Goal: Transaction & Acquisition: Book appointment/travel/reservation

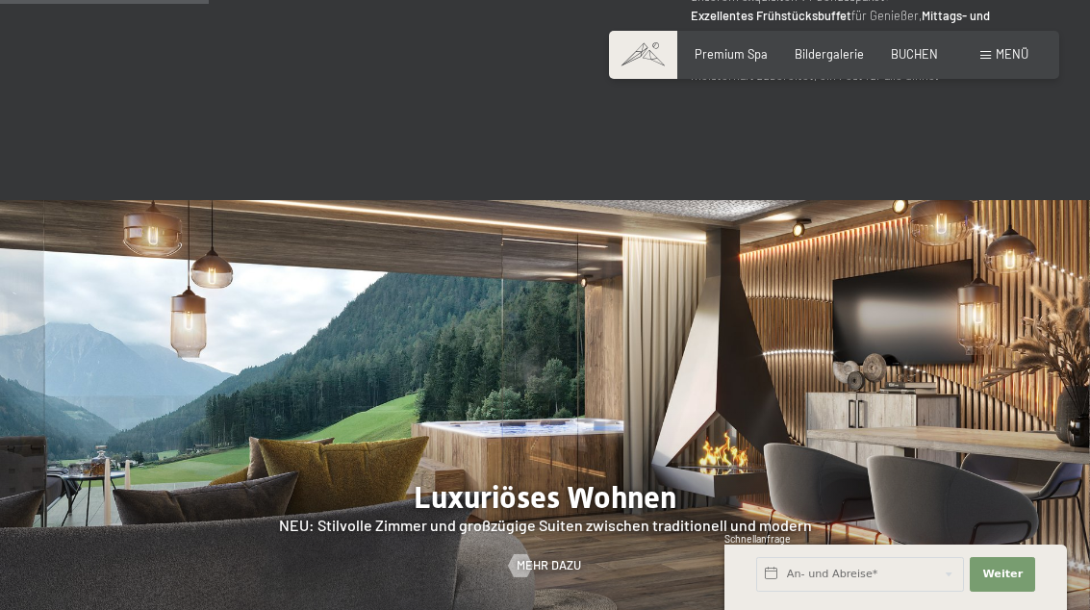
scroll to position [1401, 0]
click at [1004, 54] on span "Menü" at bounding box center [1012, 53] width 33 height 15
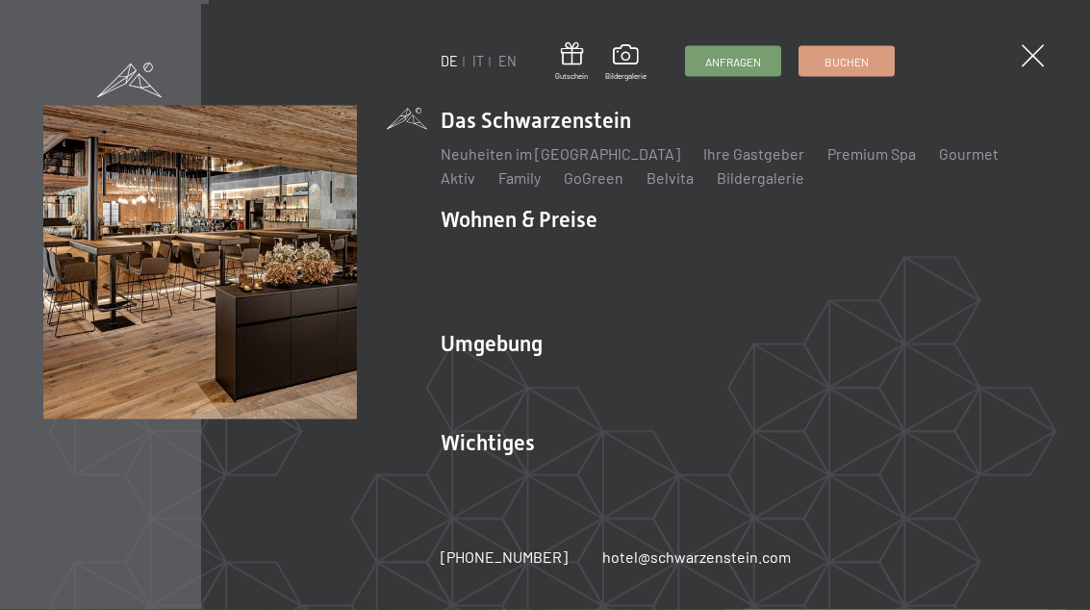
scroll to position [1402, 0]
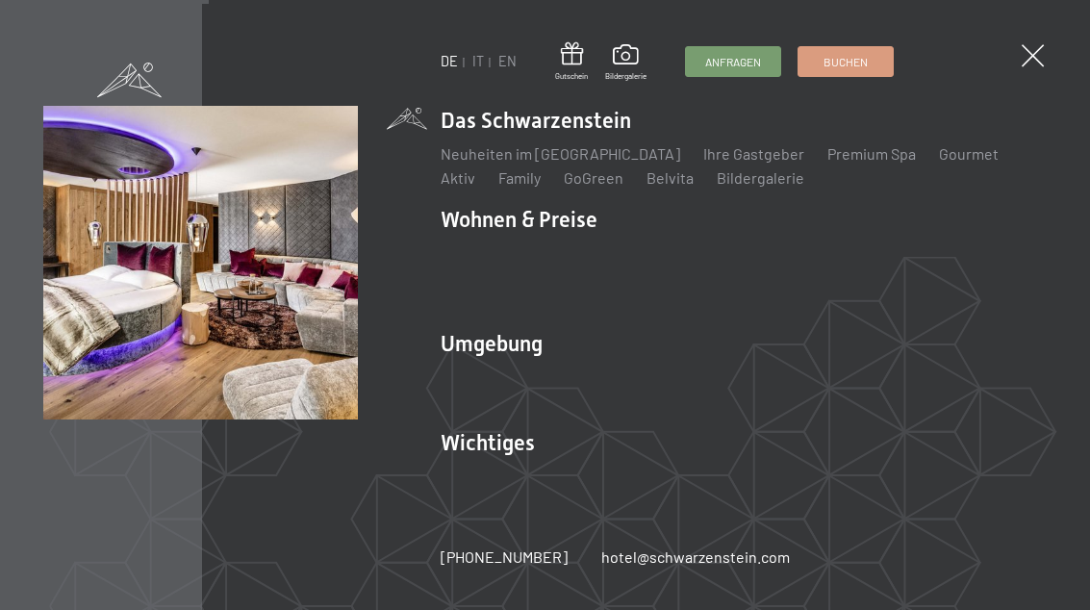
click at [627, 287] on link "Treuebonus" at bounding box center [632, 277] width 82 height 18
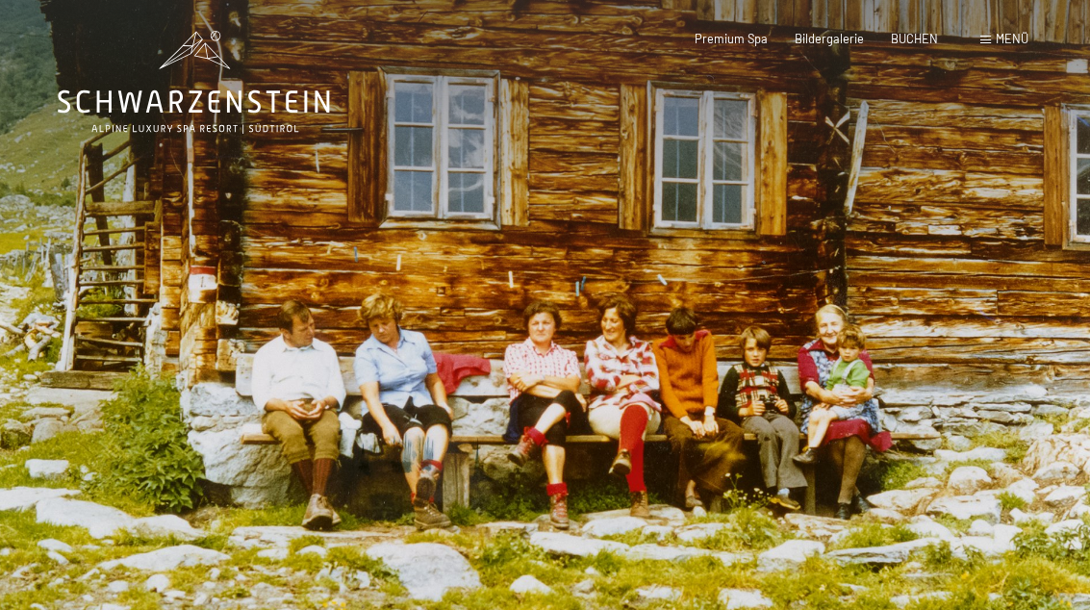
click at [1020, 36] on span "Menü" at bounding box center [1012, 38] width 33 height 15
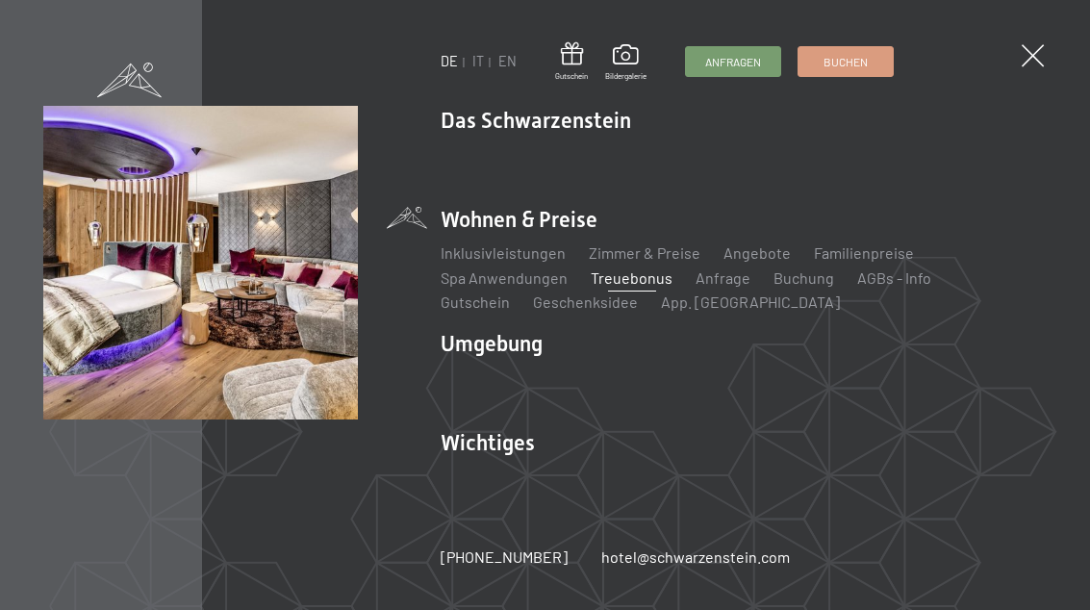
click at [770, 244] on link "Angebote" at bounding box center [756, 252] width 67 height 18
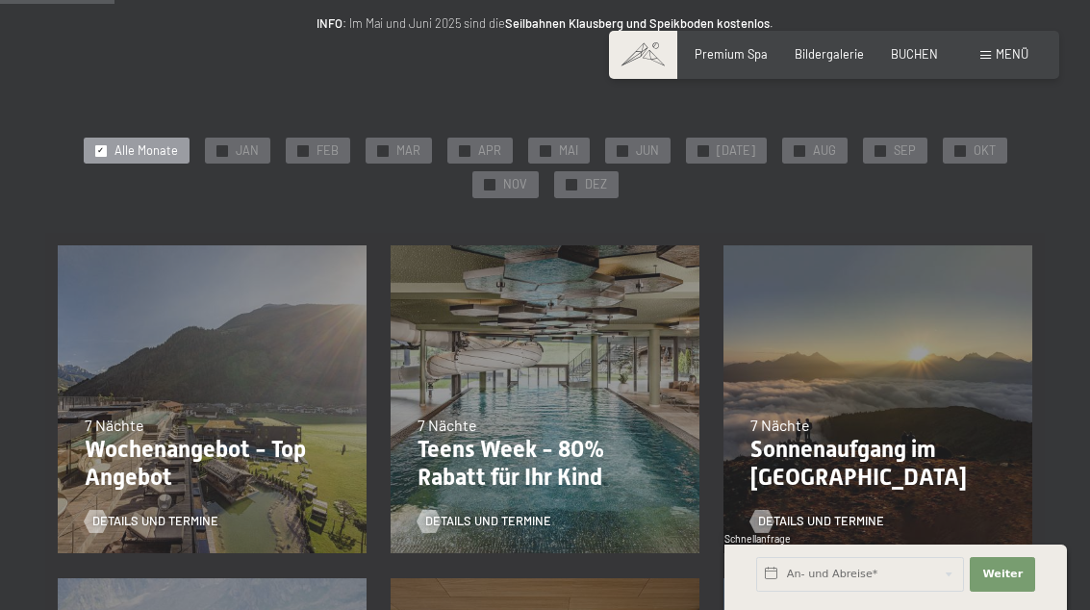
scroll to position [273, 0]
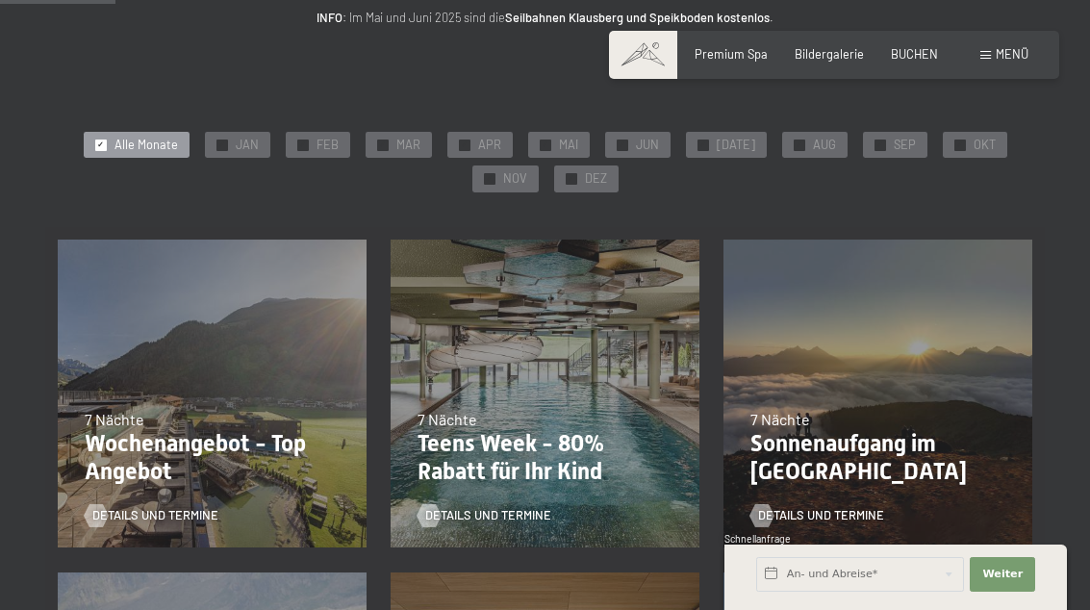
click at [982, 148] on span "OKT" at bounding box center [984, 145] width 22 height 17
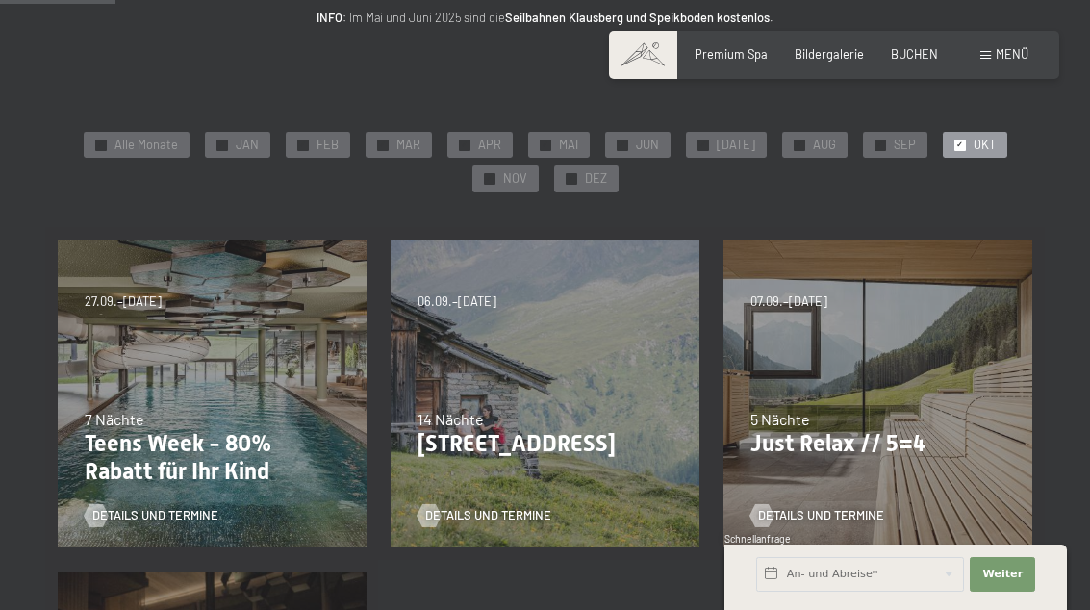
click at [516, 176] on span "NOV" at bounding box center [515, 178] width 24 height 17
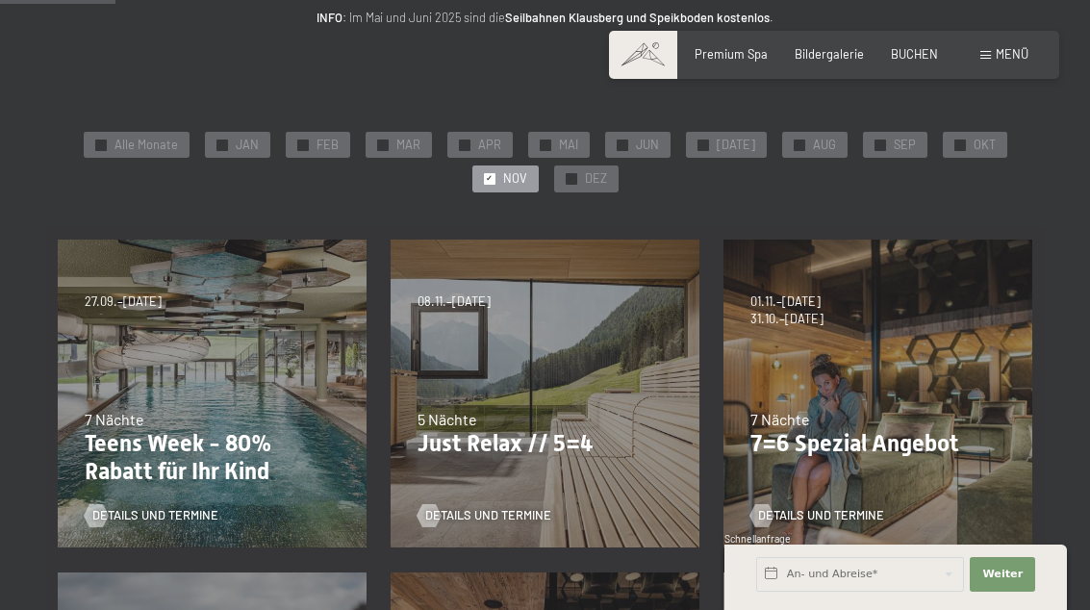
click at [599, 185] on div "✓ DEZ" at bounding box center [586, 178] width 64 height 27
click at [491, 185] on div "✓ NOV" at bounding box center [505, 178] width 66 height 27
click at [979, 137] on span "OKT" at bounding box center [984, 145] width 22 height 17
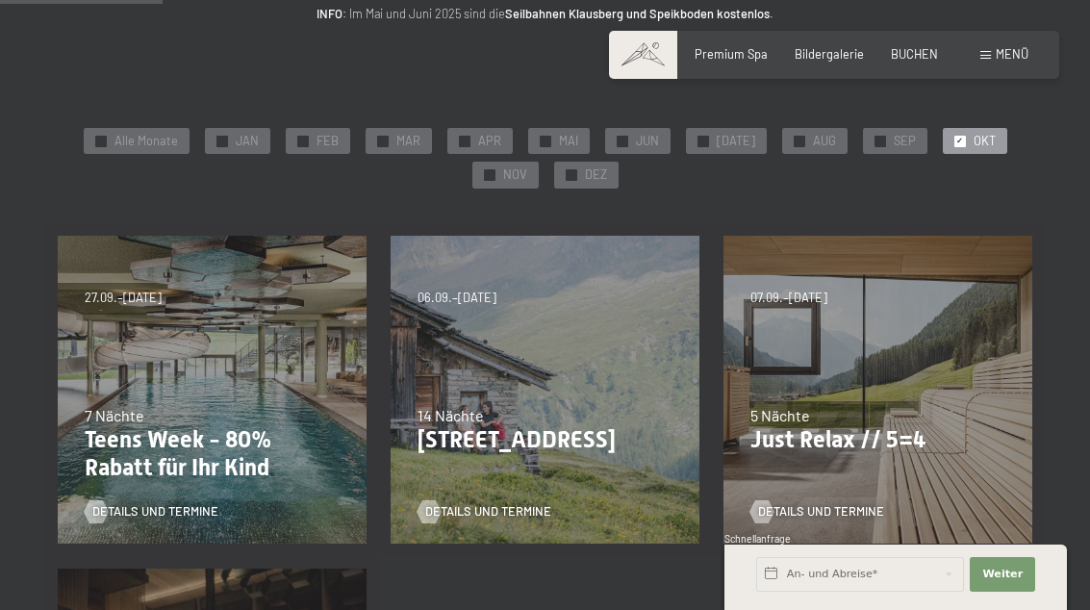
scroll to position [245, 0]
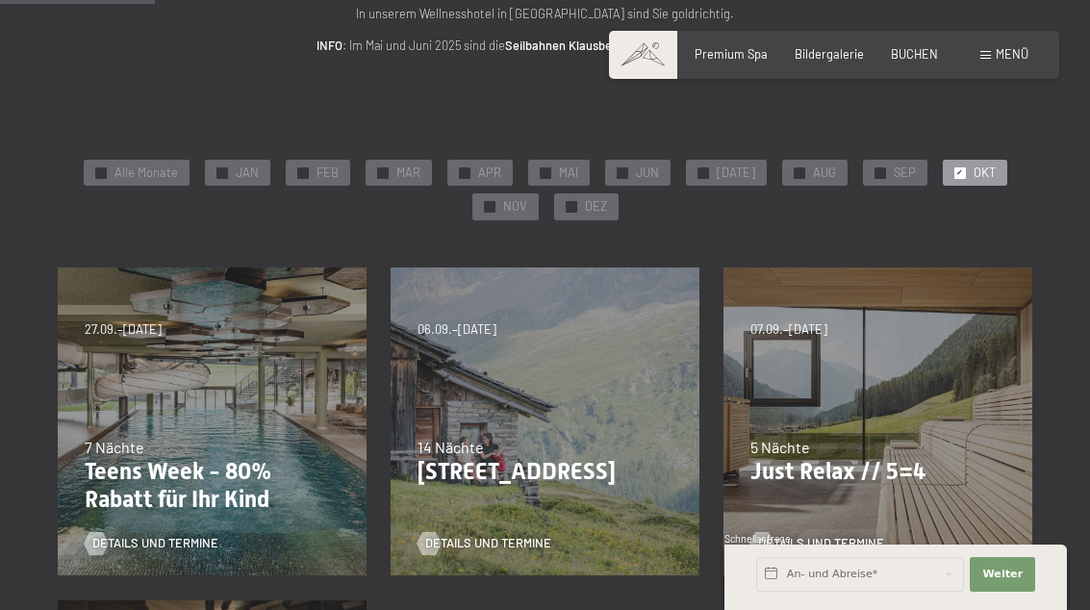
click at [529, 199] on div "✓ NOV" at bounding box center [505, 206] width 66 height 27
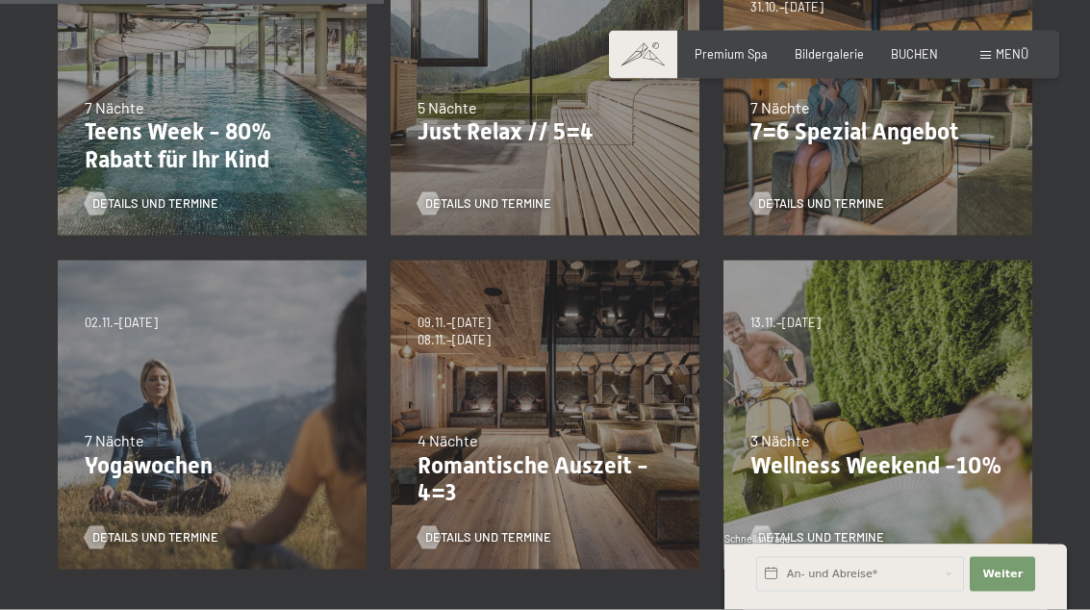
scroll to position [587, 0]
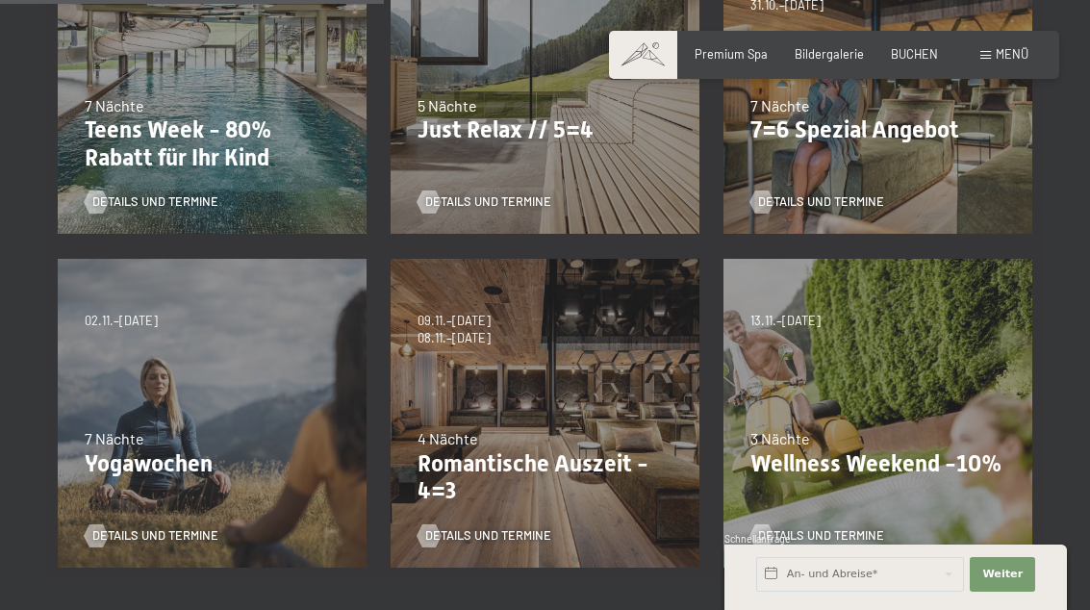
click at [475, 369] on span "Einwilligung Marketing*" at bounding box center [438, 359] width 159 height 19
click at [349, 369] on input "Einwilligung Marketing*" at bounding box center [339, 359] width 19 height 19
checkbox input "false"
click at [460, 532] on span "Details und Termine" at bounding box center [488, 535] width 126 height 17
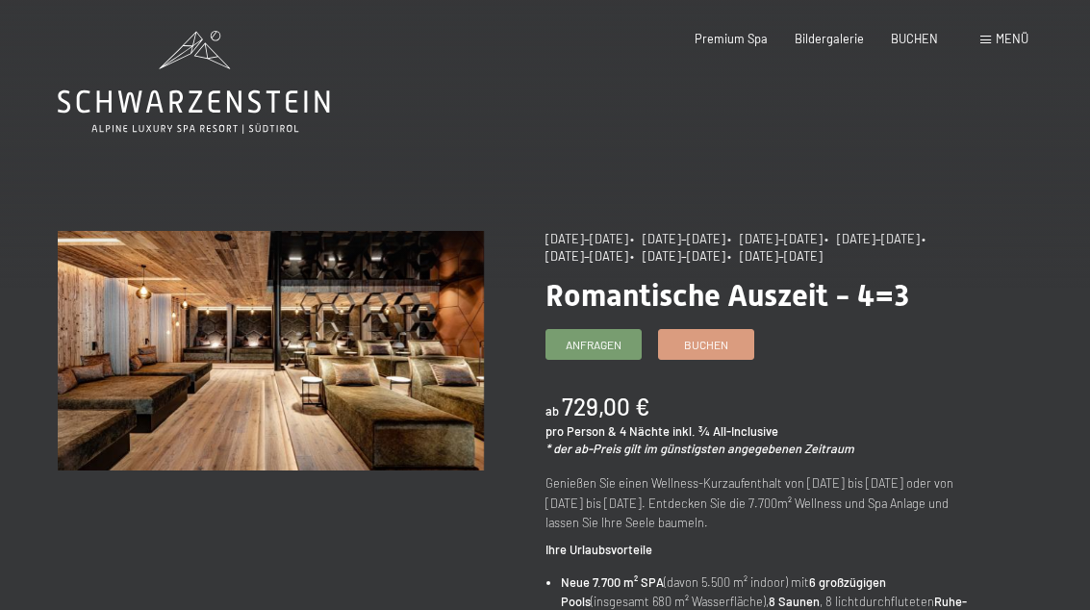
click at [725, 344] on span "Buchen" at bounding box center [706, 345] width 44 height 16
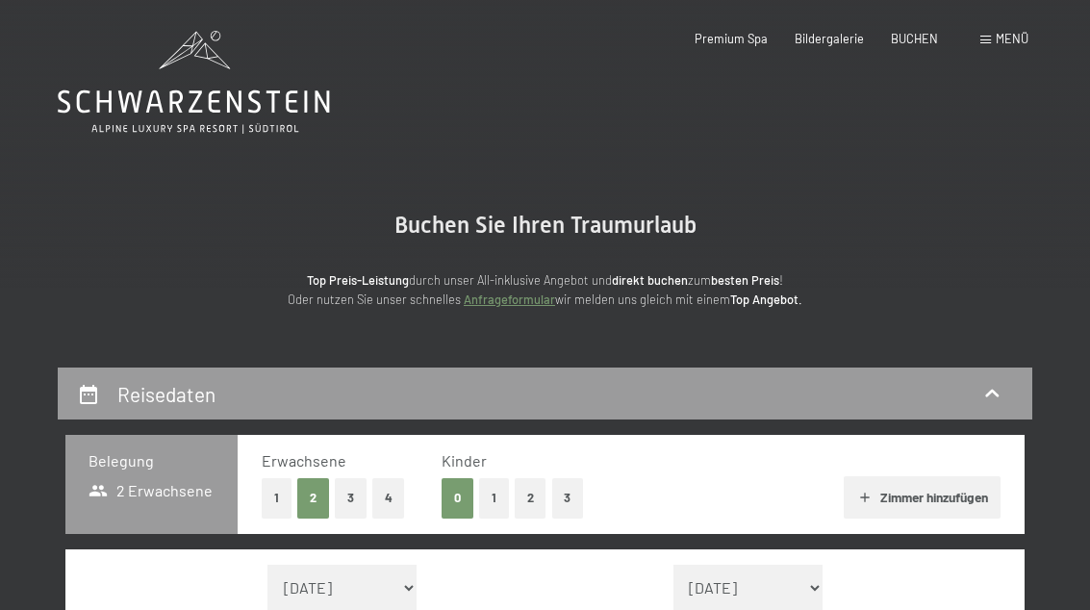
select select "[DATE]"
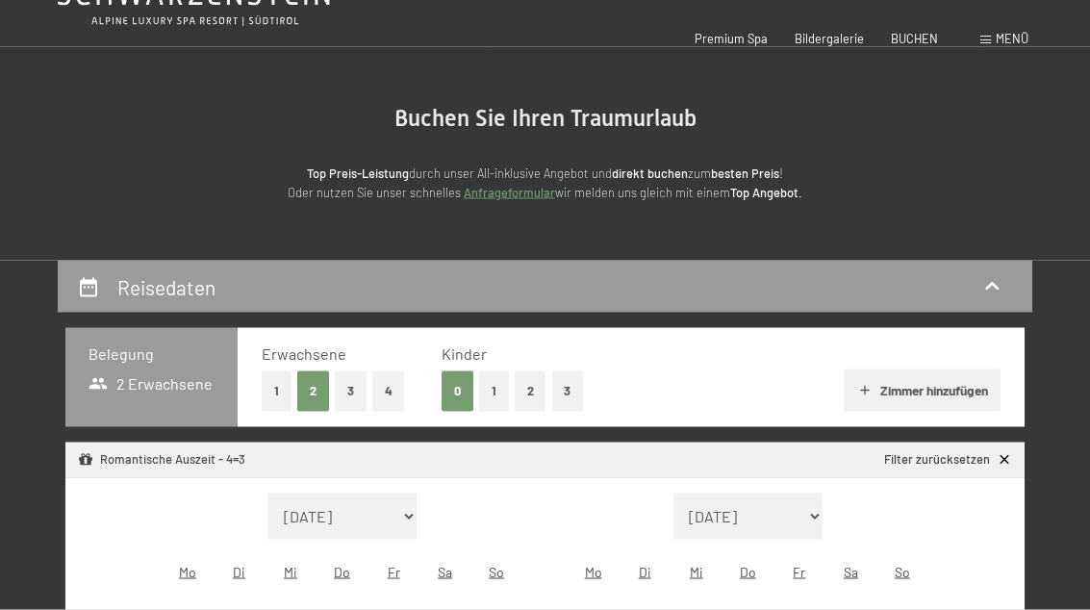
select select "[DATE]"
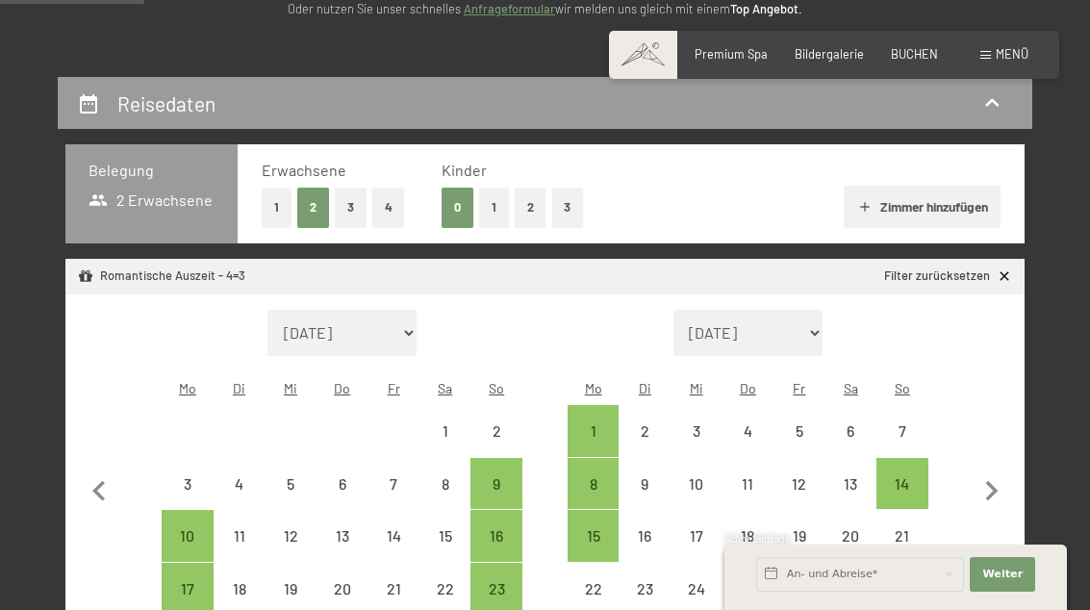
scroll to position [291, 0]
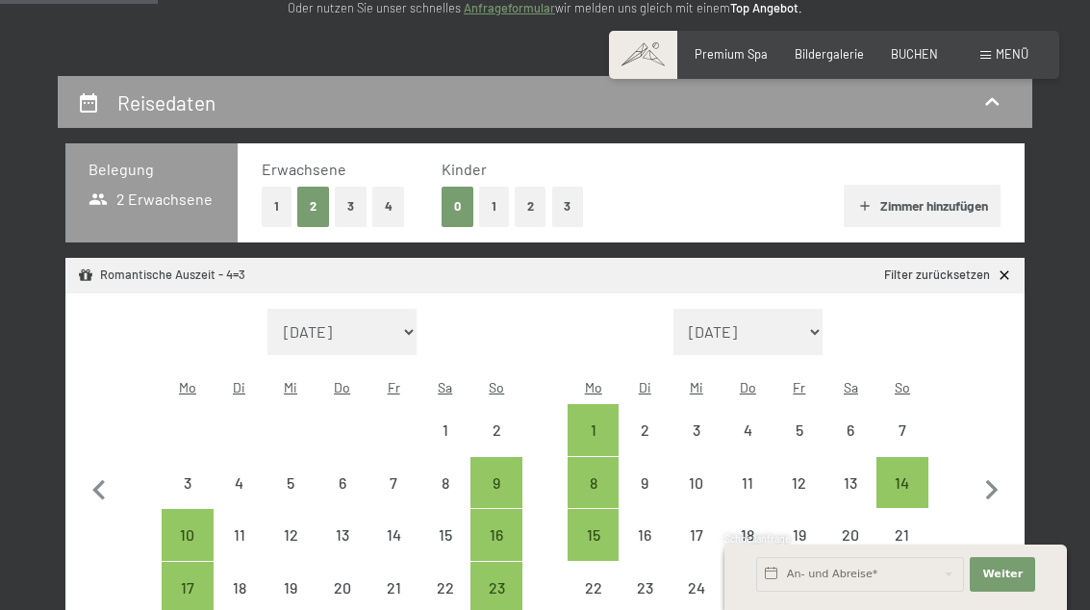
click at [944, 200] on button "Zimmer hinzufügen" at bounding box center [922, 206] width 157 height 42
select select "[DATE]"
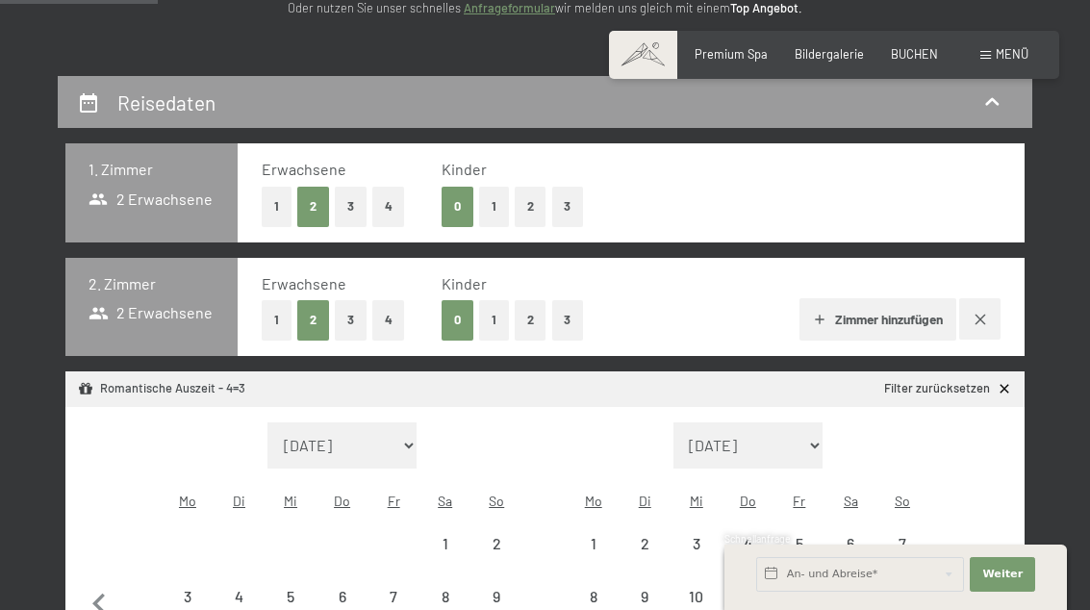
select select "[DATE]"
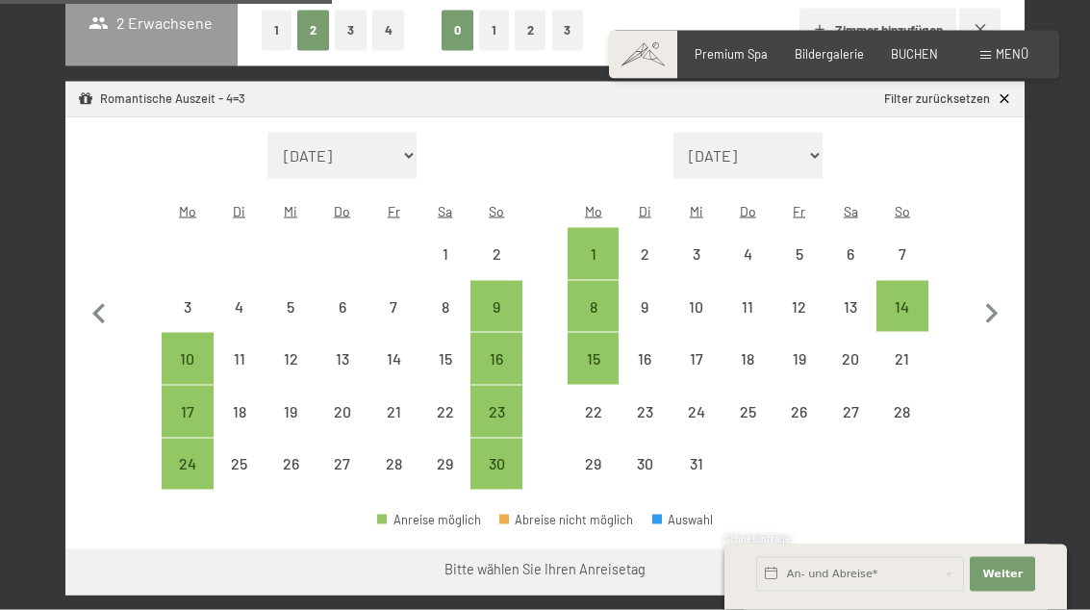
scroll to position [582, 0]
click at [190, 455] on div "24" at bounding box center [188, 479] width 48 height 48
select select "[DATE]"
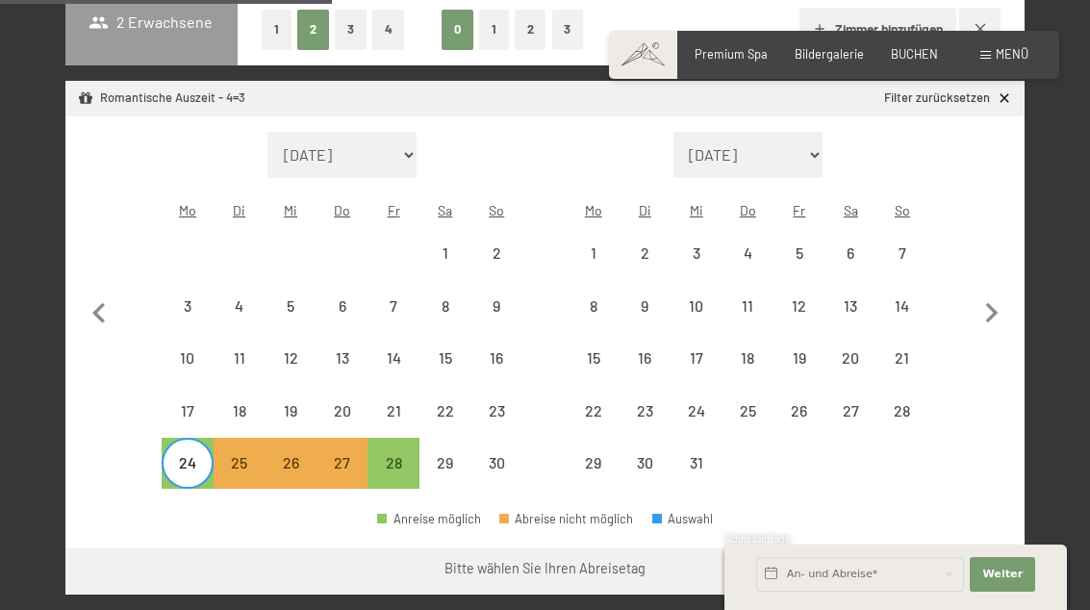
click at [981, 548] on button "Weiter zu „Zimmer“" at bounding box center [938, 571] width 172 height 46
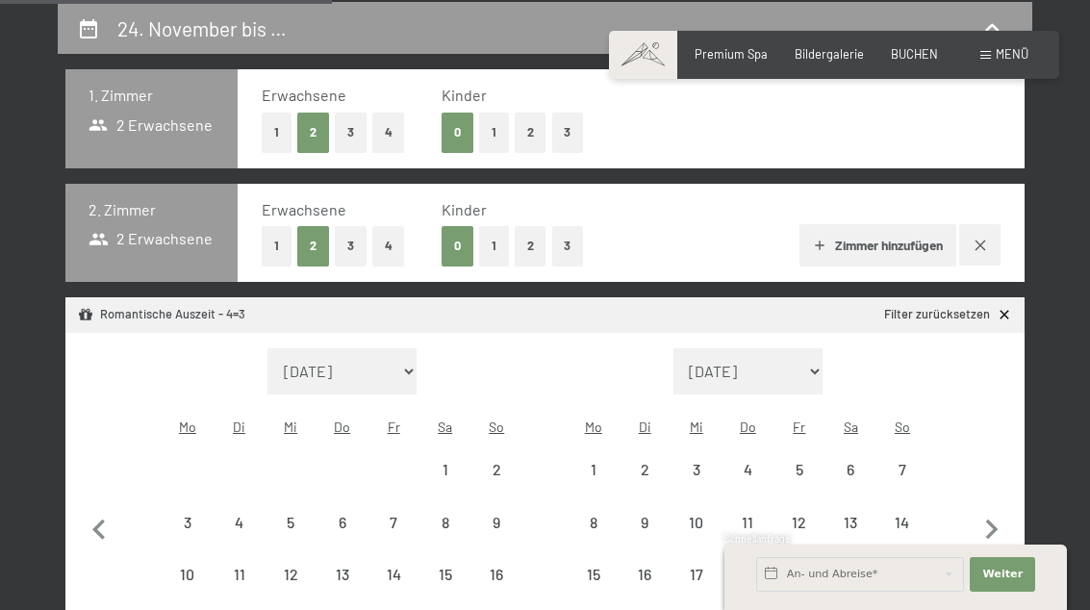
select select "[DATE]"
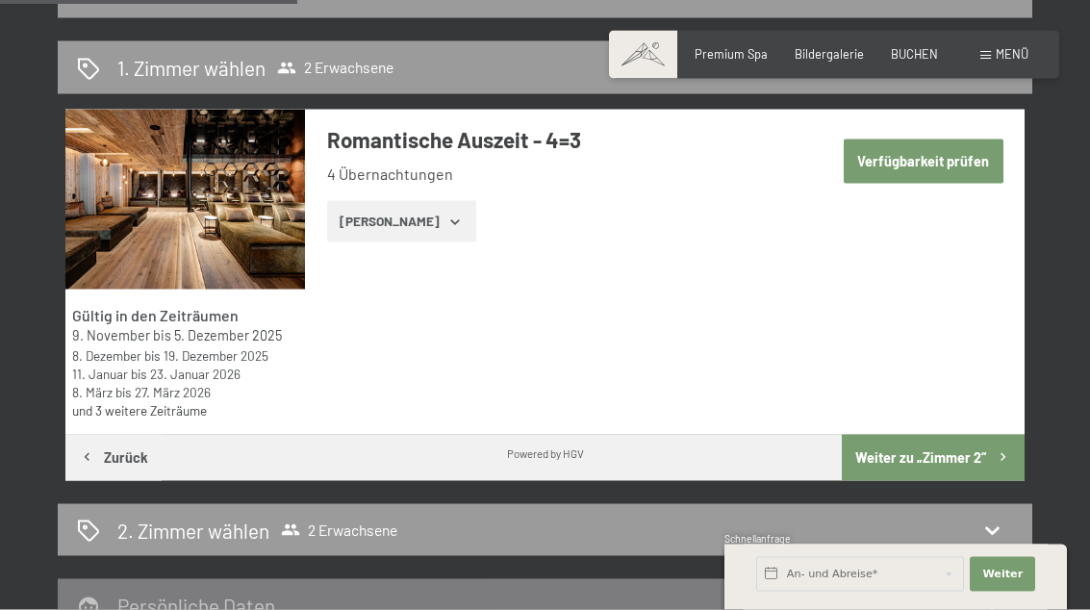
scroll to position [401, 0]
click at [418, 215] on button "[PERSON_NAME]" at bounding box center [401, 222] width 149 height 42
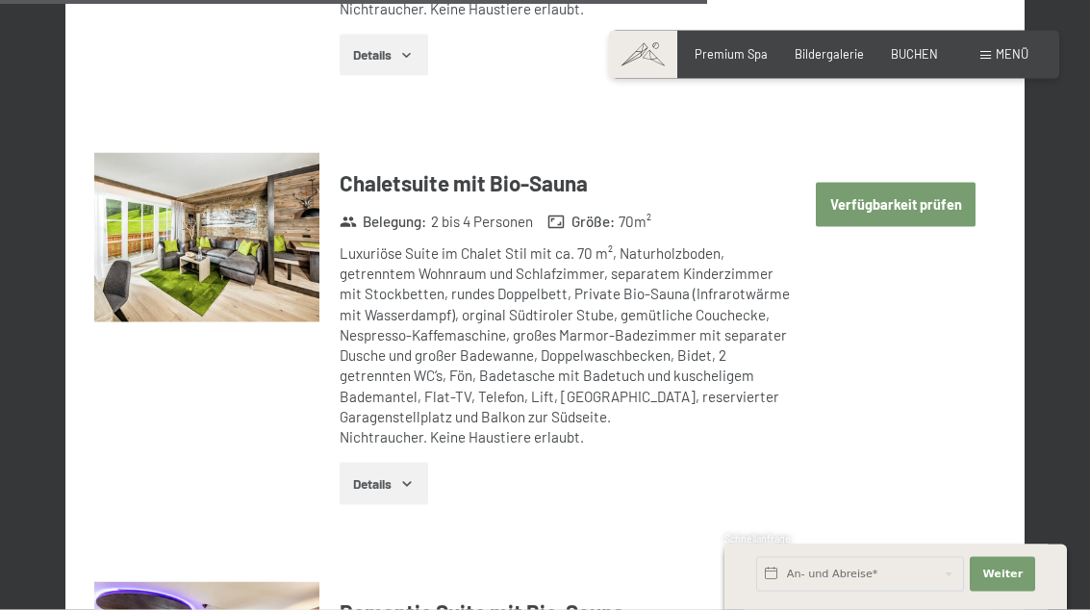
scroll to position [4328, 0]
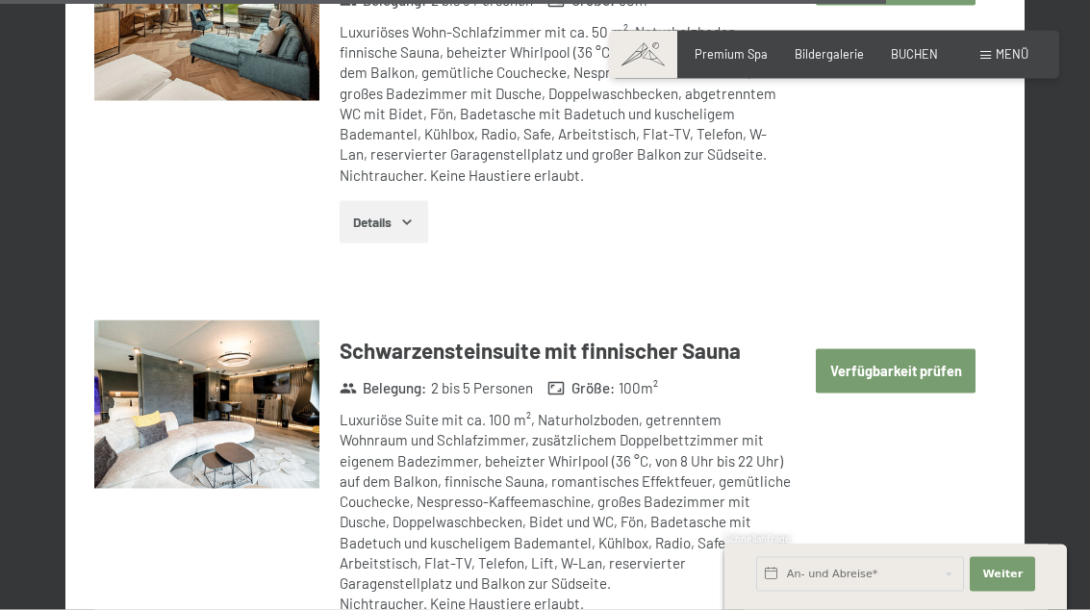
click at [924, 349] on button "Verfügbarkeit prüfen" at bounding box center [896, 371] width 160 height 44
select select "[DATE]"
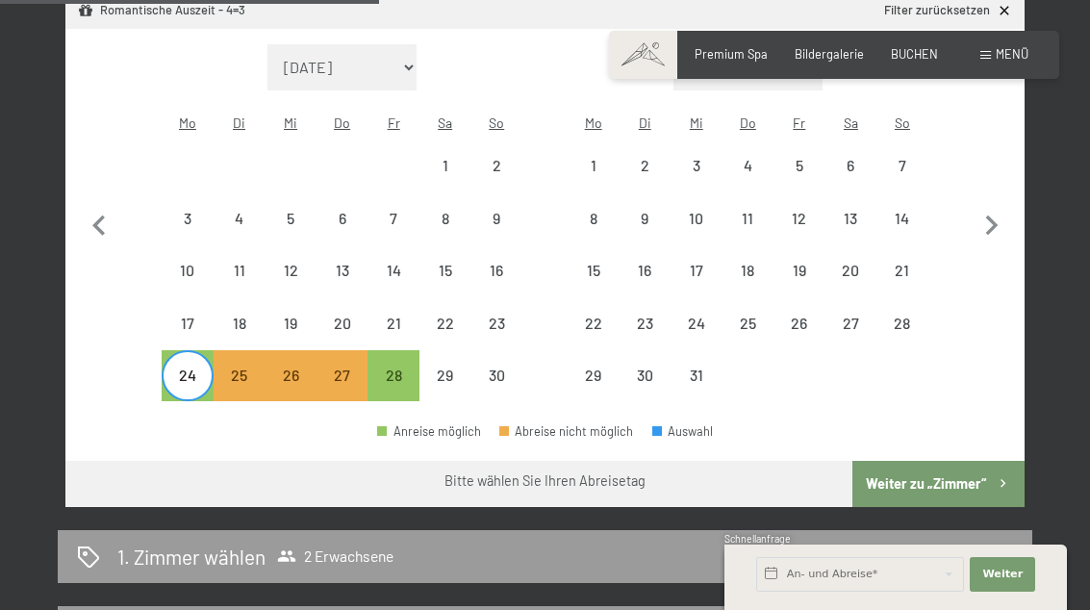
scroll to position [693, 0]
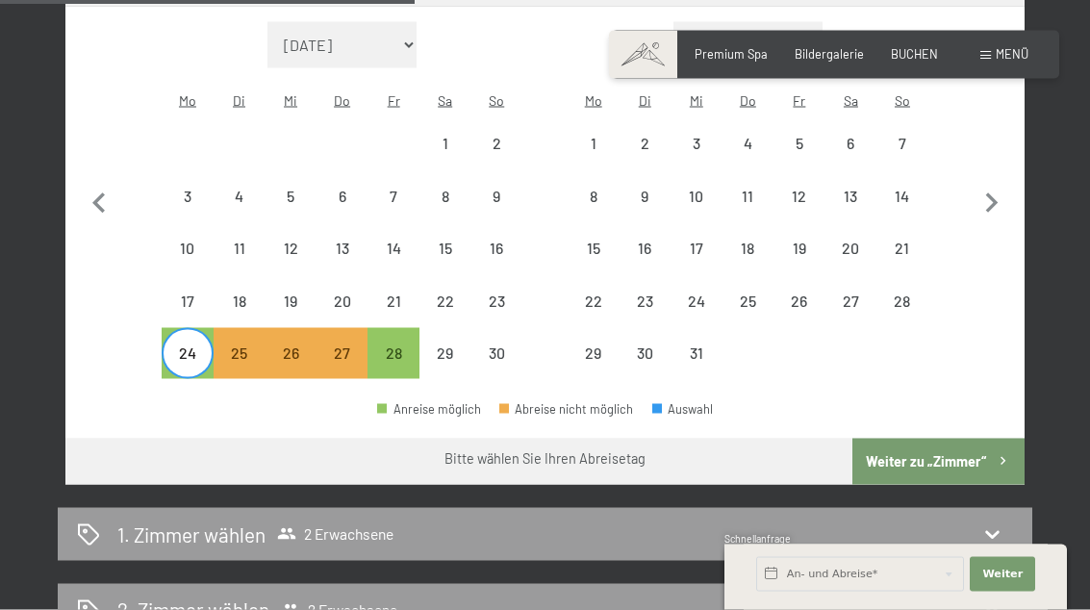
click at [984, 439] on button "Weiter zu „Zimmer“" at bounding box center [938, 462] width 172 height 46
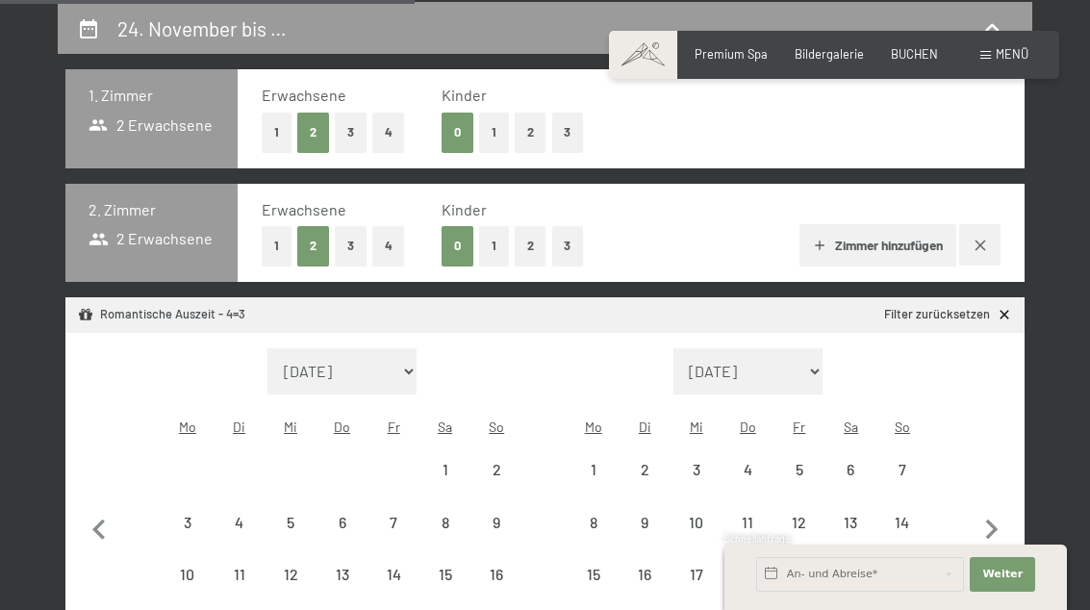
select select "[DATE]"
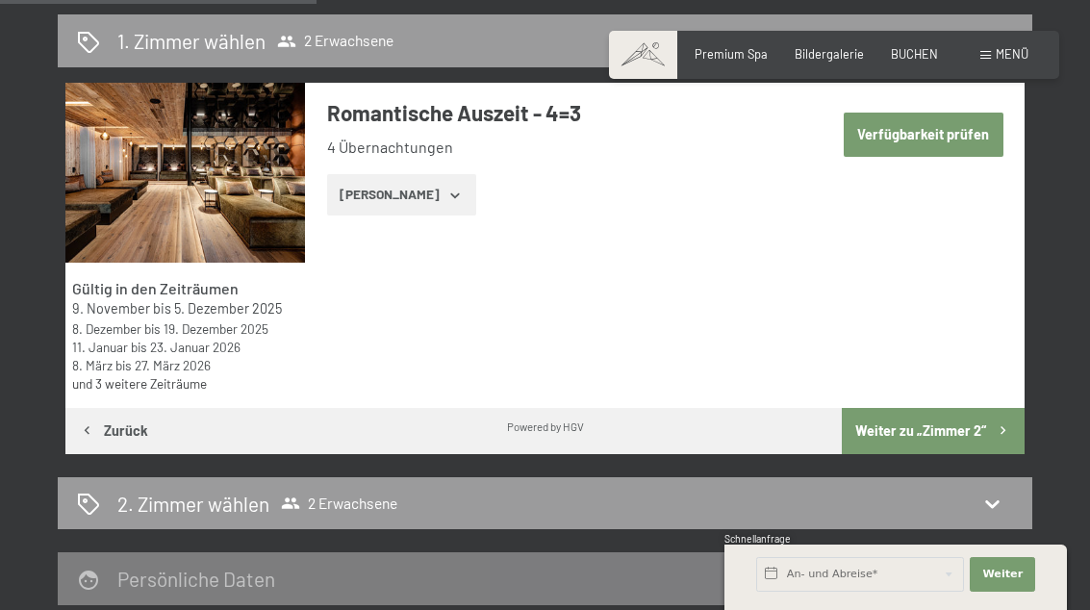
scroll to position [376, 0]
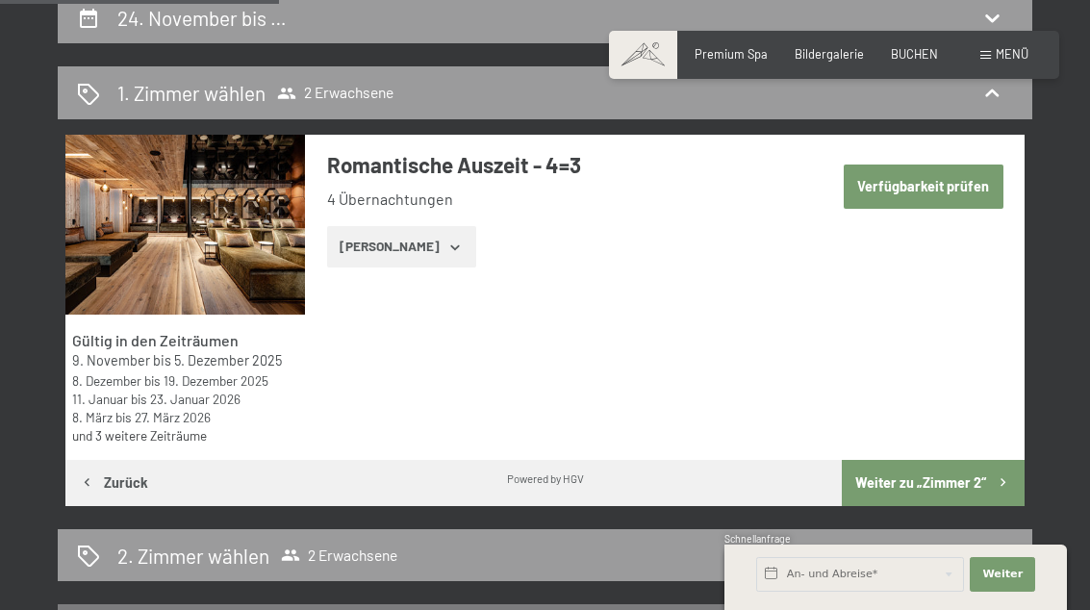
click at [447, 240] on icon "button" at bounding box center [454, 247] width 15 height 15
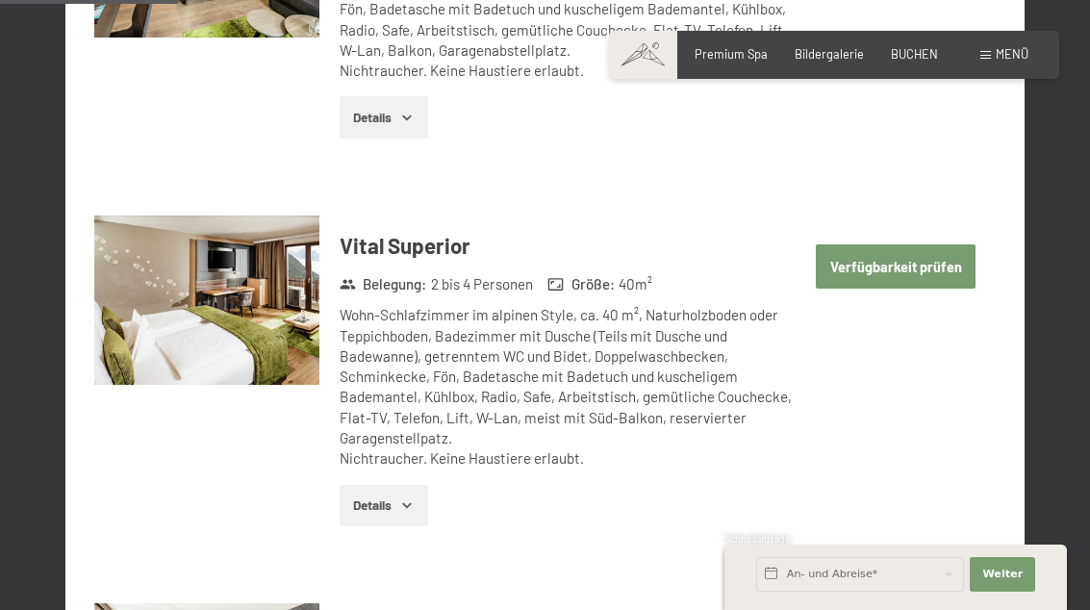
click at [932, 259] on button "Verfügbarkeit prüfen" at bounding box center [896, 266] width 160 height 44
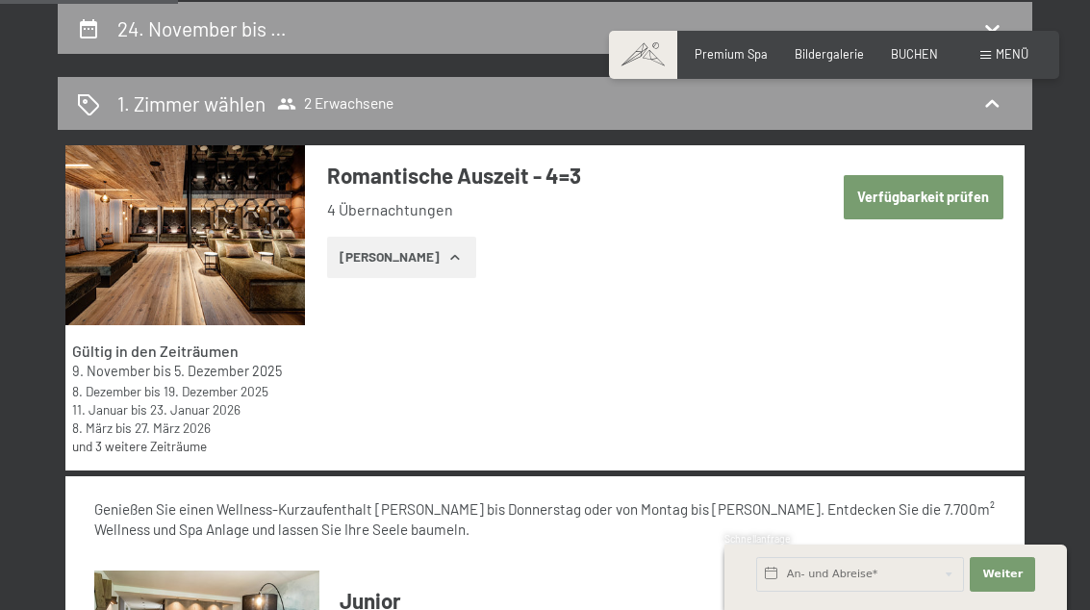
select select "[DATE]"
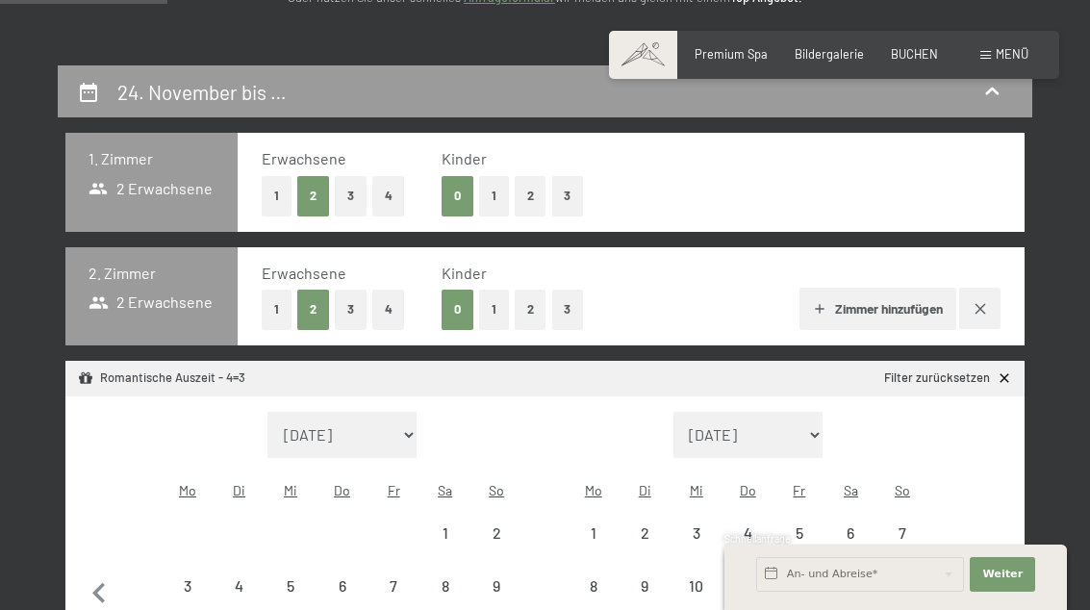
scroll to position [301, 0]
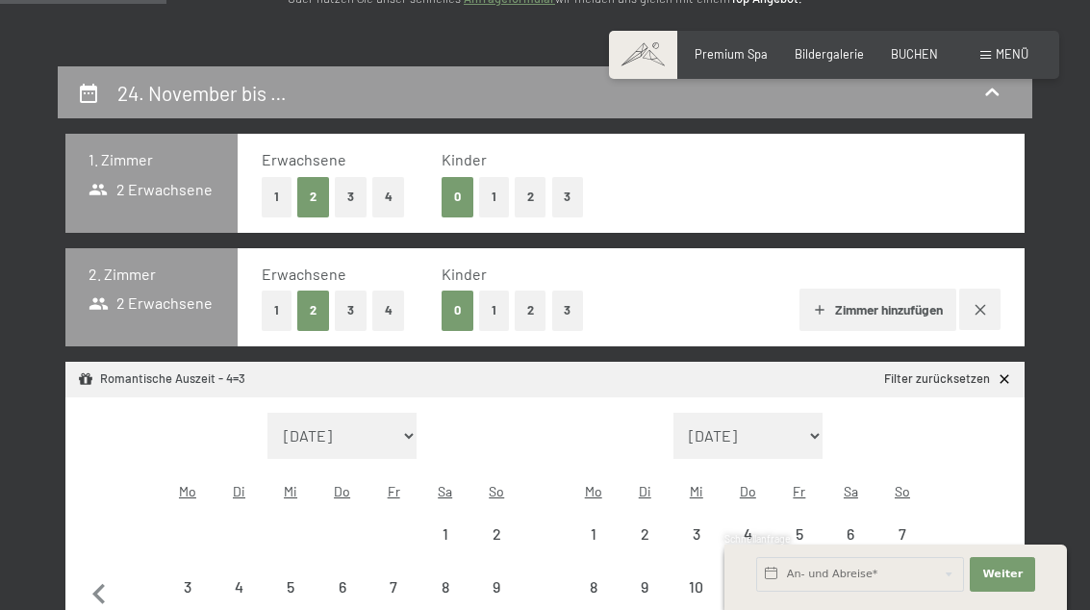
click at [981, 307] on icon "button" at bounding box center [980, 309] width 11 height 11
select select "[DATE]"
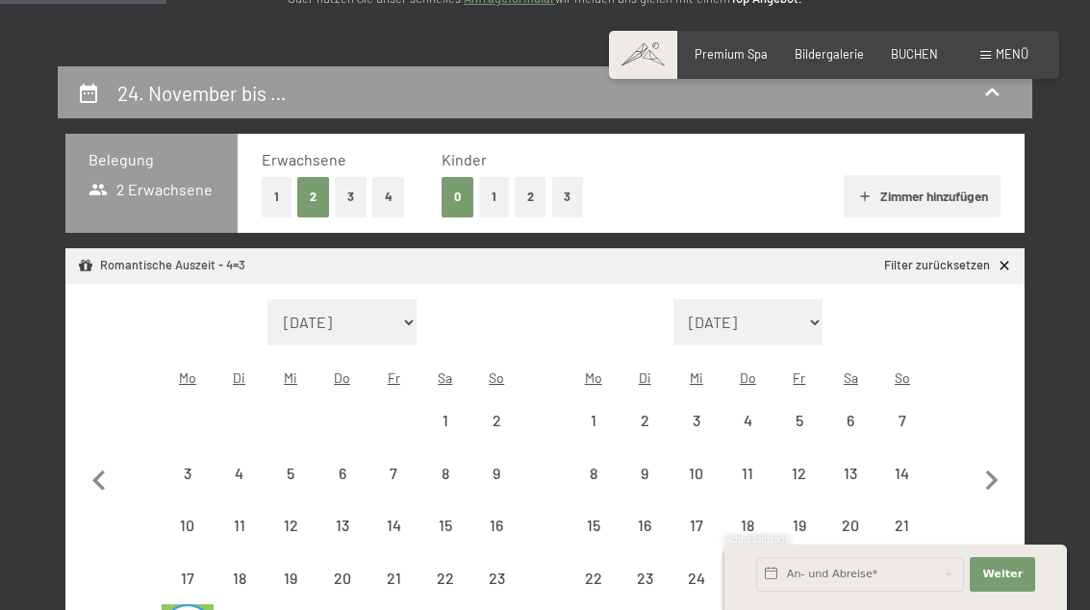
select select "[DATE]"
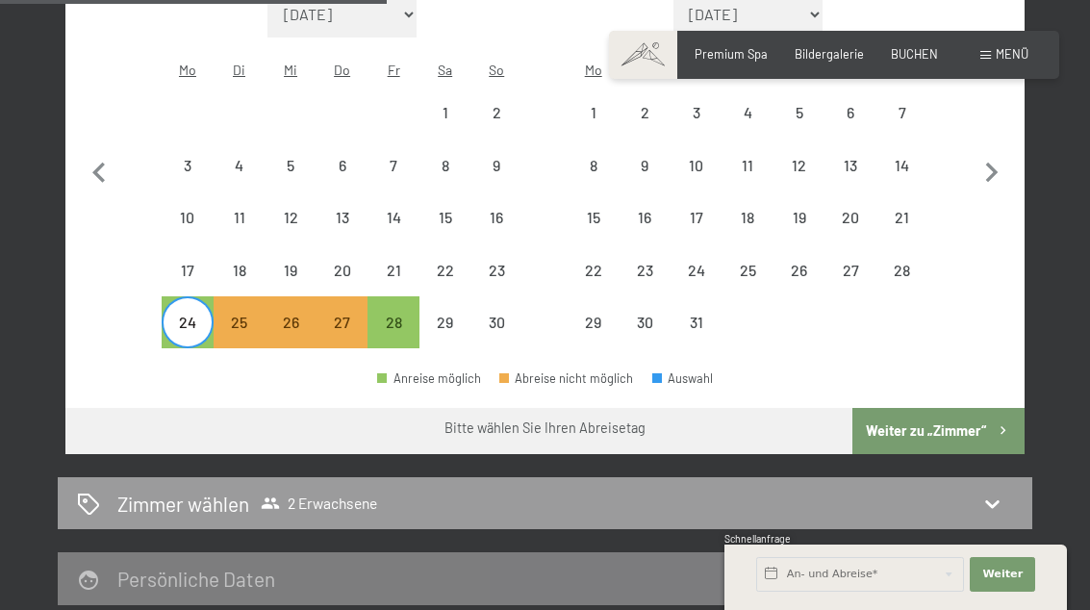
click at [972, 408] on button "Weiter zu „Zimmer“" at bounding box center [938, 431] width 172 height 46
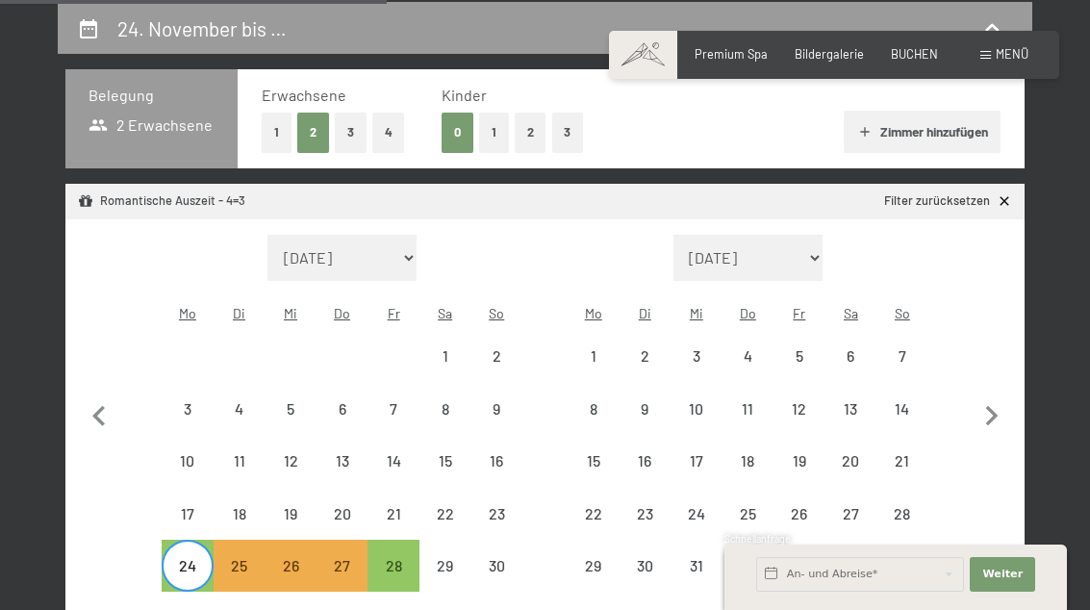
select select "[DATE]"
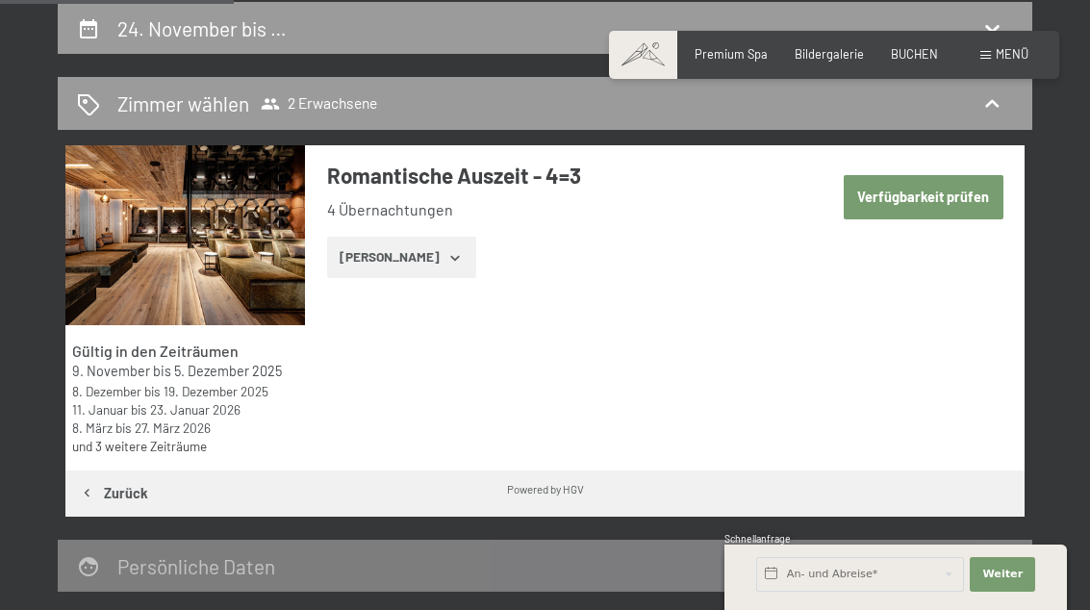
click at [937, 201] on button "Verfügbarkeit prüfen" at bounding box center [924, 197] width 160 height 44
select select "[DATE]"
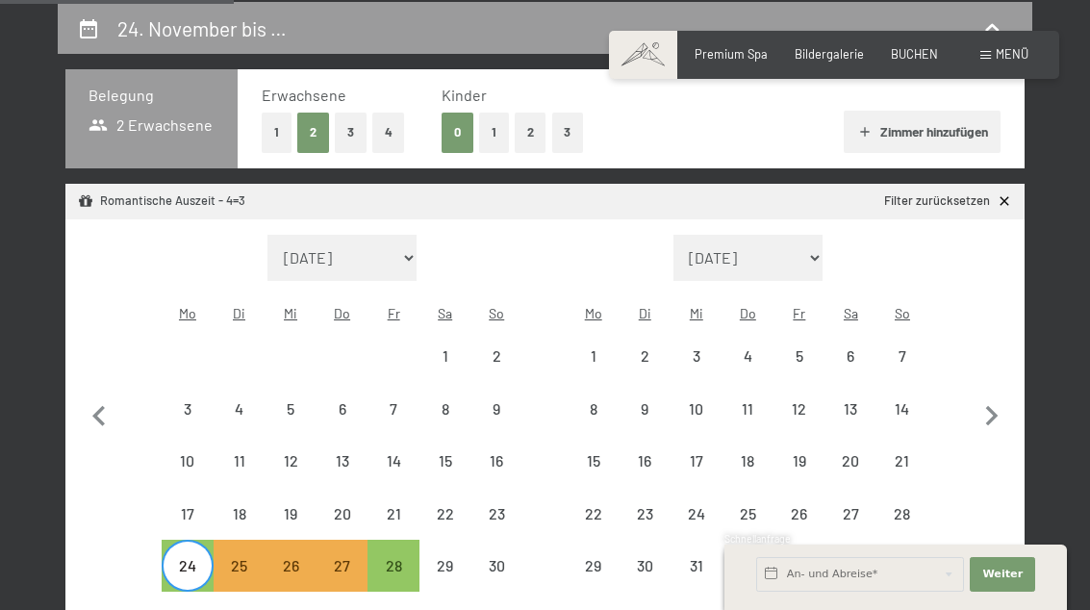
click at [192, 542] on div "24" at bounding box center [188, 566] width 48 height 48
select select "2025-11-01"
select select "2025-12-01"
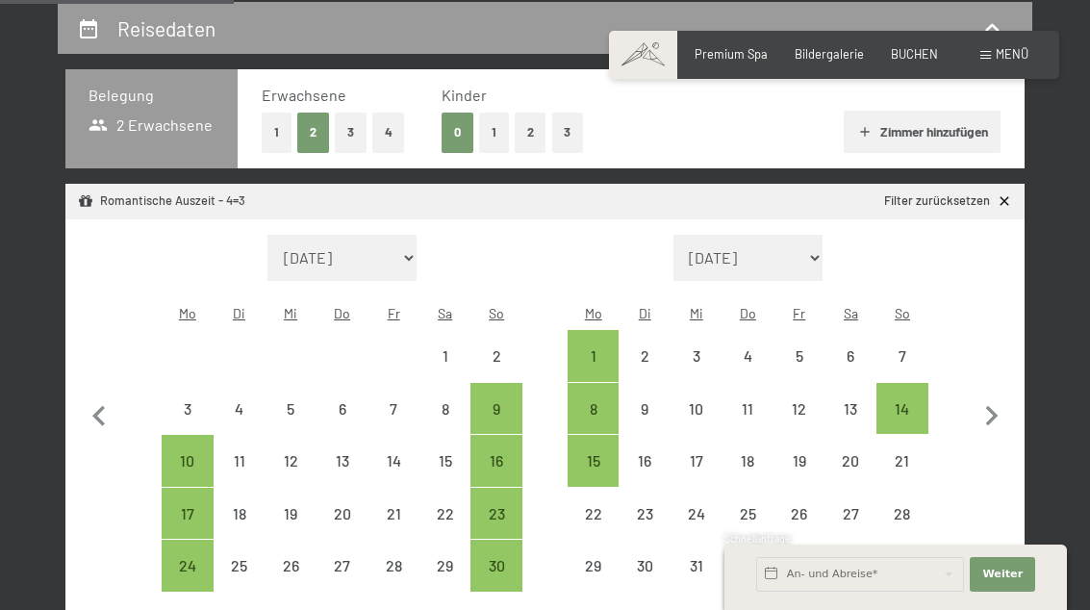
click at [504, 506] on div "23" at bounding box center [496, 530] width 48 height 48
select select "2025-11-01"
select select "2025-12-01"
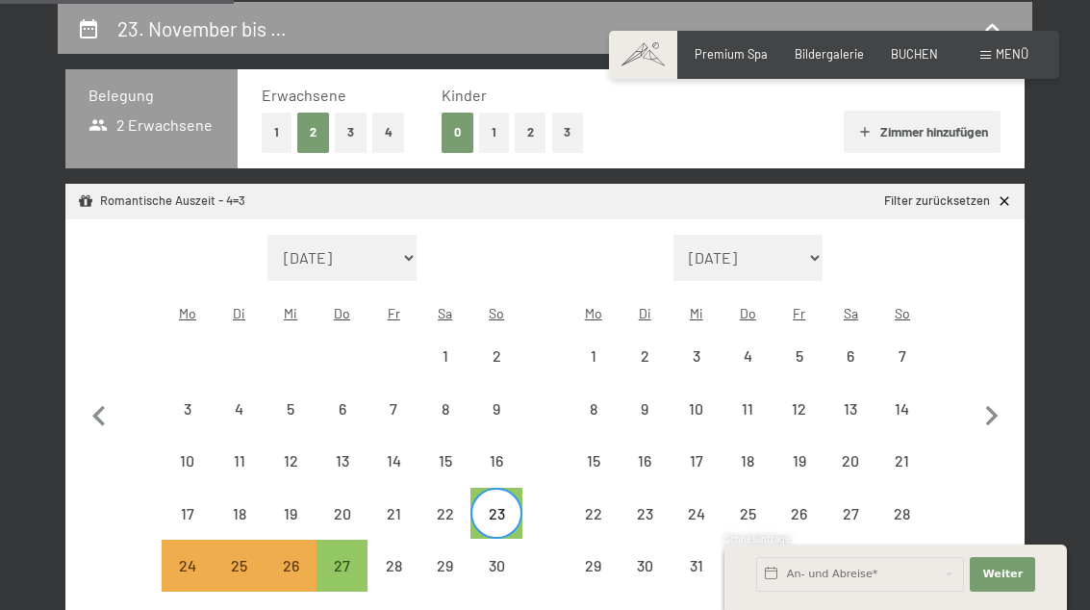
click at [347, 558] on div "27" at bounding box center [342, 582] width 48 height 48
select select "2025-11-01"
select select "2025-12-01"
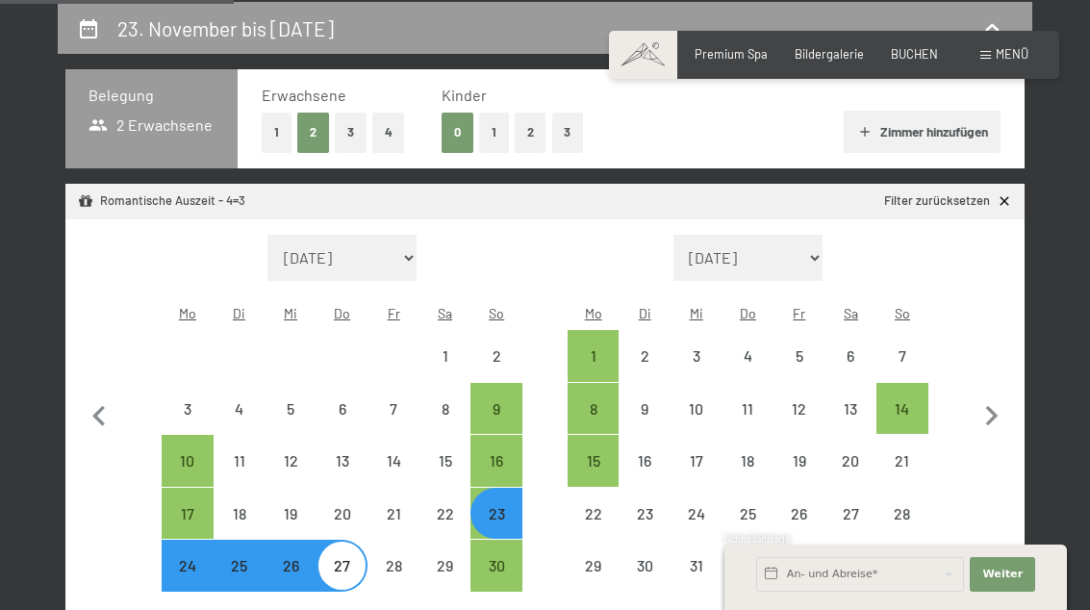
select select "2025-11-01"
select select "2025-12-01"
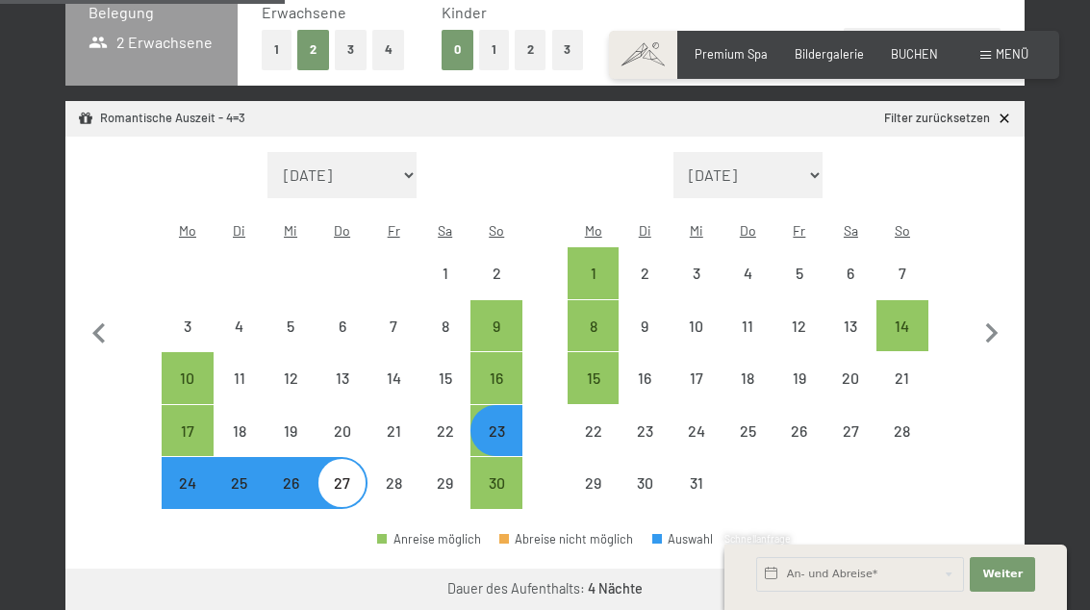
scroll to position [454, 0]
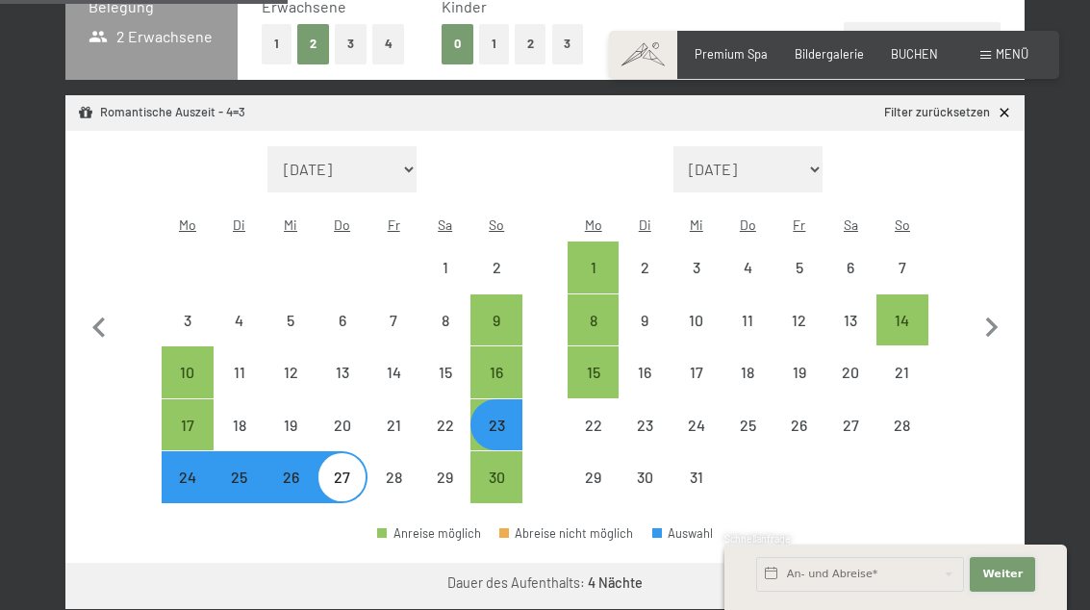
click at [1034, 592] on button "Weiter Adressfelder ausblenden" at bounding box center [1002, 574] width 65 height 35
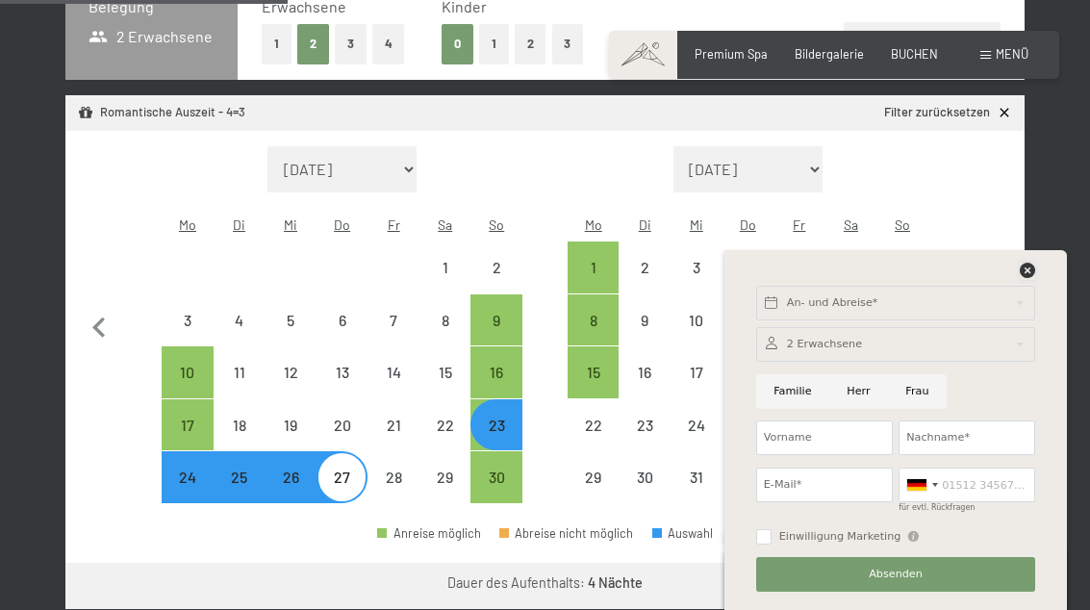
click at [1032, 278] on icon at bounding box center [1027, 270] width 15 height 15
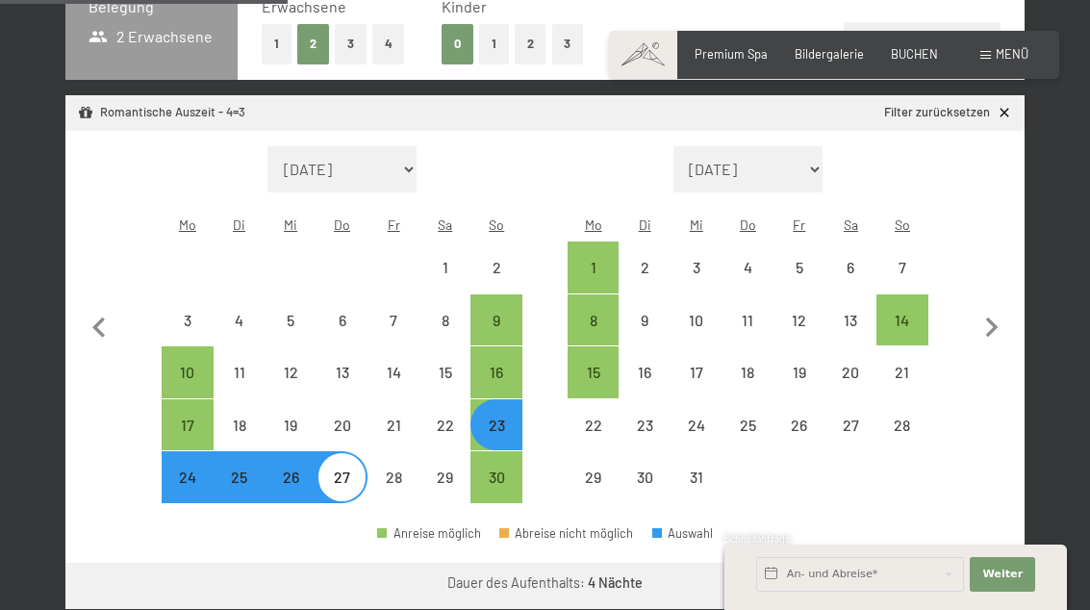
click at [970, 563] on button "Weiter zu „Zimmer“" at bounding box center [938, 586] width 172 height 46
select select "2025-11-01"
select select "2025-12-01"
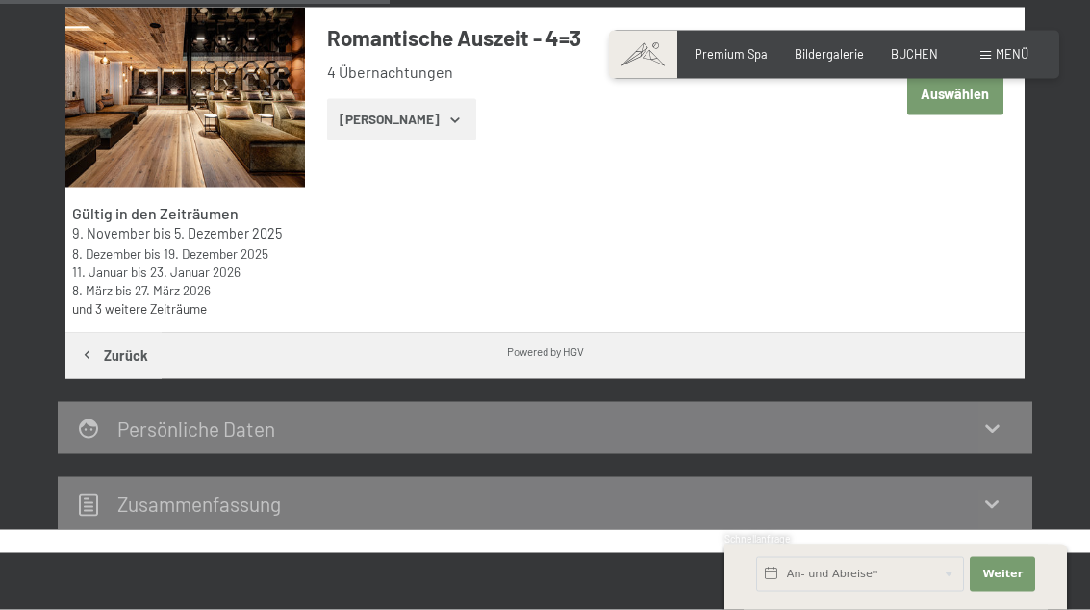
scroll to position [504, 0]
click at [420, 98] on button "Zeige Zimmer" at bounding box center [401, 119] width 149 height 42
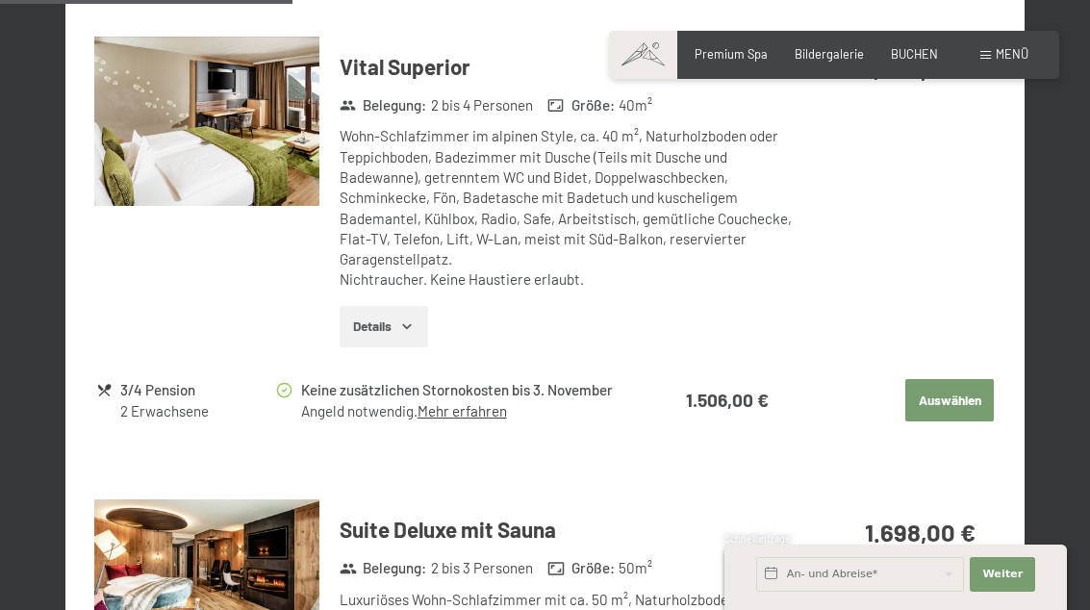
click at [970, 394] on button "Auswählen" at bounding box center [949, 400] width 88 height 42
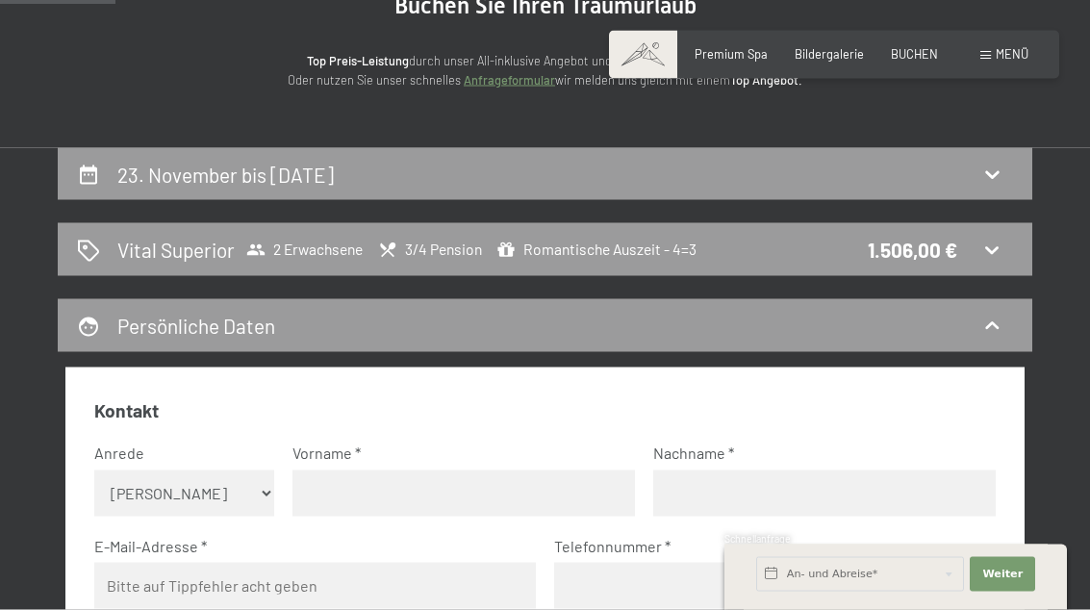
scroll to position [220, 0]
click at [985, 252] on icon at bounding box center [991, 249] width 23 height 23
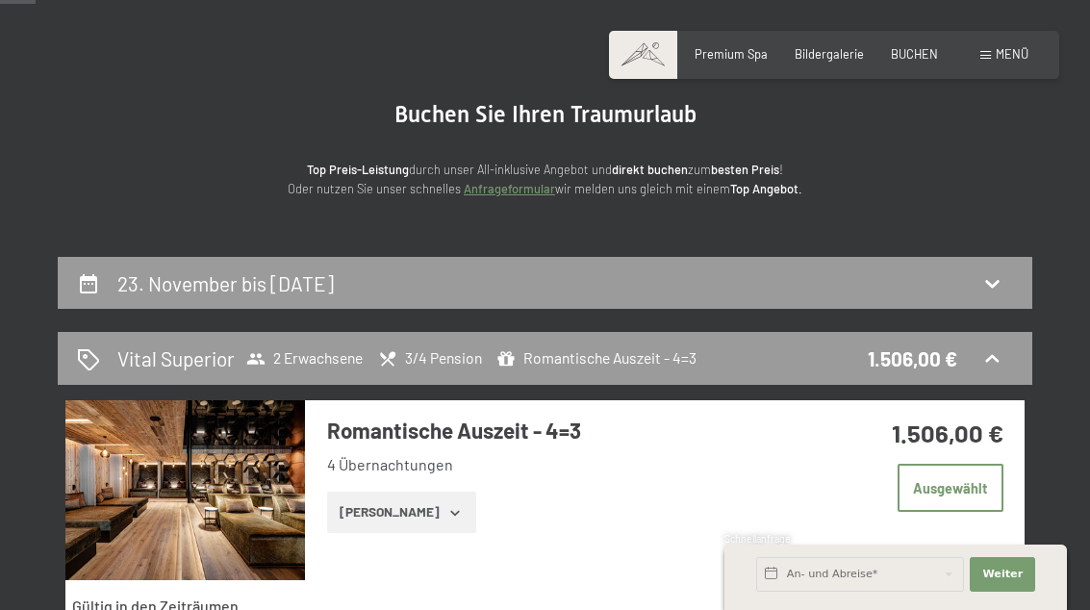
scroll to position [0, 0]
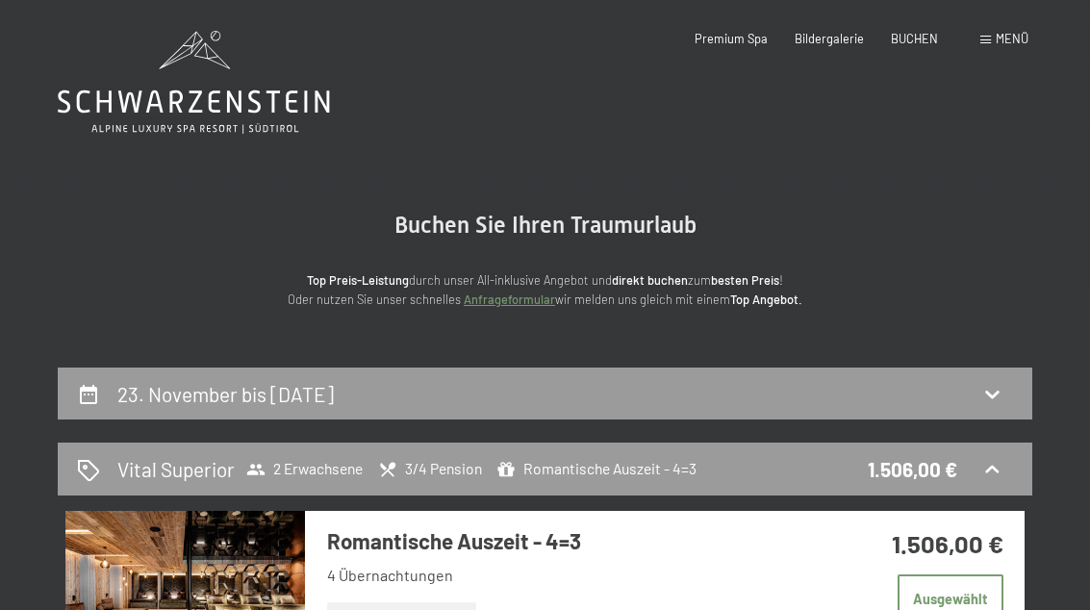
click at [1007, 36] on span "Menü" at bounding box center [1012, 38] width 33 height 15
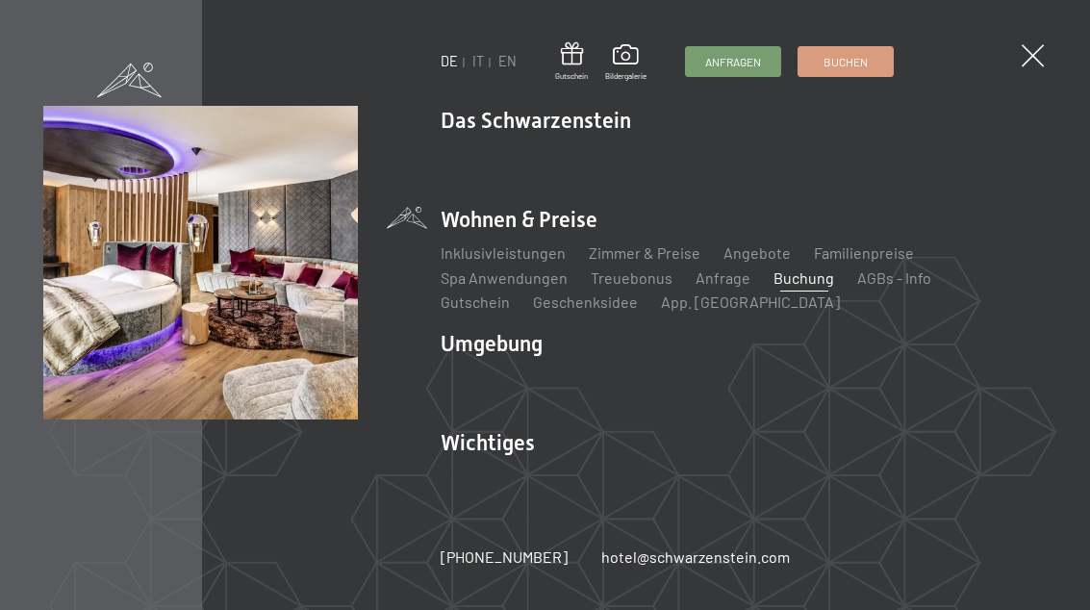
click at [1028, 59] on span at bounding box center [1033, 55] width 22 height 22
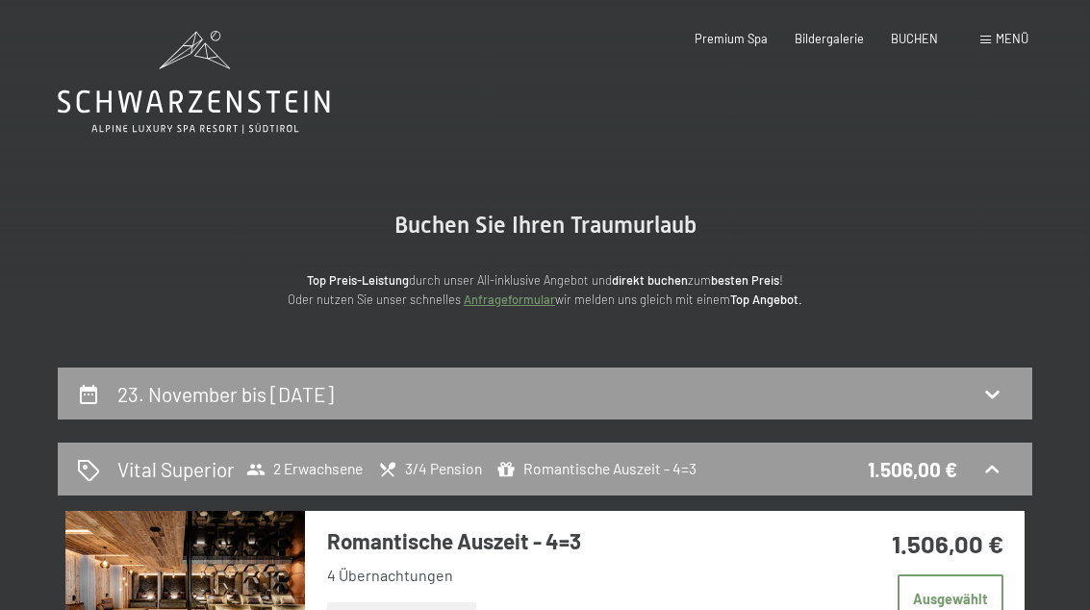
click at [1013, 45] on span "Menü" at bounding box center [1012, 38] width 33 height 15
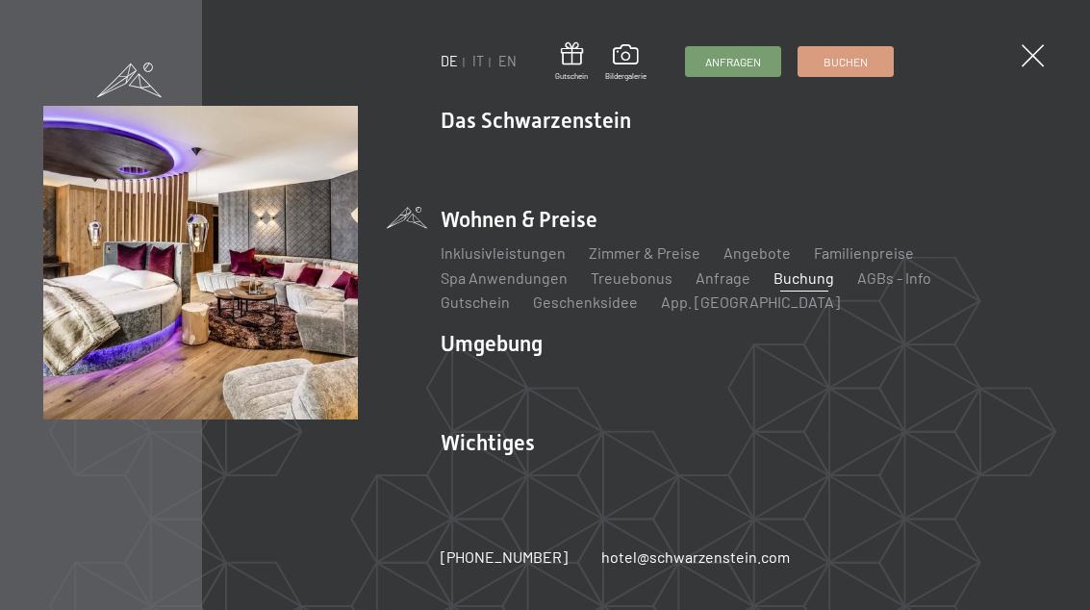
click at [753, 253] on link "Angebote" at bounding box center [756, 252] width 67 height 18
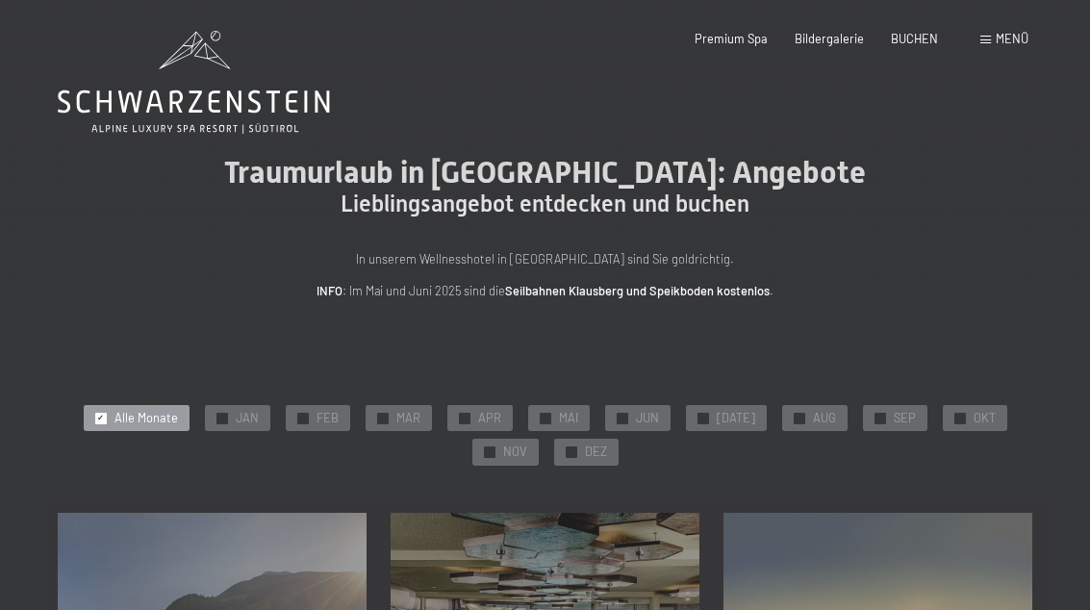
click at [882, 418] on div "✓ SEP" at bounding box center [895, 418] width 64 height 27
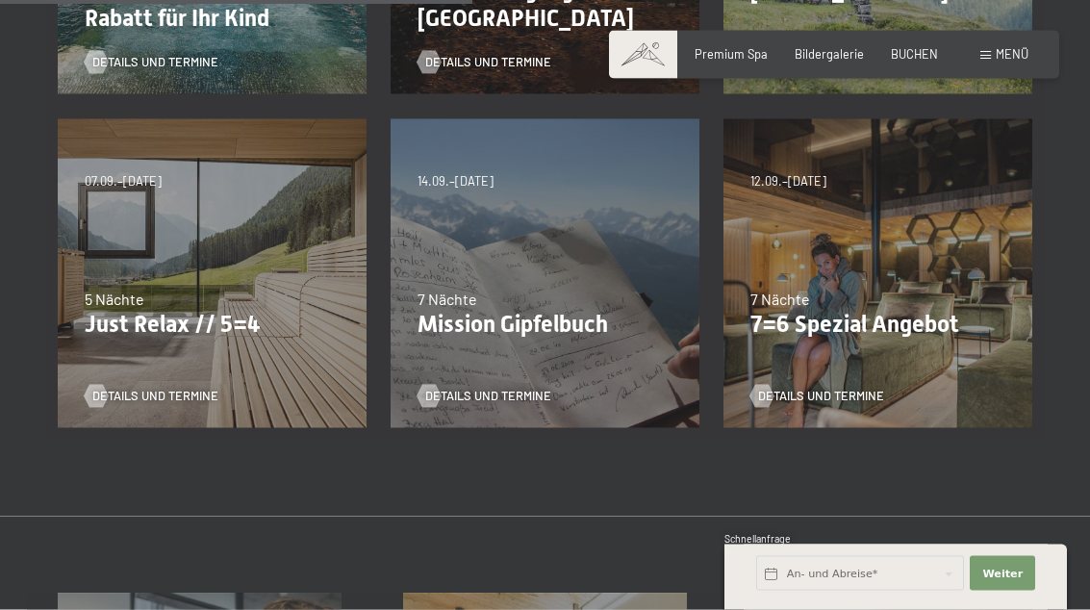
scroll to position [735, 0]
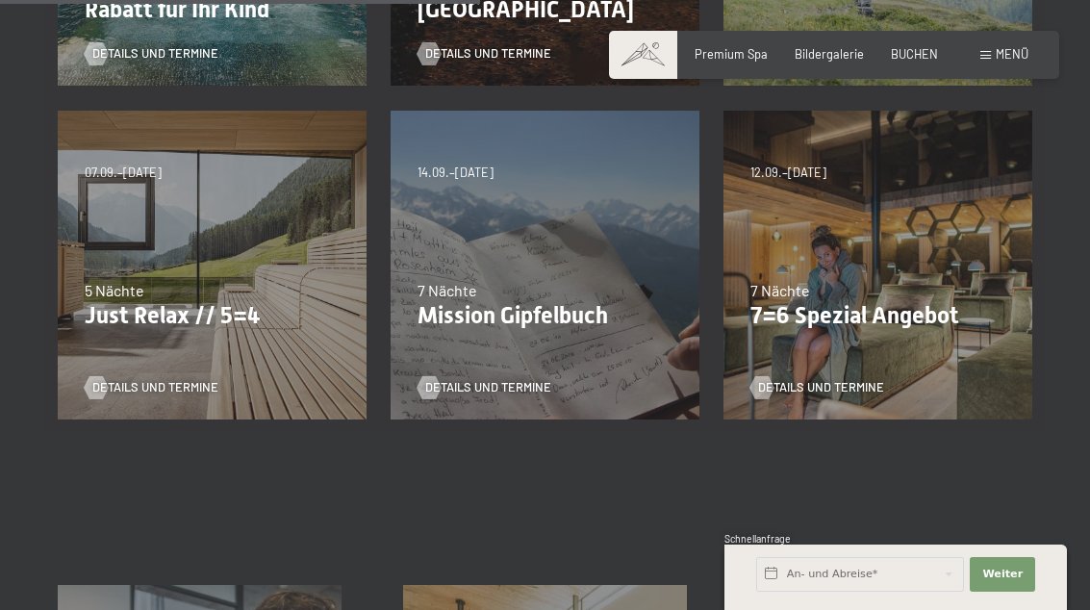
click at [196, 379] on span "Details und Termine" at bounding box center [155, 387] width 126 height 17
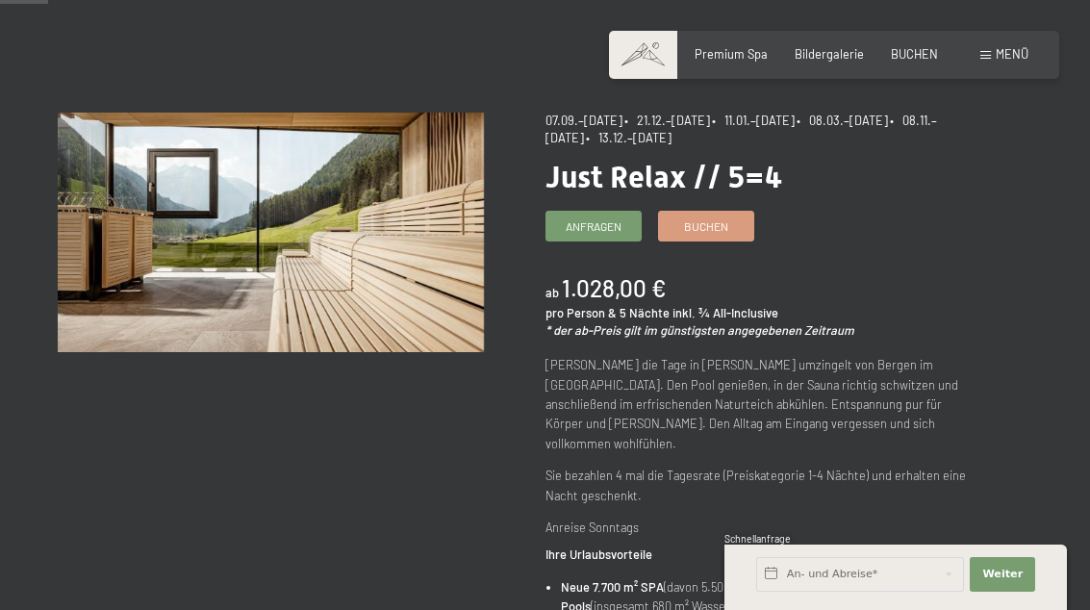
scroll to position [70, 0]
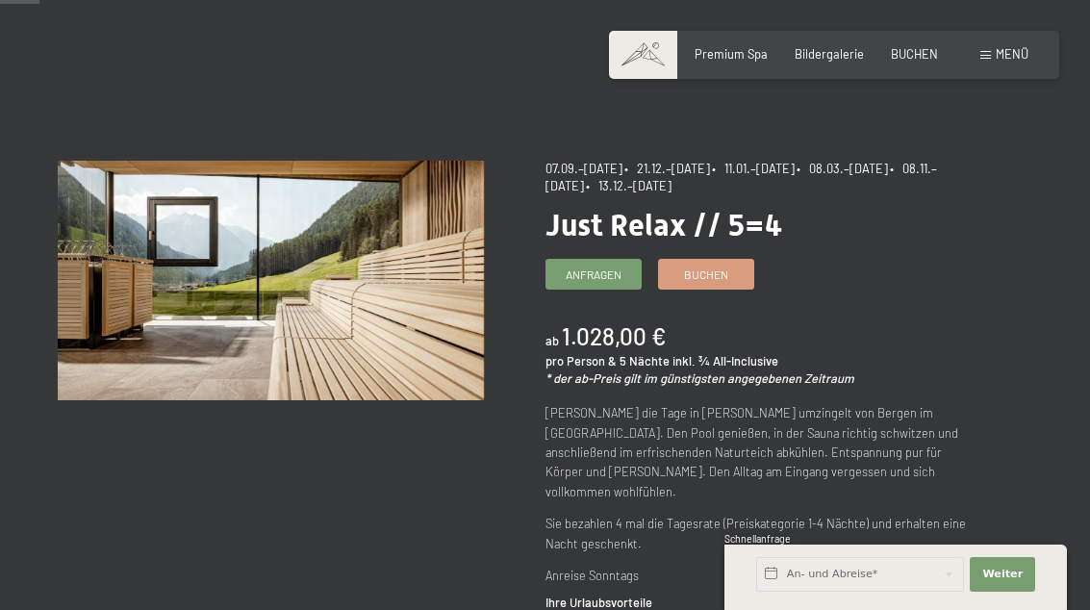
click at [722, 266] on span "Buchen" at bounding box center [706, 274] width 44 height 16
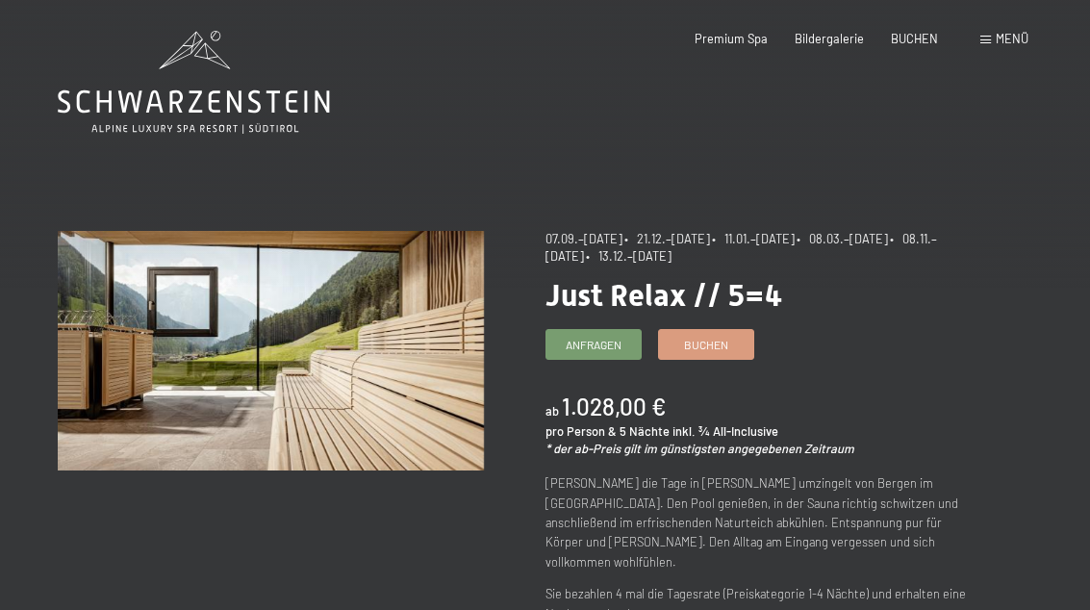
click at [726, 337] on span "Buchen" at bounding box center [706, 345] width 44 height 16
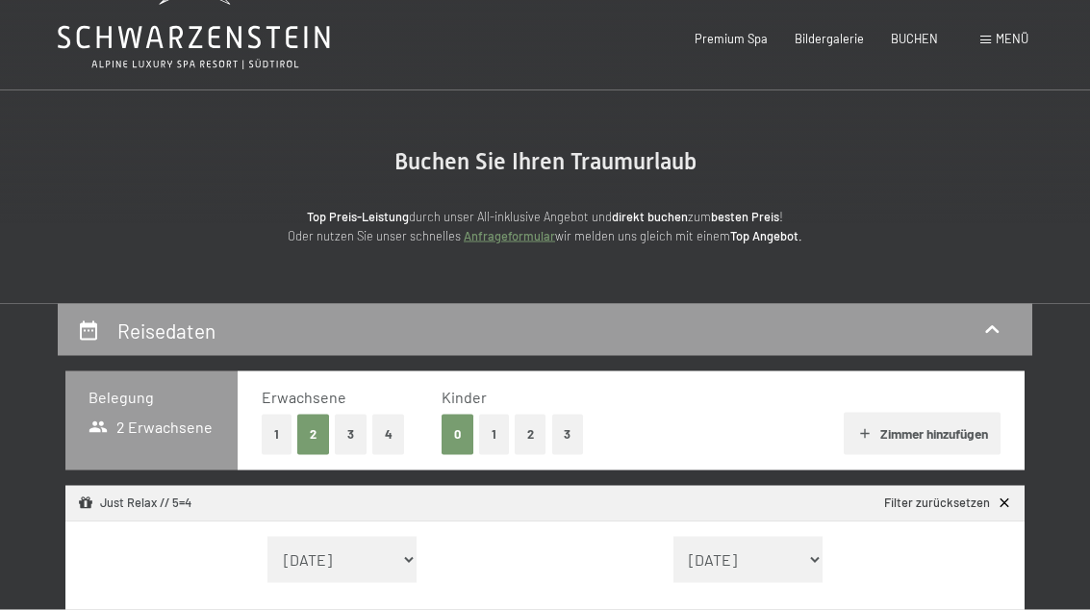
scroll to position [110, 0]
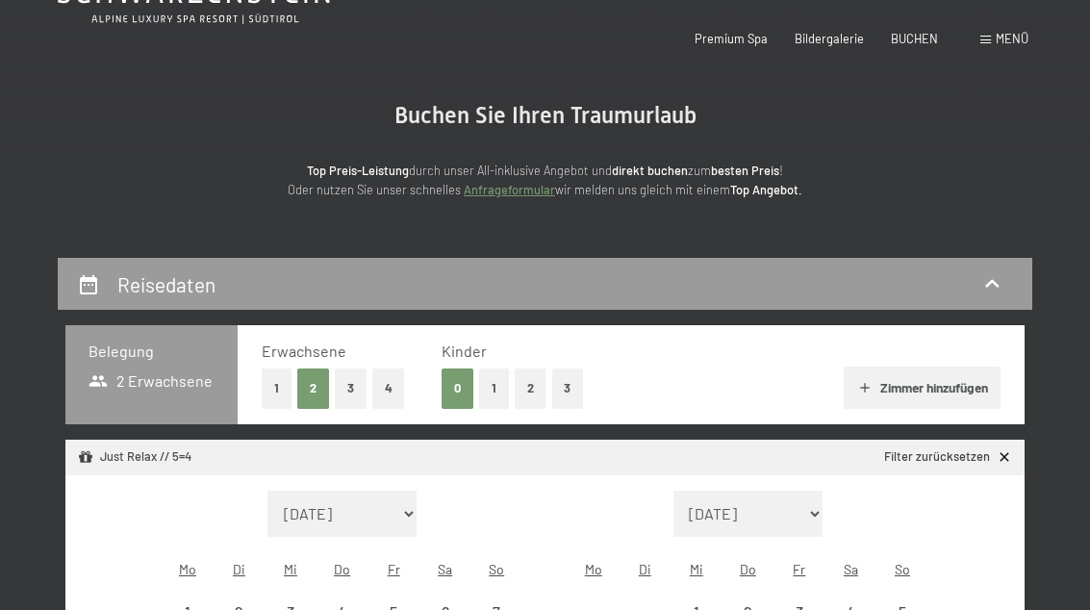
select select "[DATE]"
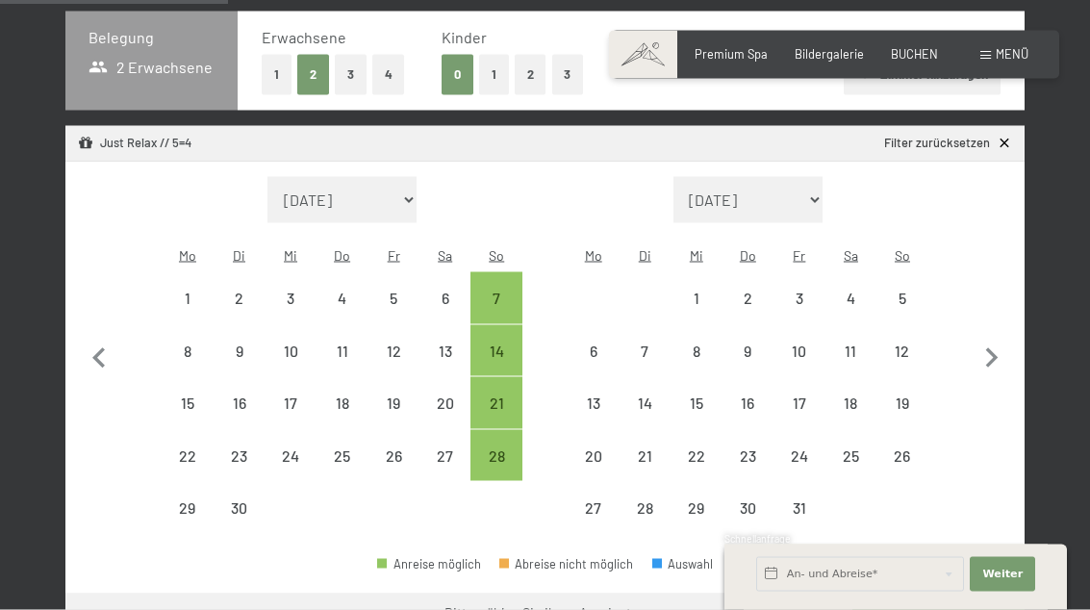
scroll to position [422, 0]
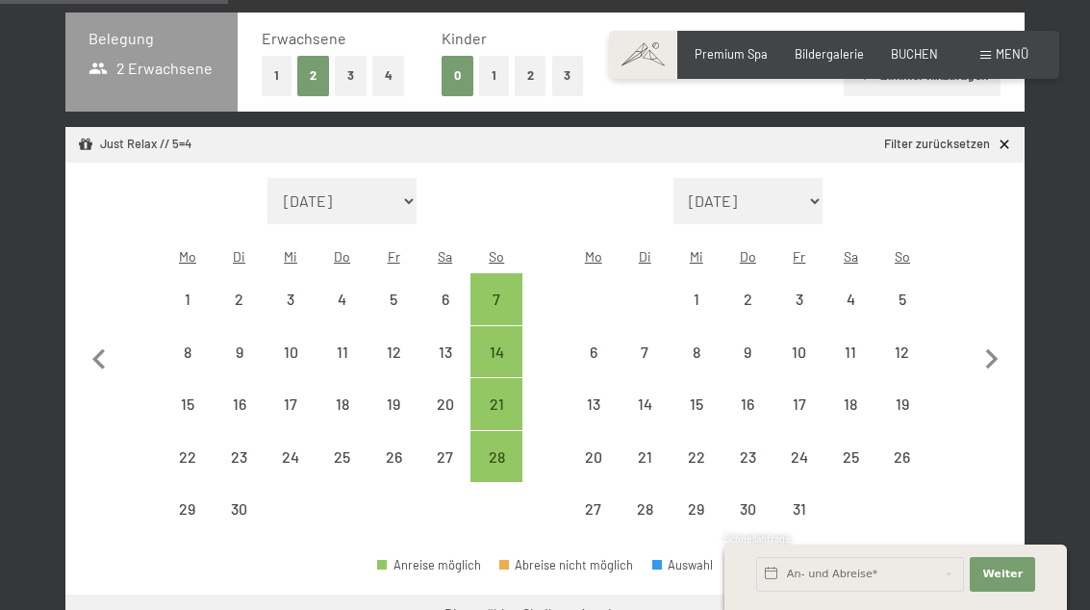
click at [490, 396] on div "21" at bounding box center [496, 420] width 48 height 48
select select "[DATE]"
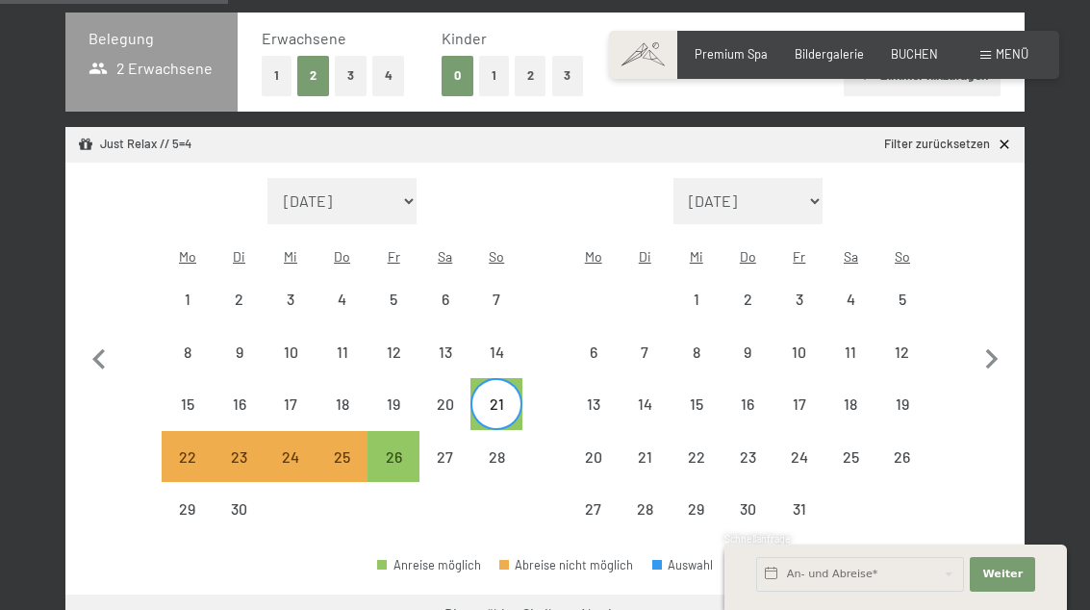
click at [392, 449] on div "26" at bounding box center [393, 473] width 48 height 48
select select "[DATE]"
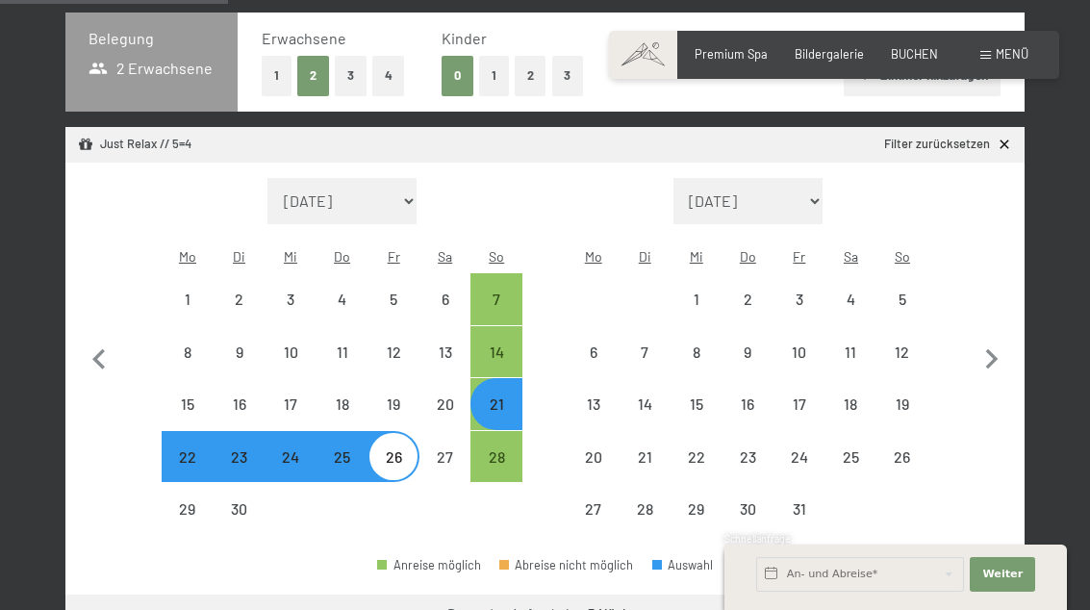
select select "[DATE]"
click at [962, 594] on button "Weiter zu „Zimmer“" at bounding box center [938, 617] width 172 height 46
select select "[DATE]"
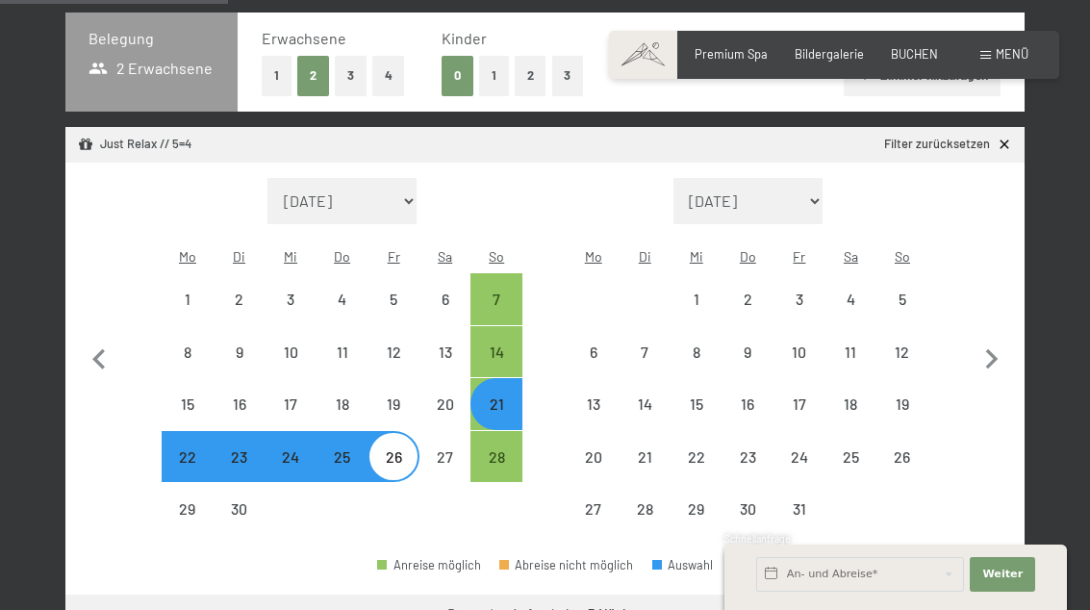
select select "[DATE]"
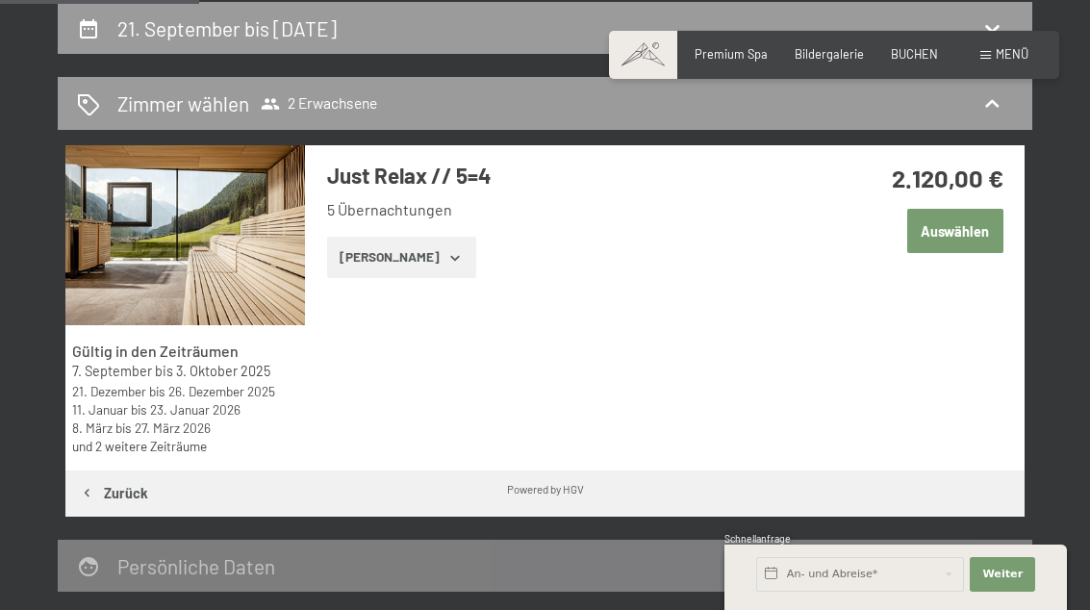
click at [447, 260] on icon "button" at bounding box center [454, 257] width 15 height 15
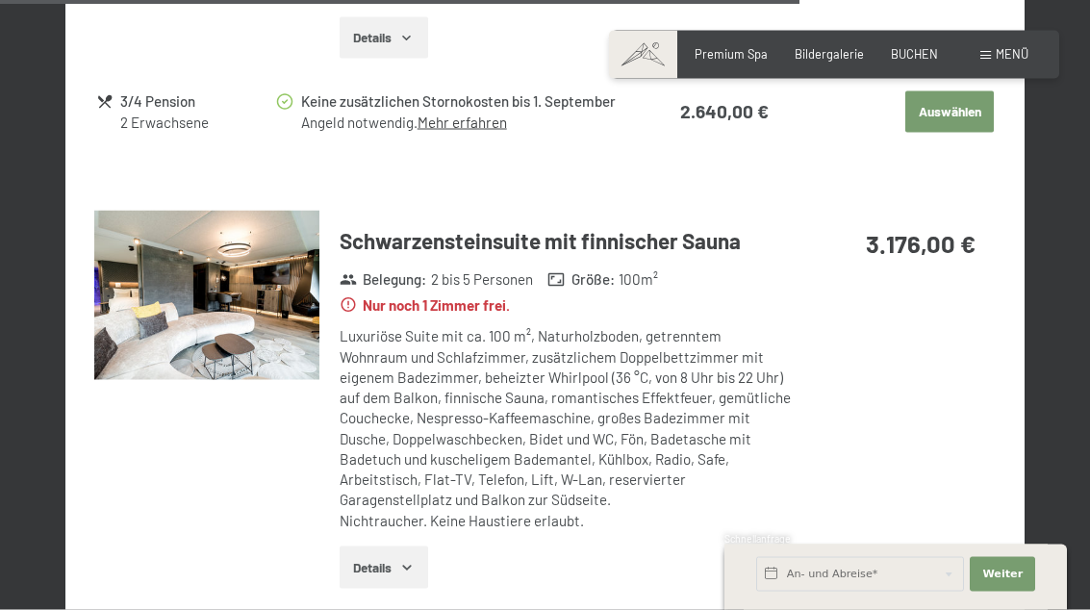
scroll to position [3374, 0]
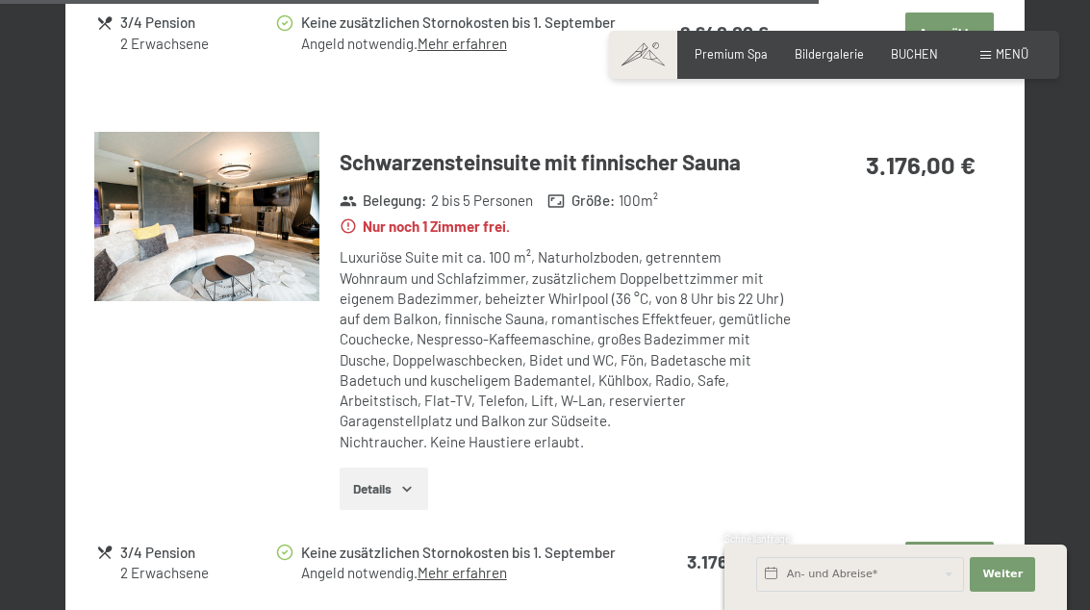
click at [478, 542] on div "Keine zusätzlichen Stornokosten bis 1. September" at bounding box center [467, 553] width 333 height 22
click at [968, 542] on button "Auswählen" at bounding box center [949, 563] width 88 height 42
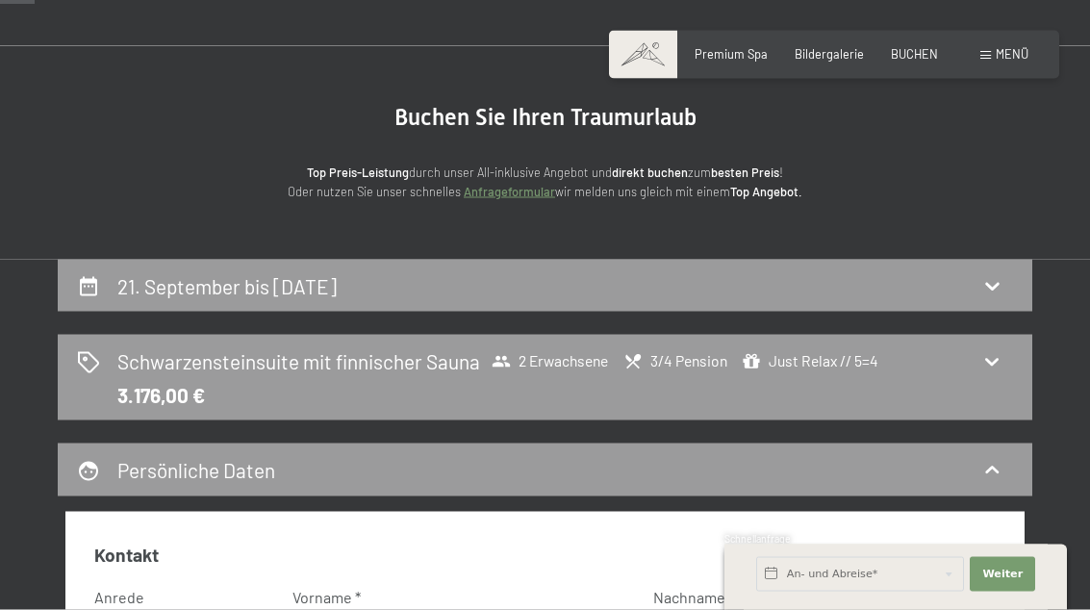
scroll to position [55, 0]
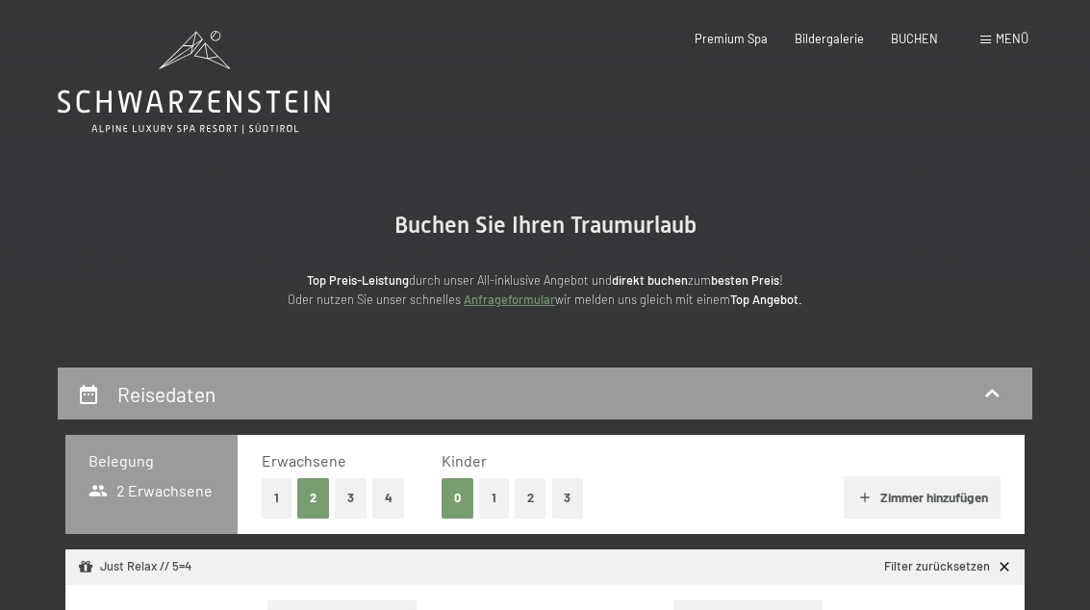
select select "[DATE]"
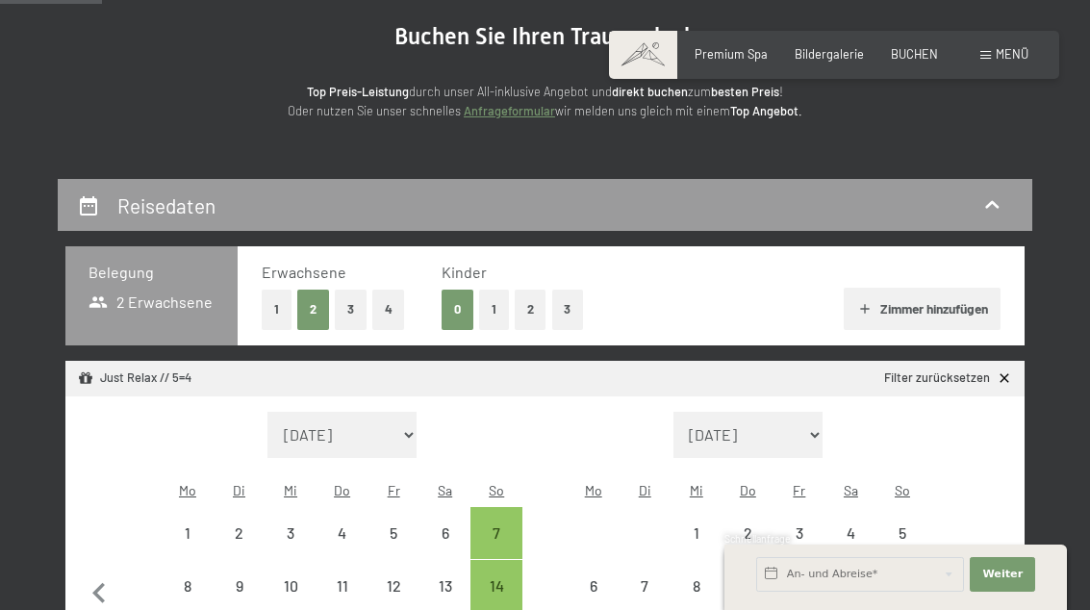
scroll to position [190, 0]
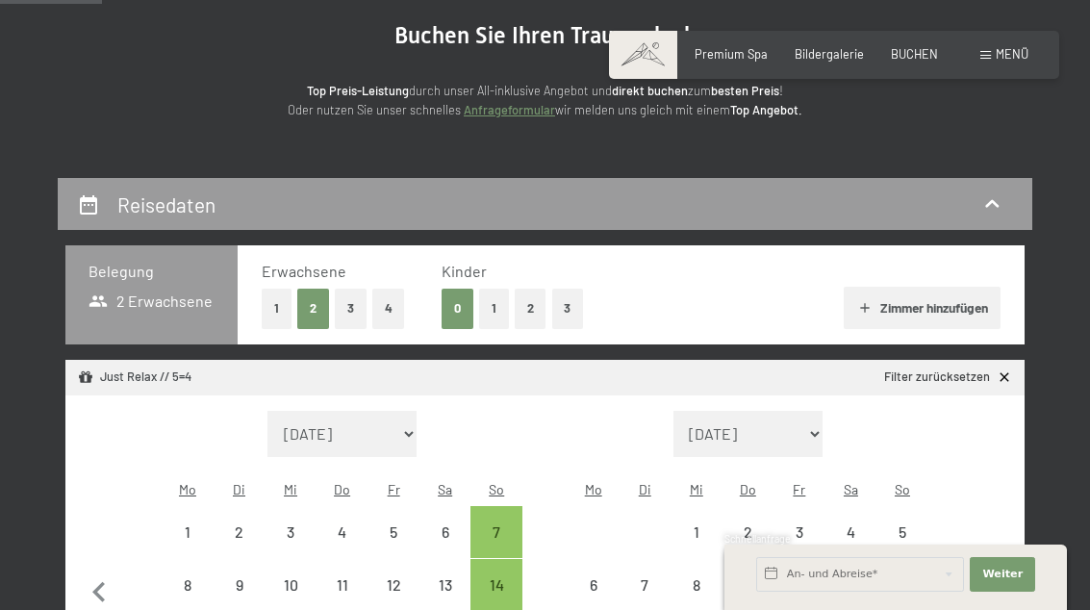
click at [390, 291] on button "4" at bounding box center [388, 308] width 33 height 39
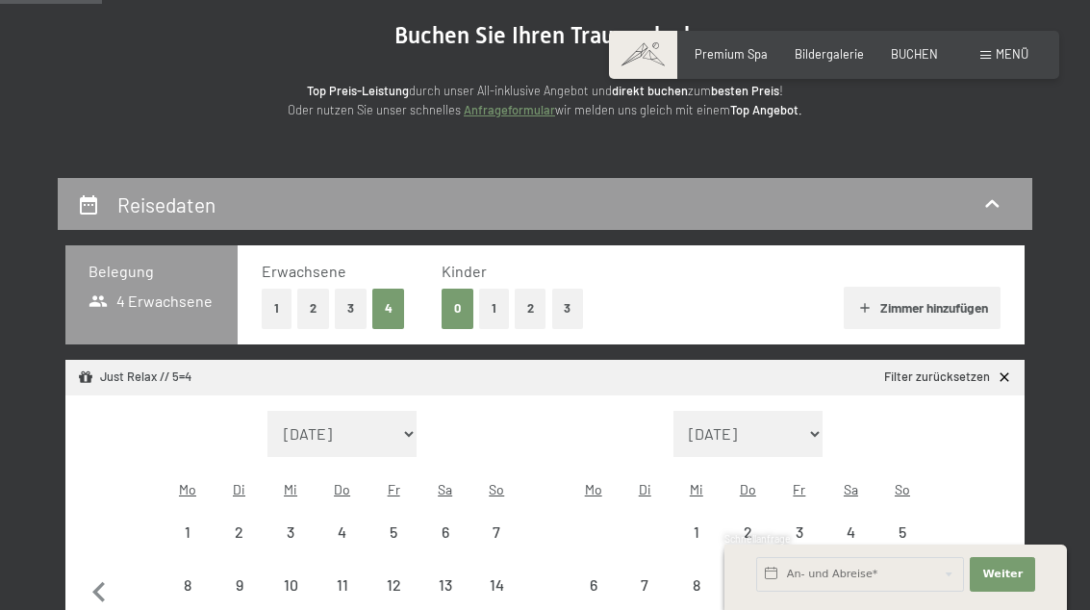
select select "[DATE]"
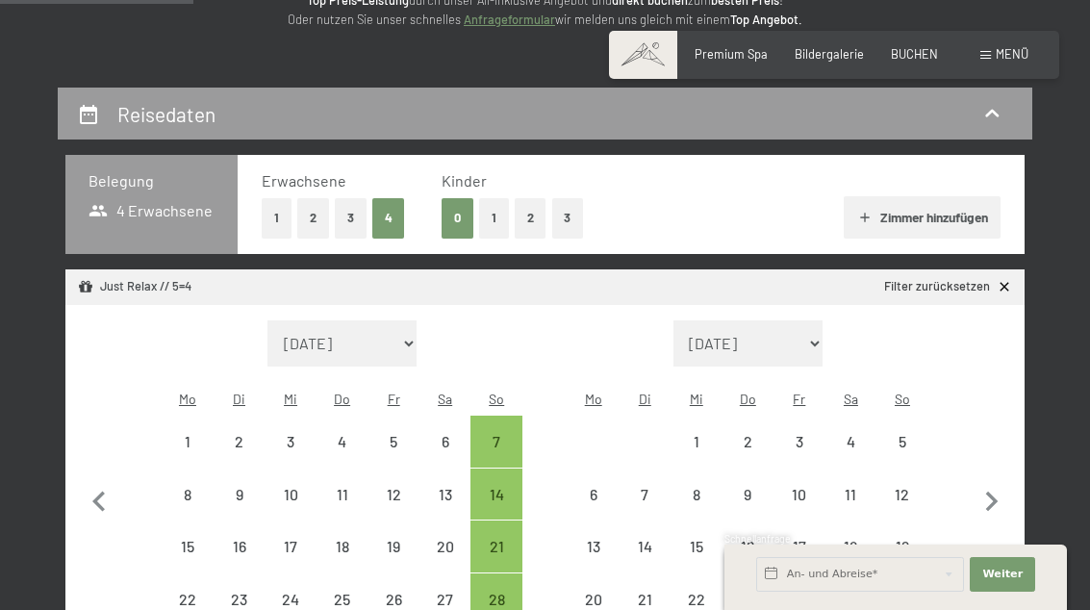
scroll to position [422, 0]
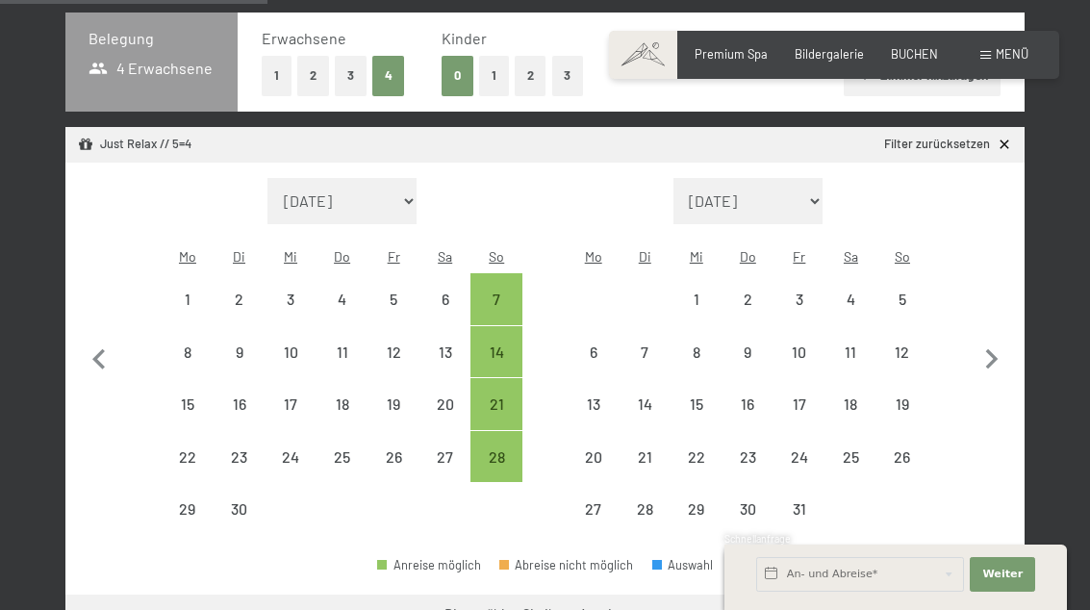
click at [487, 369] on span "Einwilligung Marketing*" at bounding box center [438, 359] width 159 height 19
click at [349, 369] on input "Einwilligung Marketing*" at bounding box center [339, 359] width 19 height 19
checkbox input "false"
click at [949, 594] on button "Weiter zu „Zimmer“" at bounding box center [938, 617] width 172 height 46
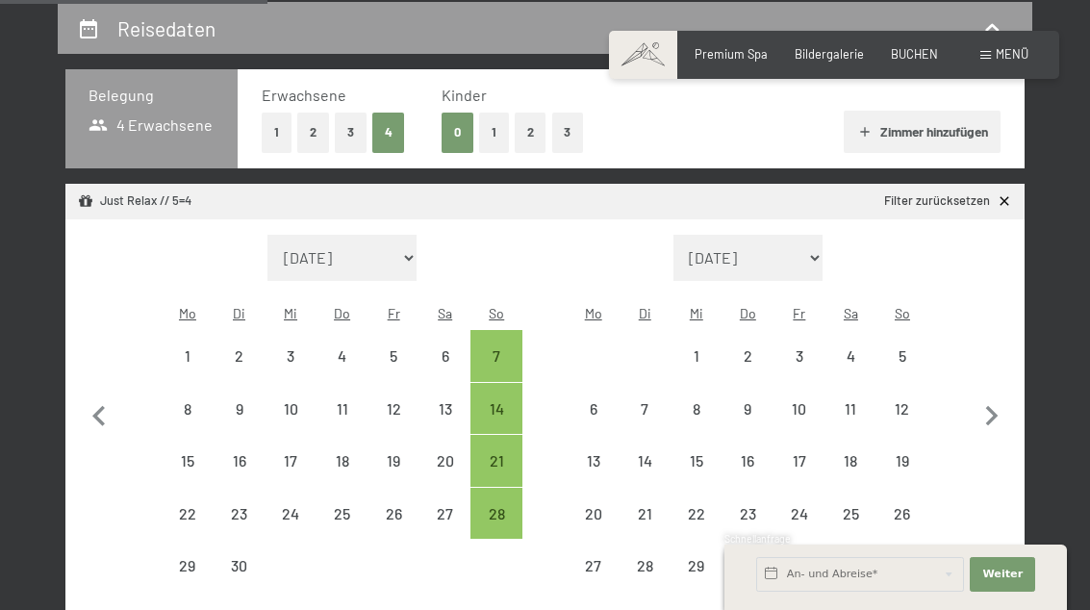
select select "[DATE]"
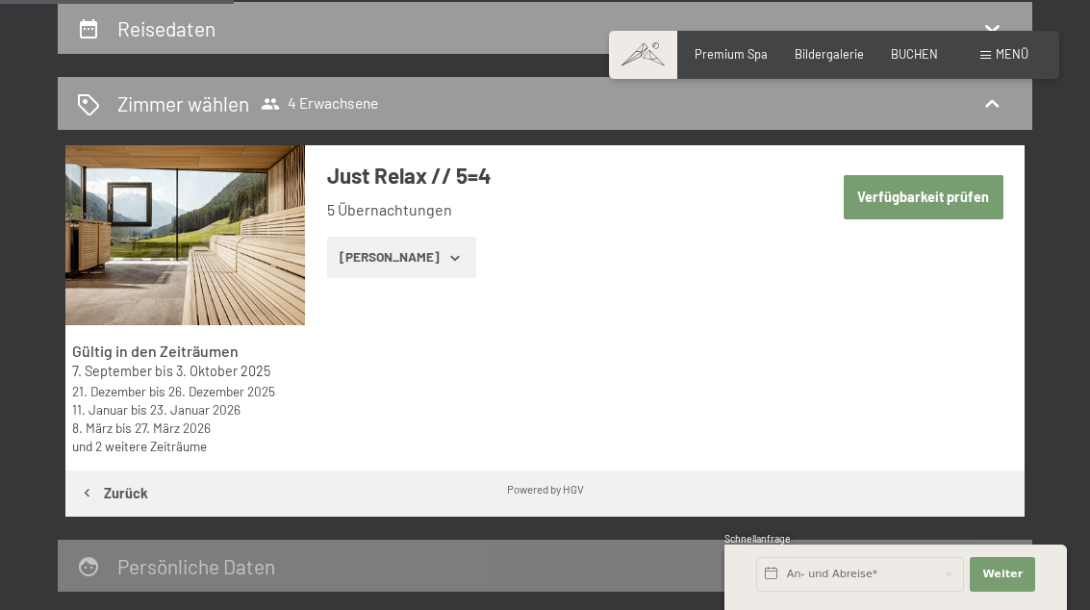
click at [948, 201] on button "Verfügbarkeit prüfen" at bounding box center [924, 197] width 160 height 44
select select "[DATE]"
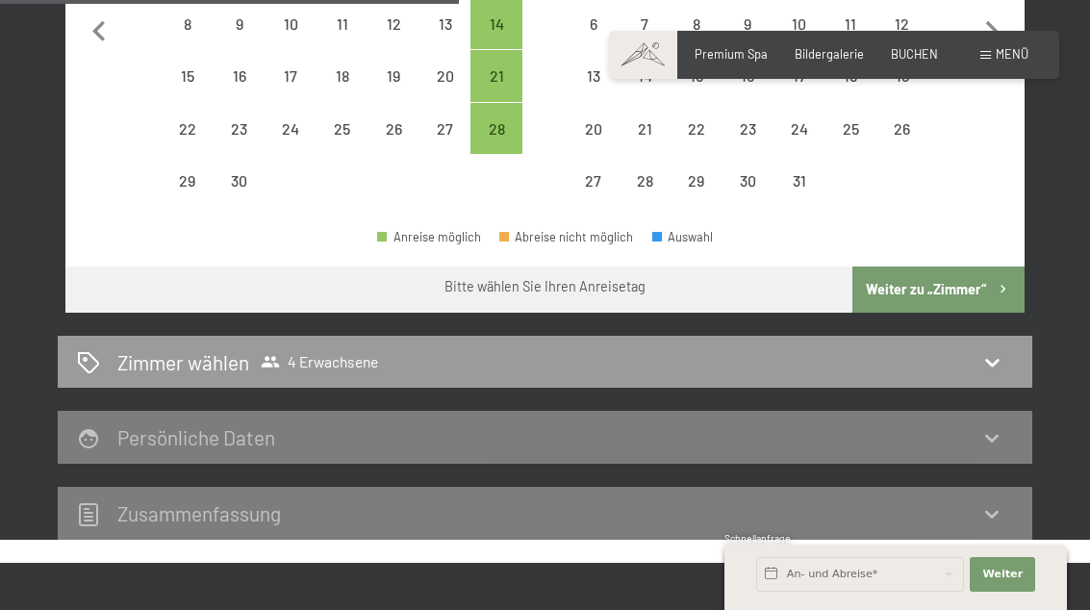
click at [975, 266] on button "Weiter zu „Zimmer“" at bounding box center [938, 289] width 172 height 46
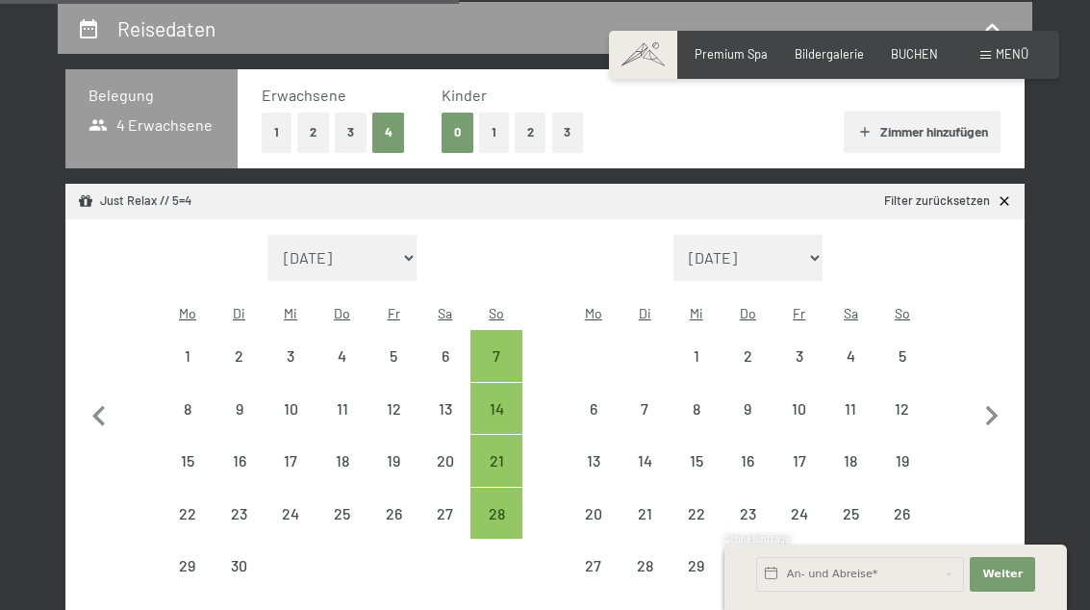
select select "[DATE]"
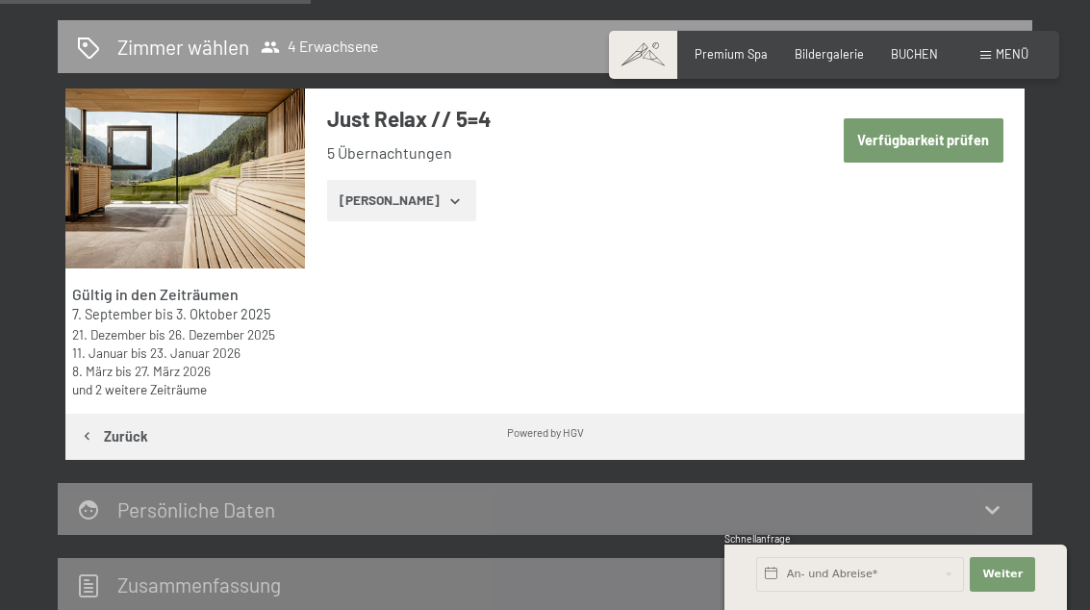
scroll to position [420, 0]
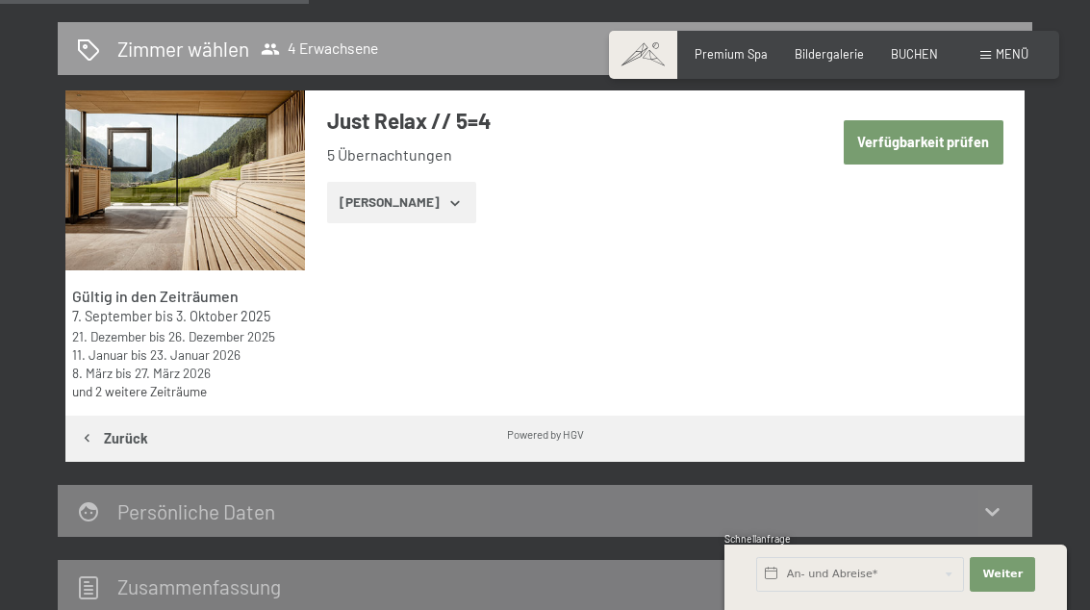
click at [436, 215] on button "Zeige Zimmer" at bounding box center [401, 203] width 149 height 42
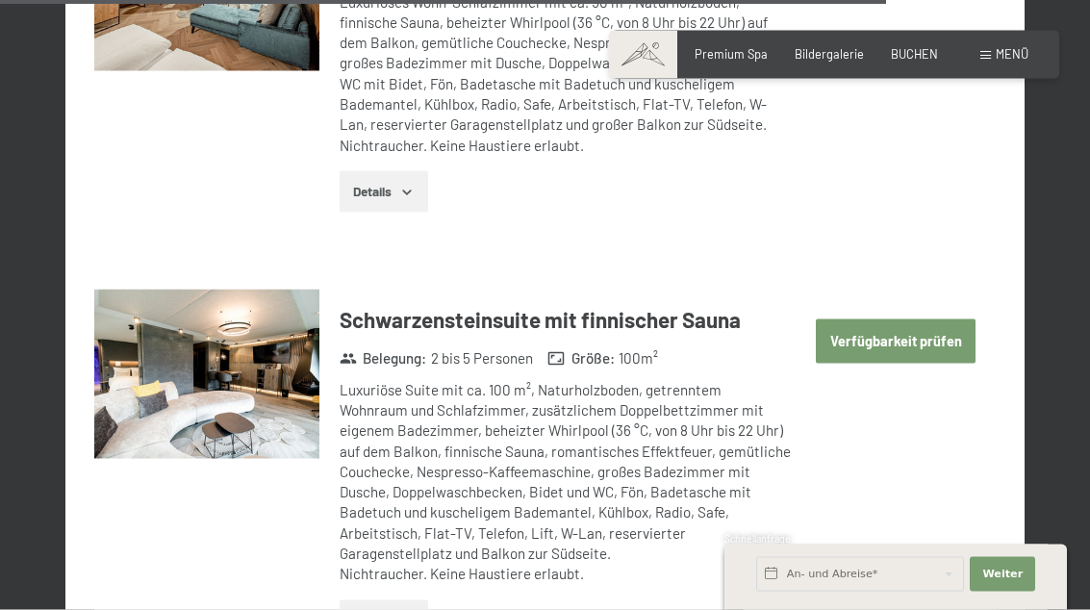
click at [937, 319] on button "Verfügbarkeit prüfen" at bounding box center [896, 341] width 160 height 44
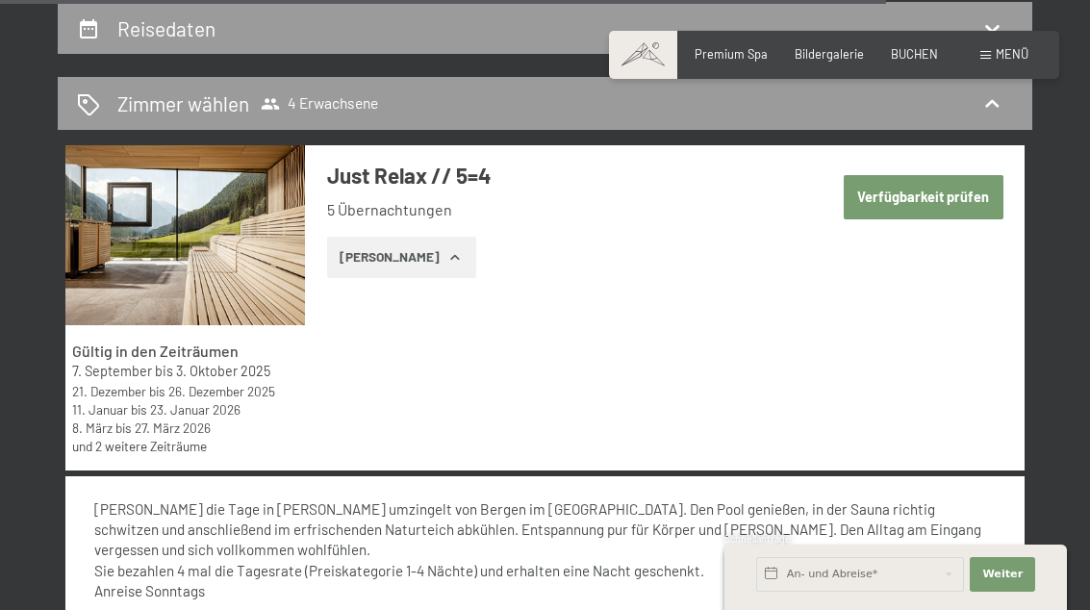
select select "[DATE]"
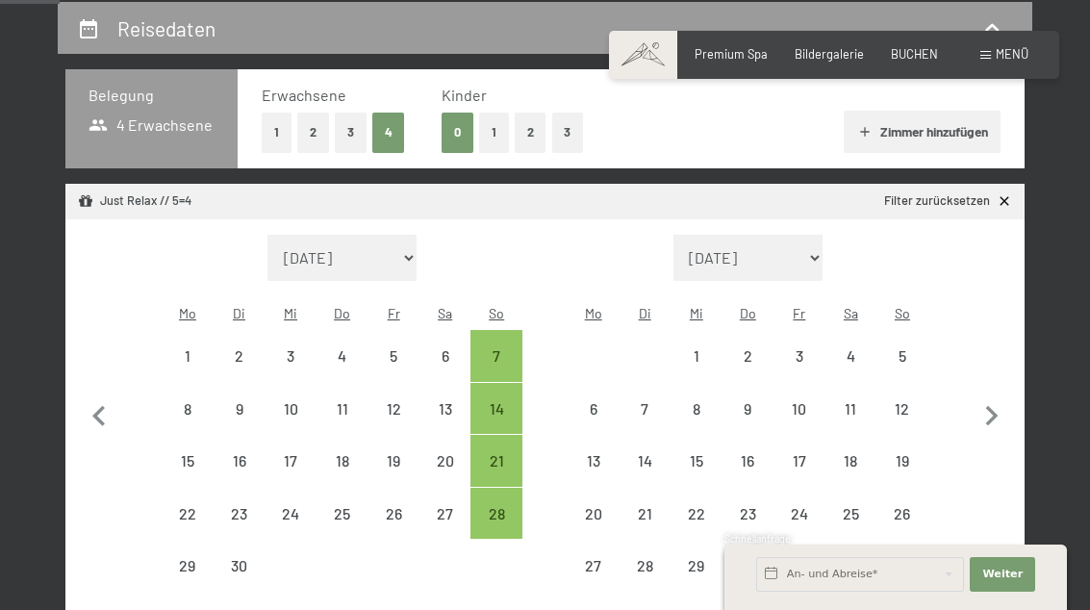
click at [493, 453] on div "21" at bounding box center [496, 477] width 48 height 48
select select "[DATE]"
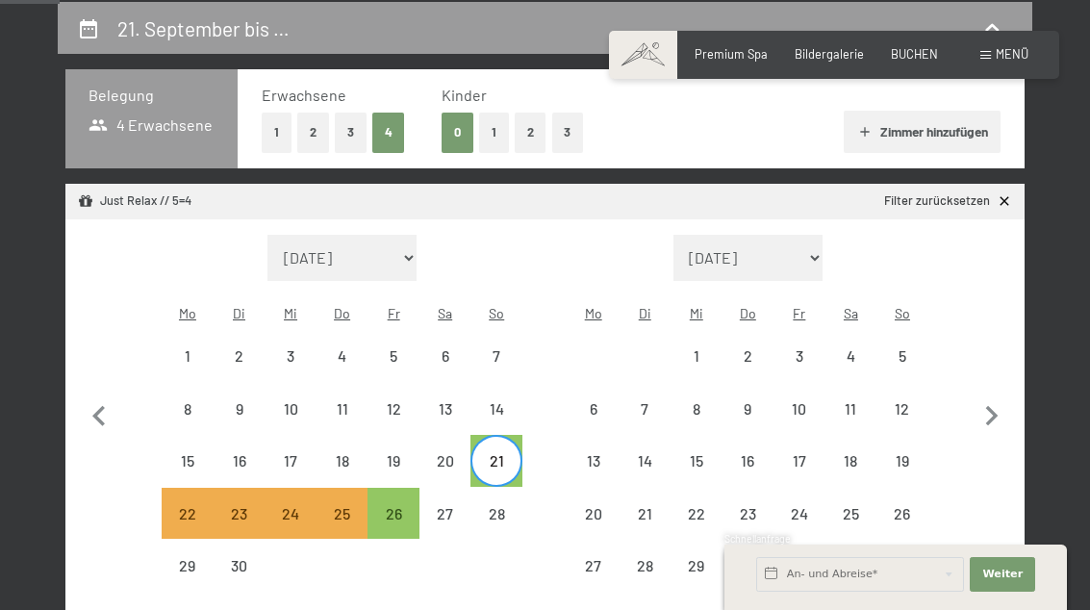
click at [399, 490] on div "26" at bounding box center [393, 514] width 48 height 48
select select "[DATE]"
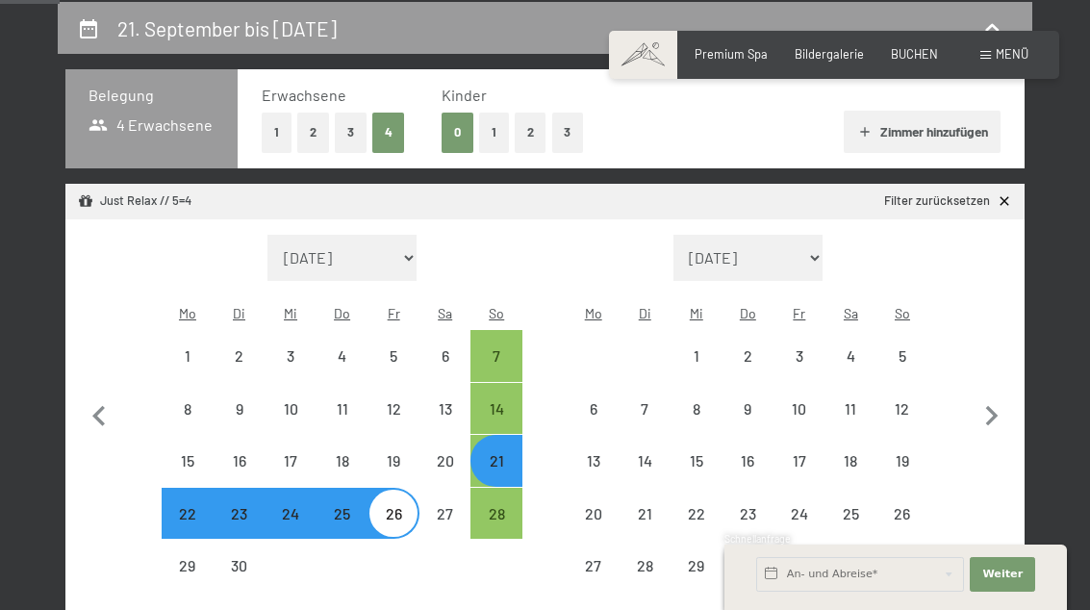
select select "[DATE]"
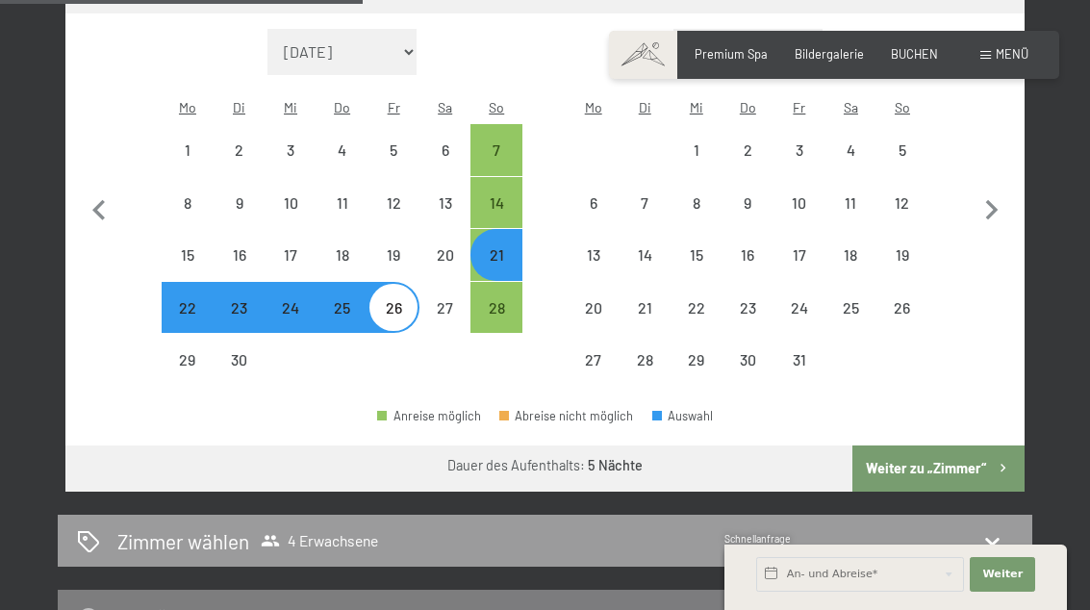
click at [956, 447] on button "Weiter zu „Zimmer“" at bounding box center [938, 468] width 172 height 46
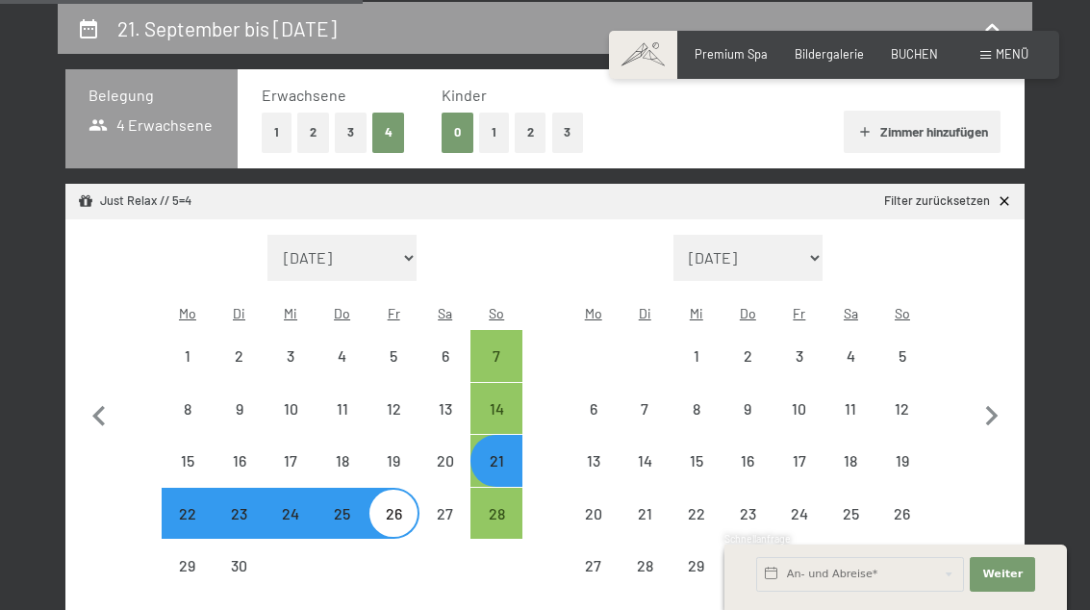
select select "[DATE]"
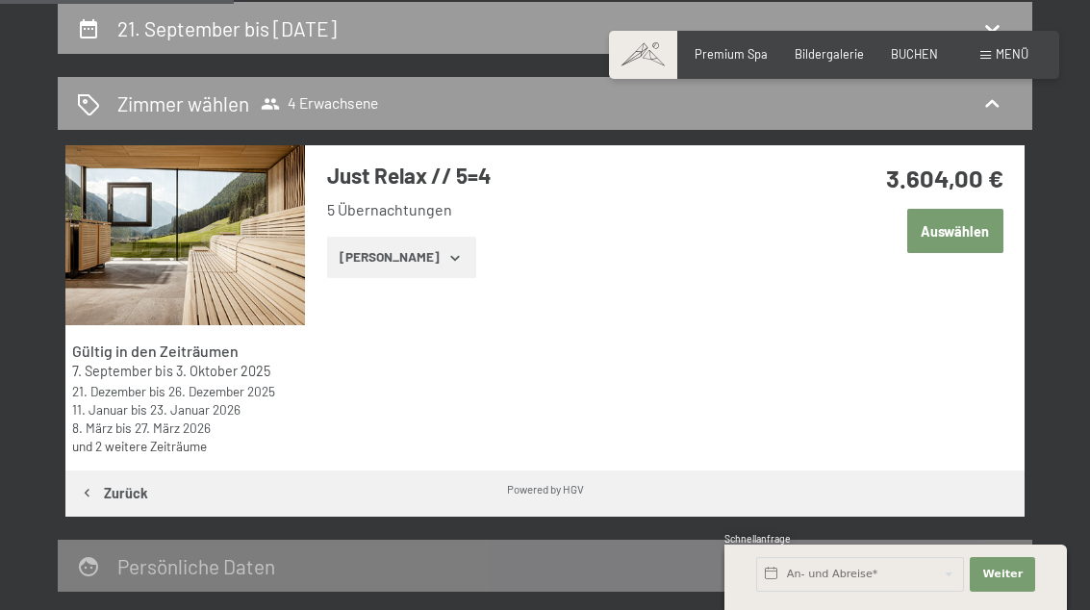
click at [426, 246] on button "Zeige Zimmer" at bounding box center [401, 258] width 149 height 42
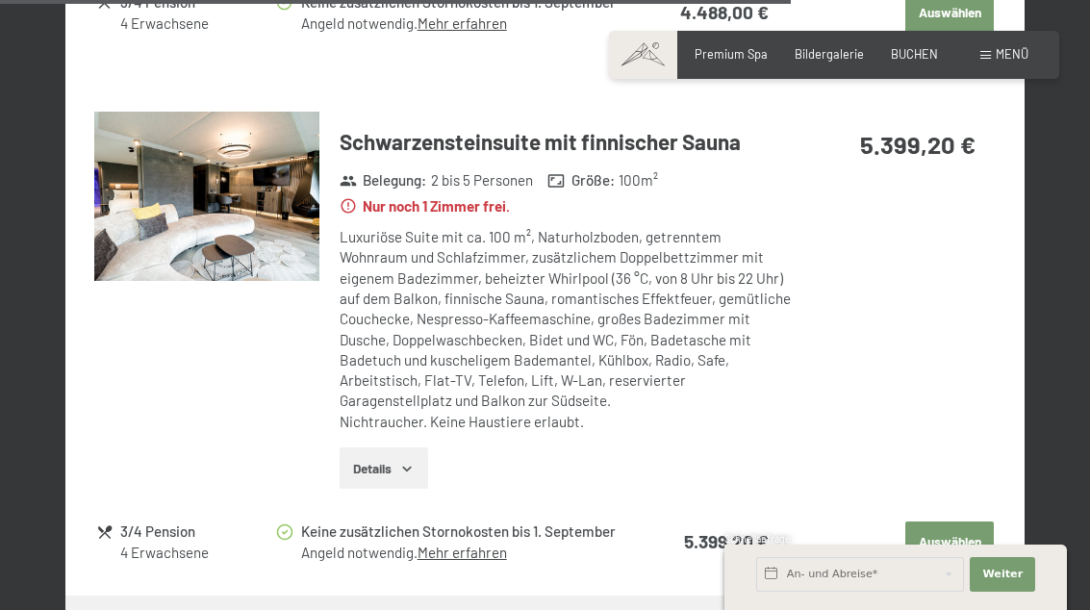
scroll to position [3307, 0]
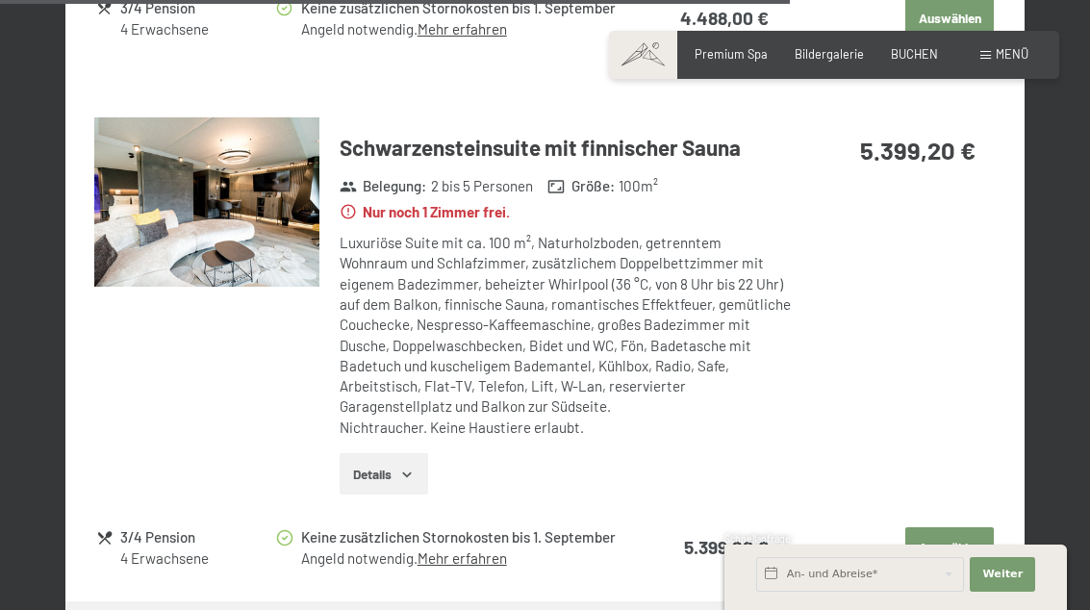
click at [411, 453] on button "Details" at bounding box center [384, 474] width 88 height 42
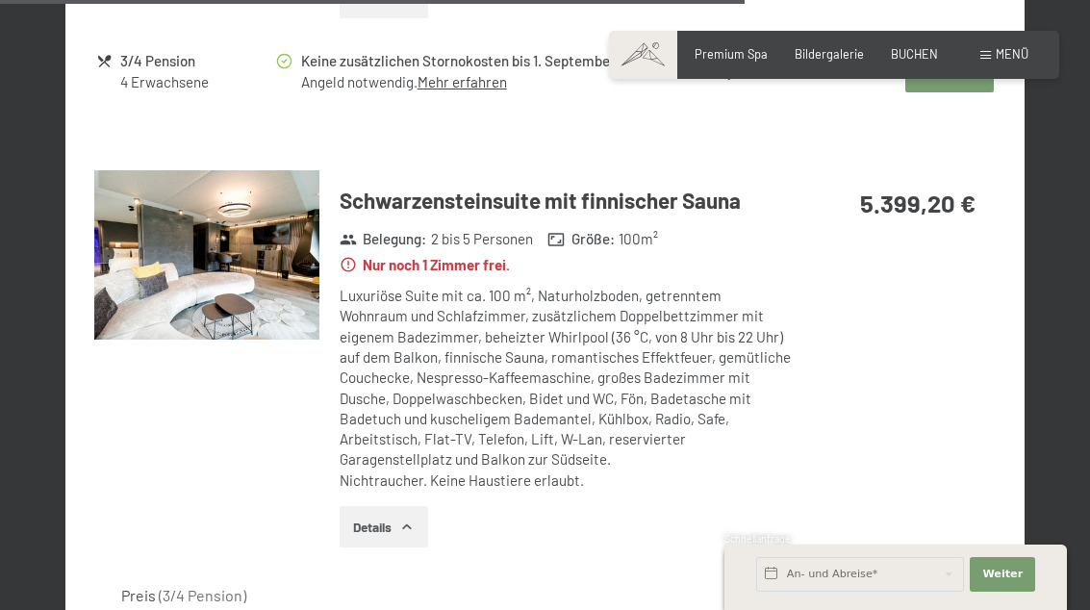
scroll to position [3255, 0]
click at [913, 54] on span "BUCHEN" at bounding box center [914, 53] width 47 height 15
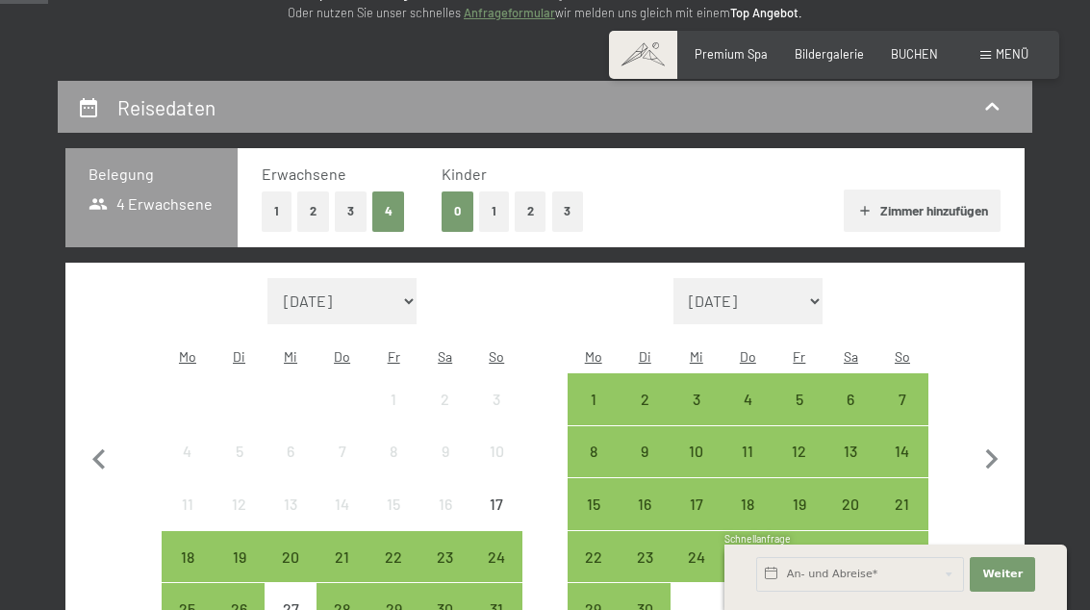
click at [810, 288] on select "[DATE] Oktober 2025 [DATE] Dezember 2025 Januar 2026 Februar 2026 März 2026 [DA…" at bounding box center [748, 301] width 150 height 46
click at [1000, 440] on icon "button" at bounding box center [992, 460] width 40 height 40
select select "[DATE]"
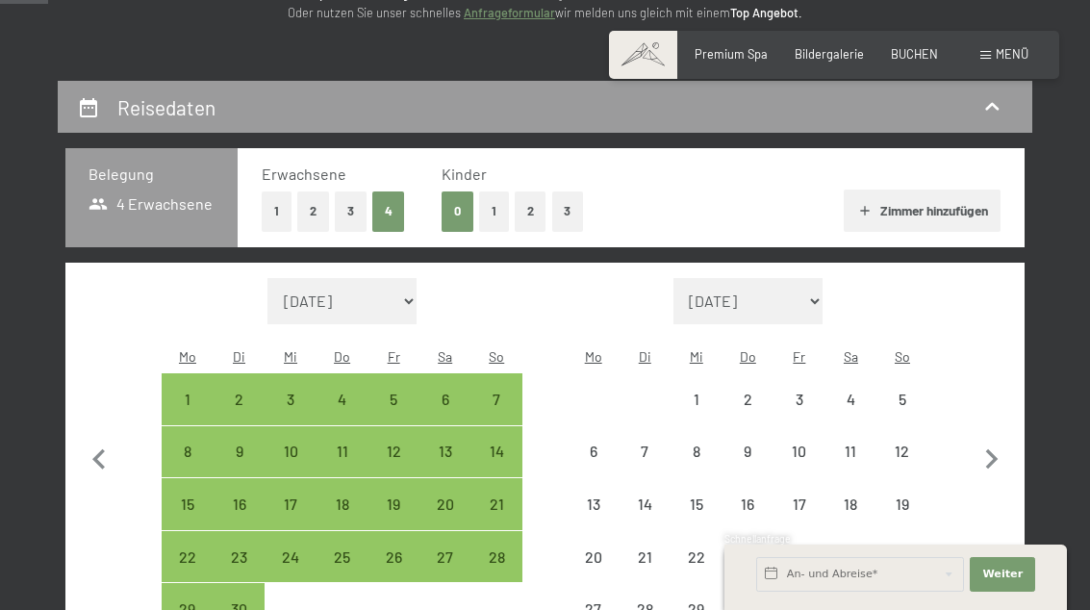
click at [999, 440] on icon "button" at bounding box center [992, 460] width 40 height 40
select select "[DATE]"
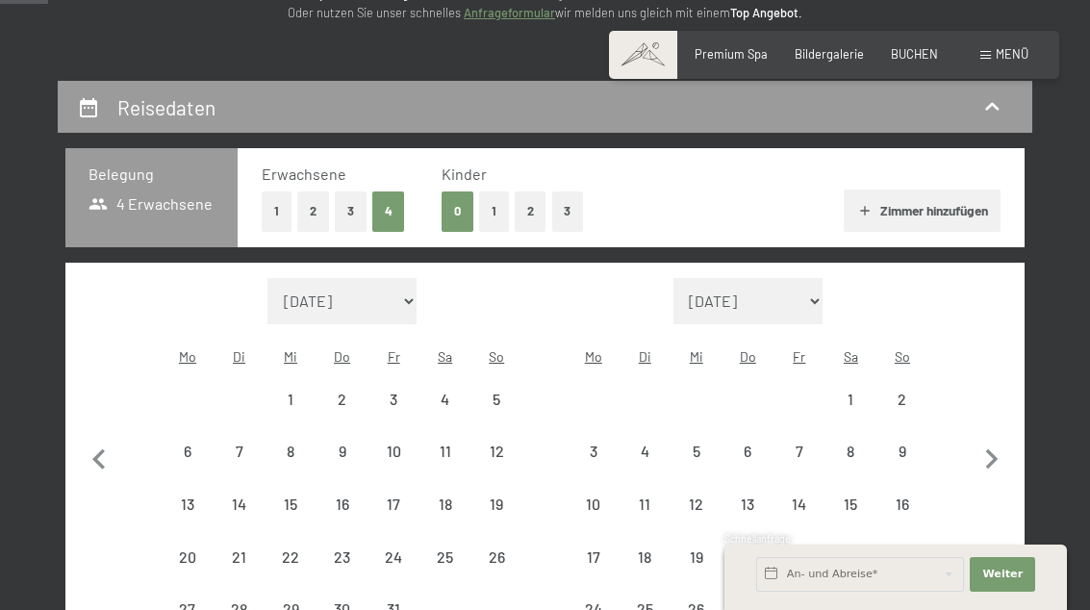
select select "[DATE]"
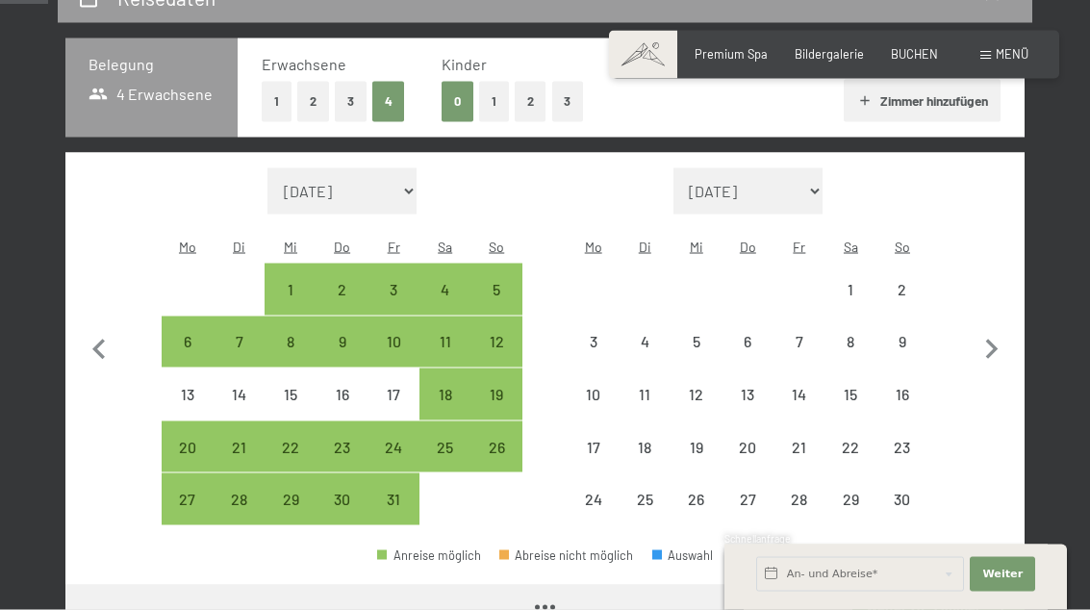
select select "[DATE]"
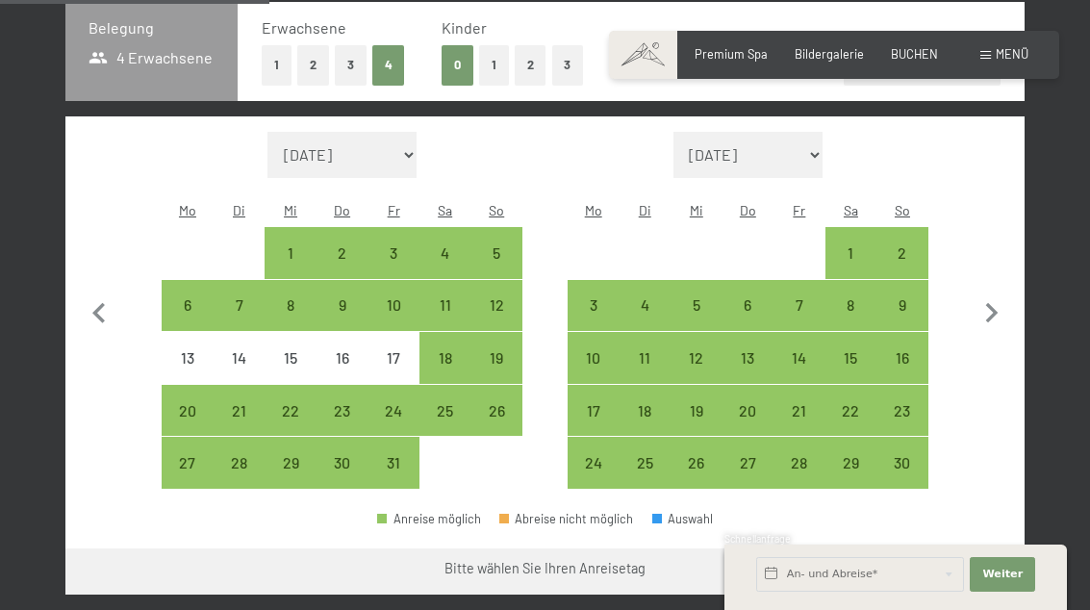
scroll to position [432, 0]
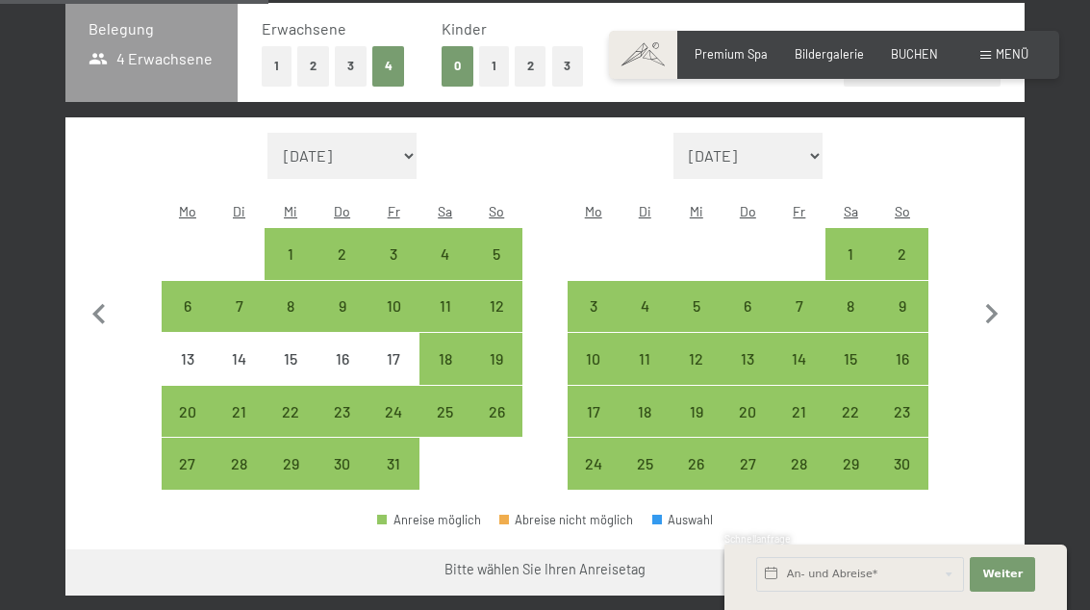
click at [593, 456] on div "24" at bounding box center [593, 480] width 48 height 48
select select "[DATE]"
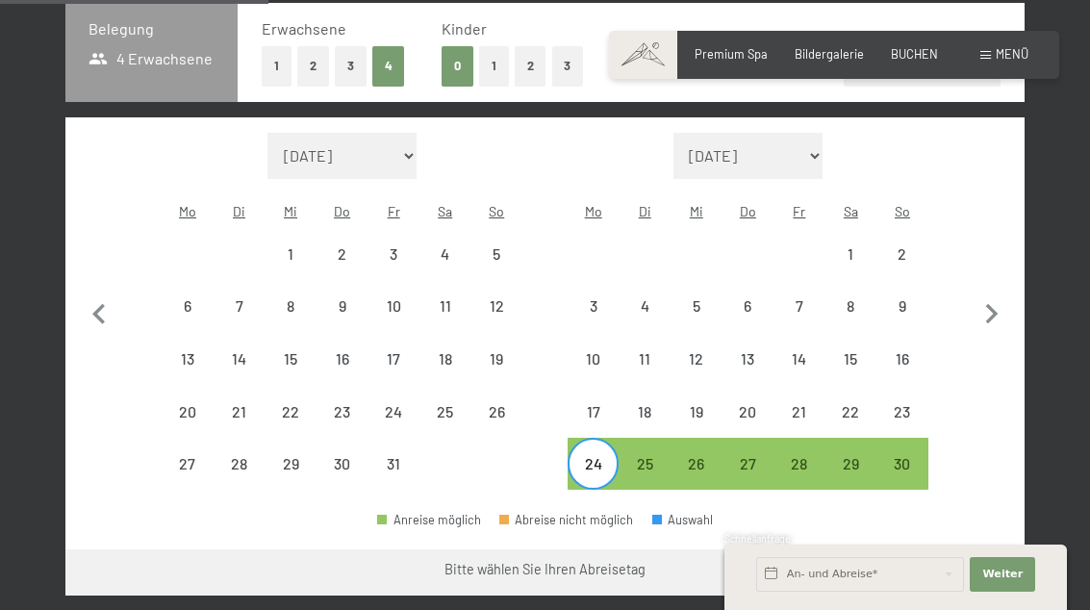
click at [801, 456] on div "28" at bounding box center [799, 480] width 48 height 48
select select "[DATE]"
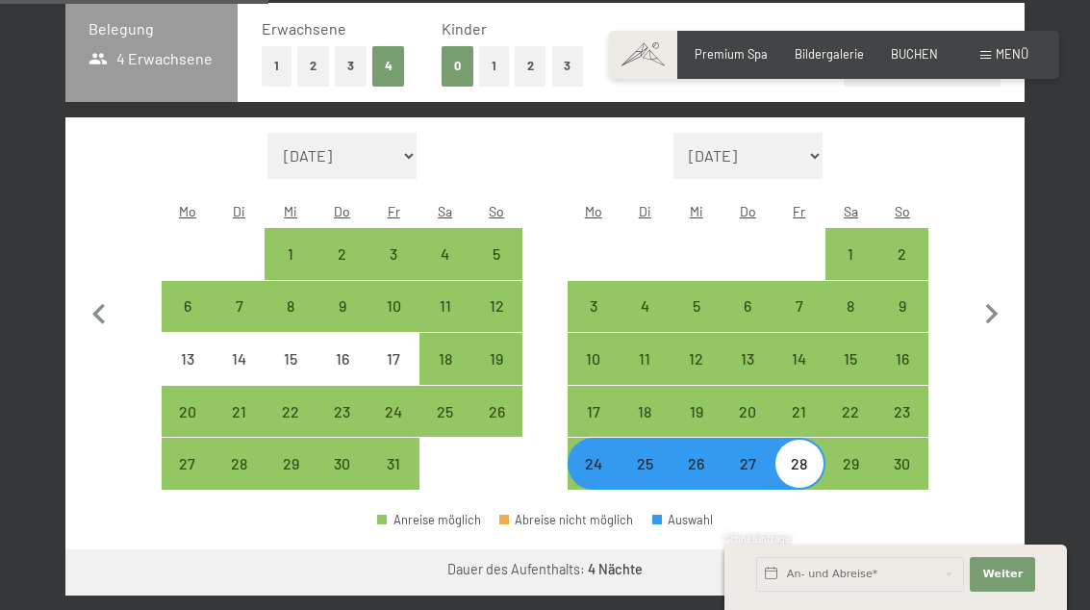
click at [975, 549] on button "Weiter zu „Zimmer“" at bounding box center [938, 572] width 172 height 46
select select "[DATE]"
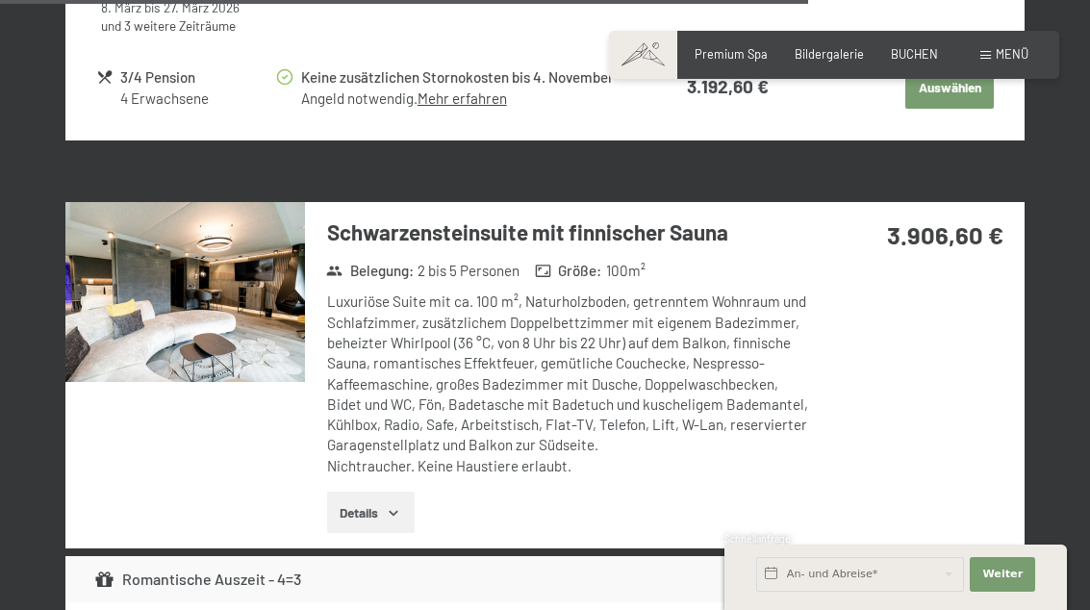
scroll to position [4650, 0]
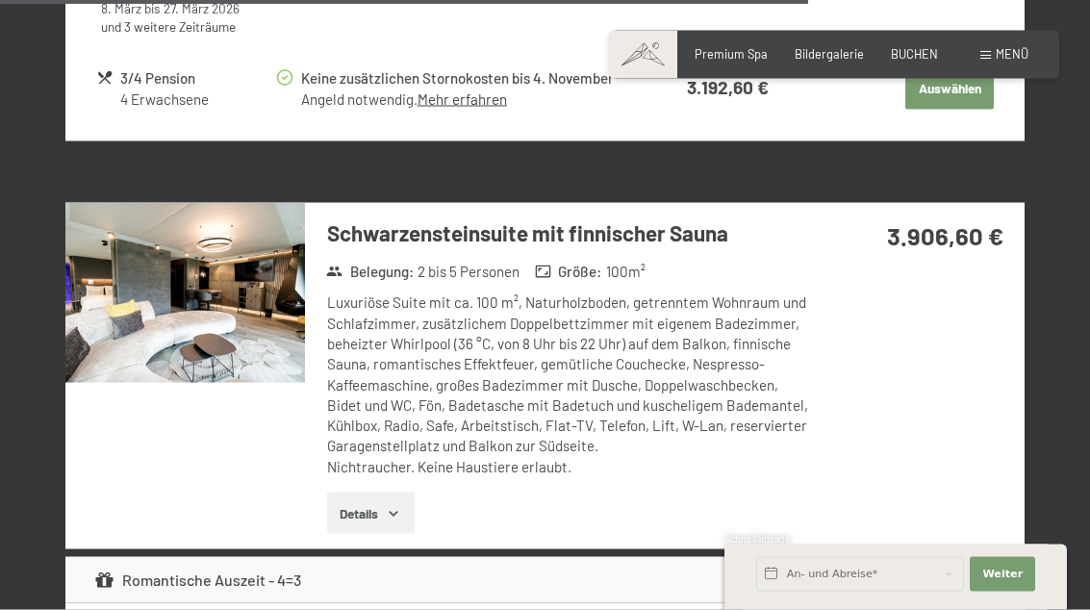
click at [392, 506] on icon "button" at bounding box center [393, 513] width 15 height 15
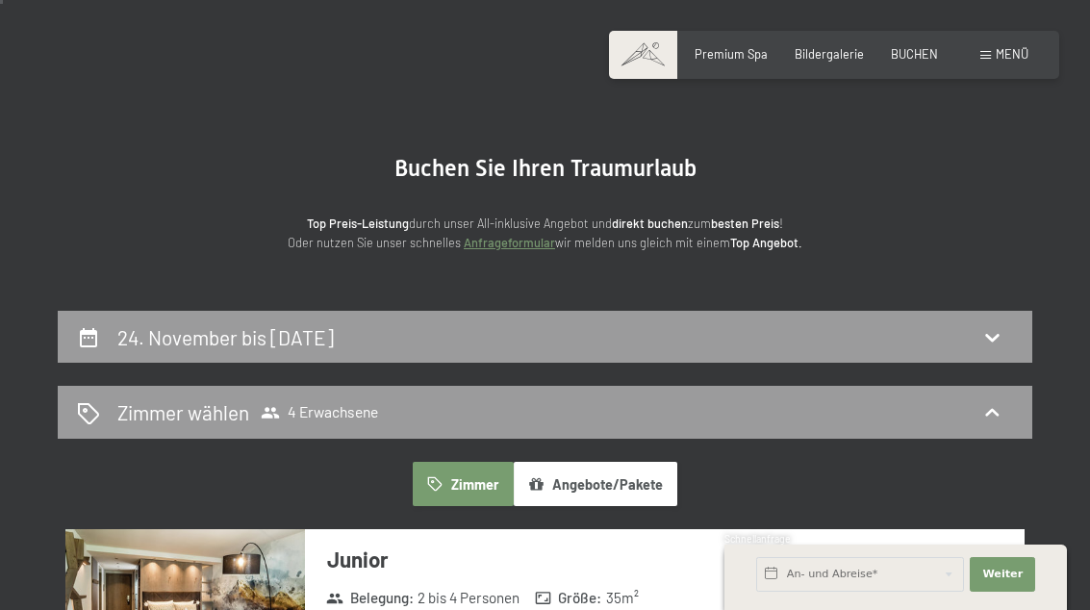
scroll to position [8, 0]
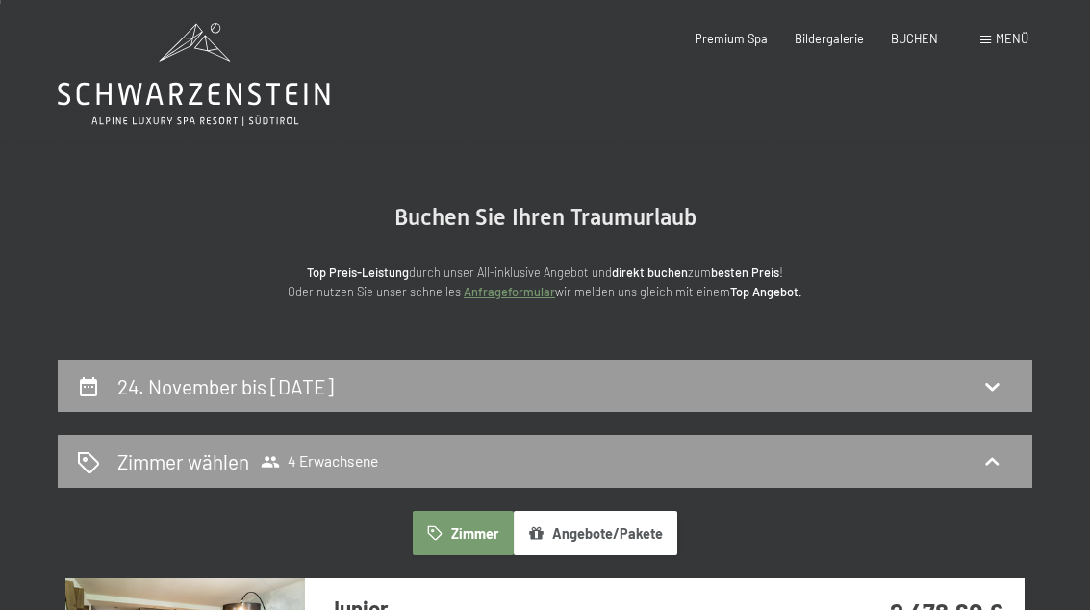
click at [993, 460] on icon at bounding box center [991, 461] width 23 height 23
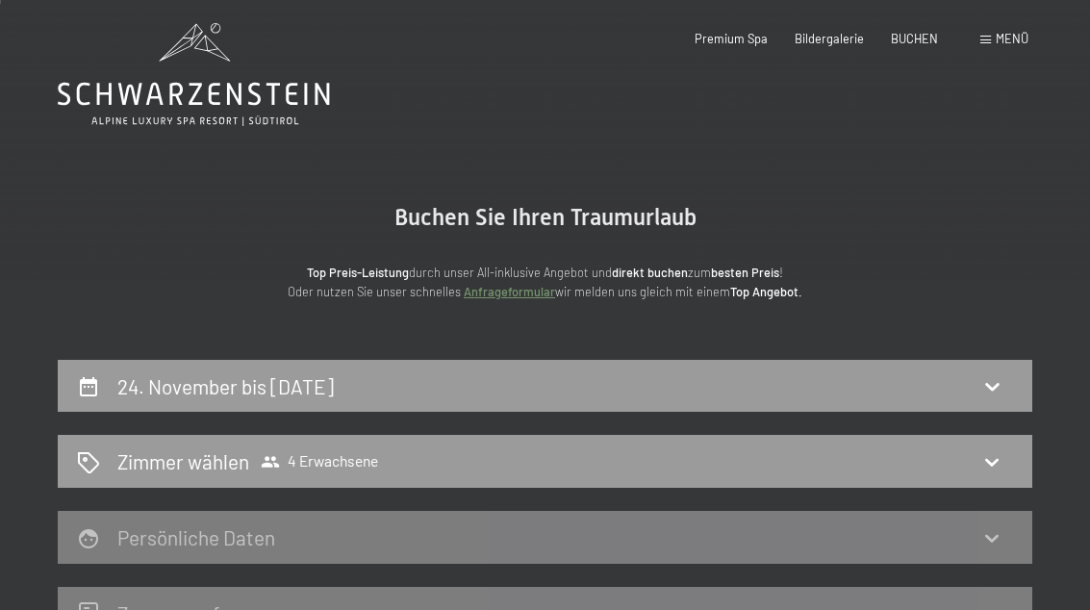
click at [998, 387] on icon at bounding box center [991, 385] width 23 height 23
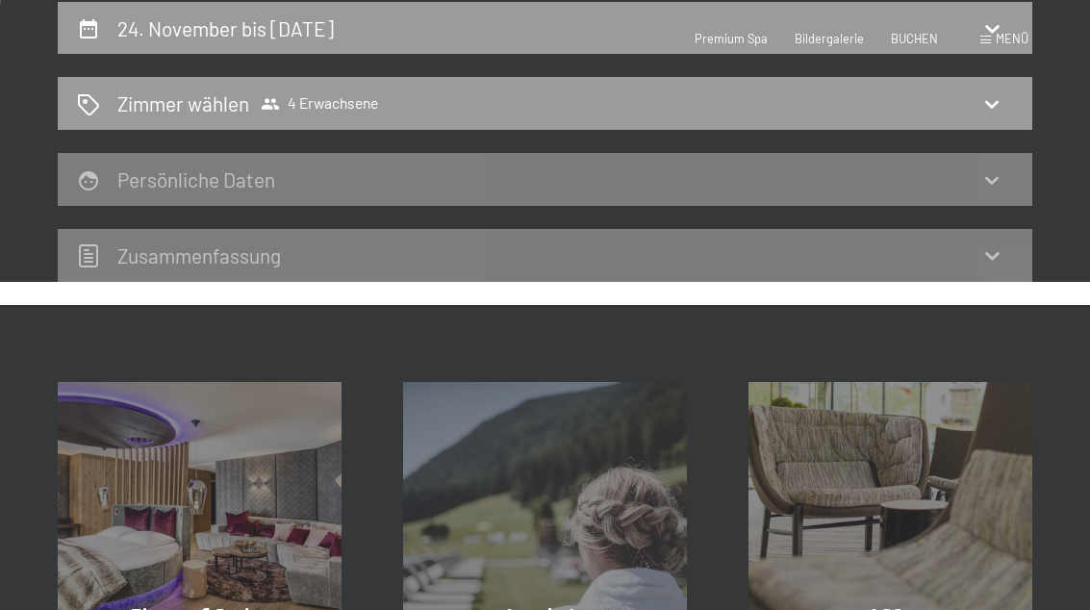
select select "[DATE]"
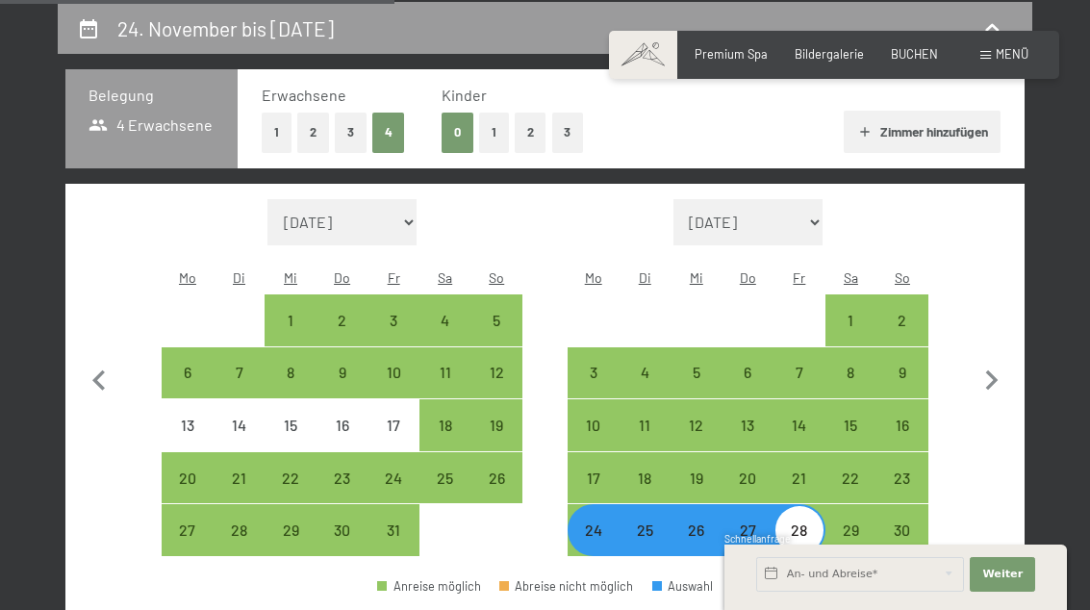
click at [942, 125] on button "Zimmer hinzufügen" at bounding box center [922, 132] width 157 height 42
select select "[DATE]"
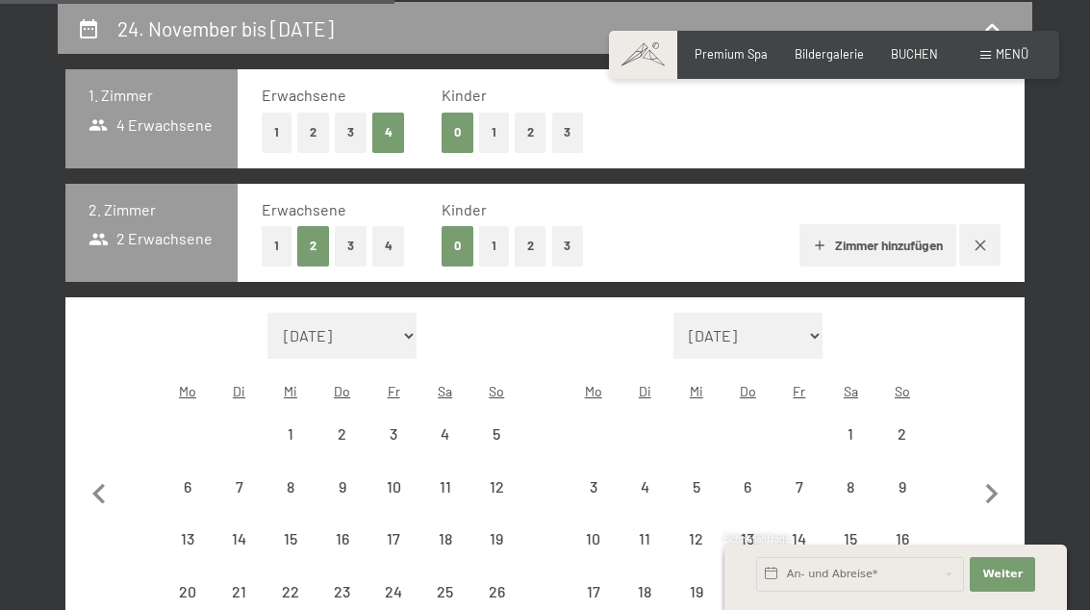
click at [322, 126] on button "2" at bounding box center [313, 132] width 32 height 39
select select "[DATE]"
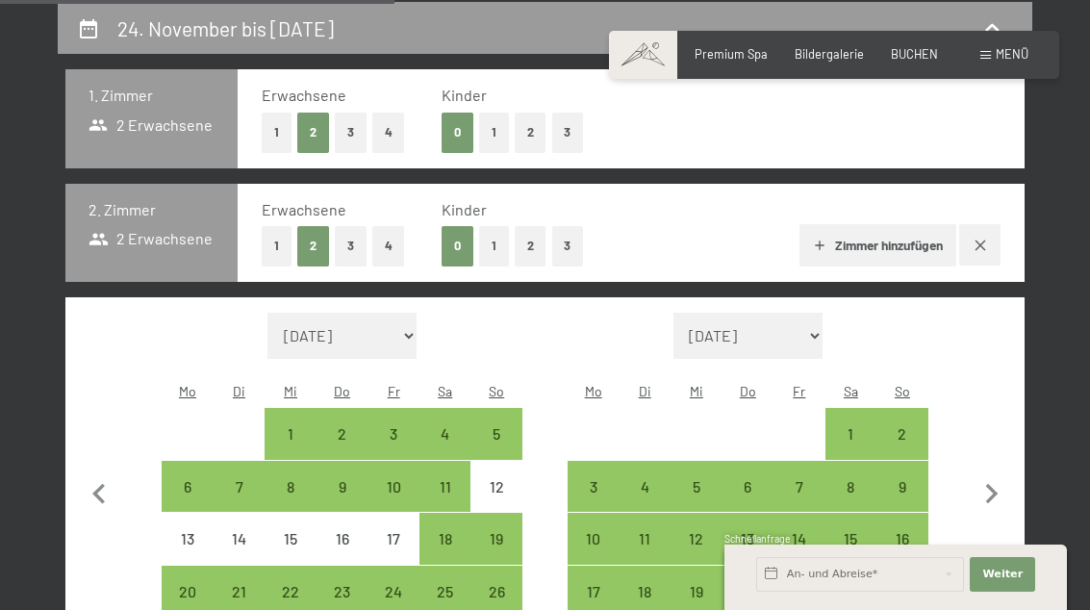
select select "[DATE]"
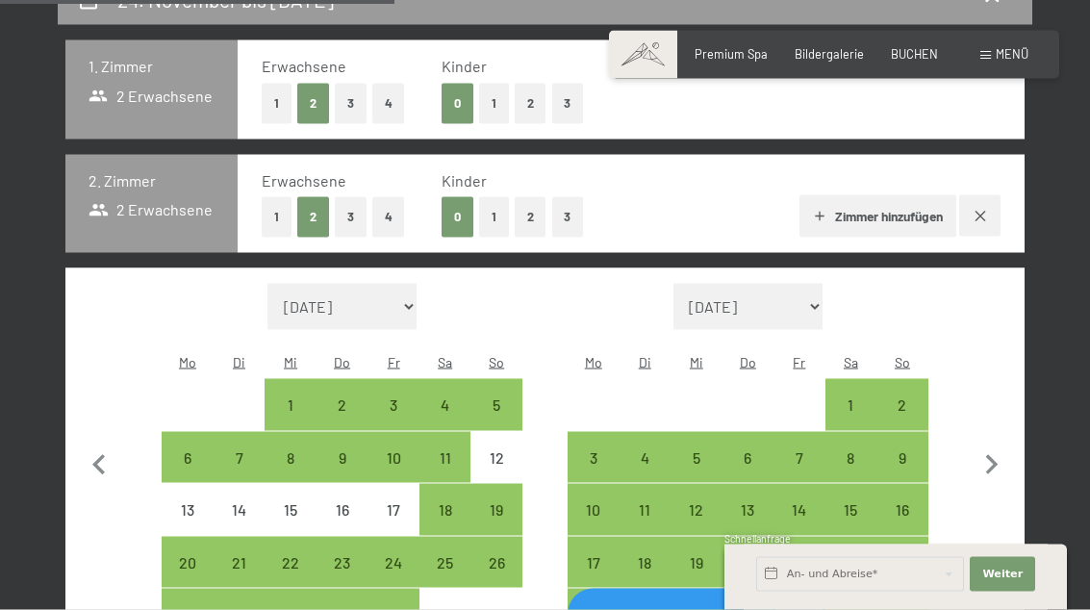
scroll to position [493, 0]
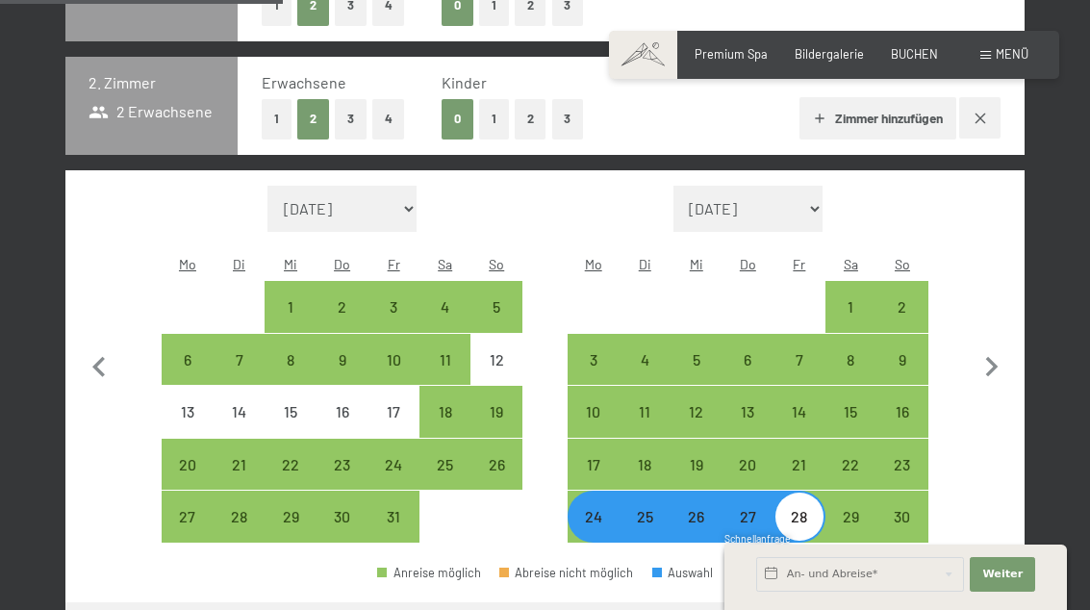
click at [591, 509] on div "24" at bounding box center [593, 533] width 48 height 48
select select "[DATE]"
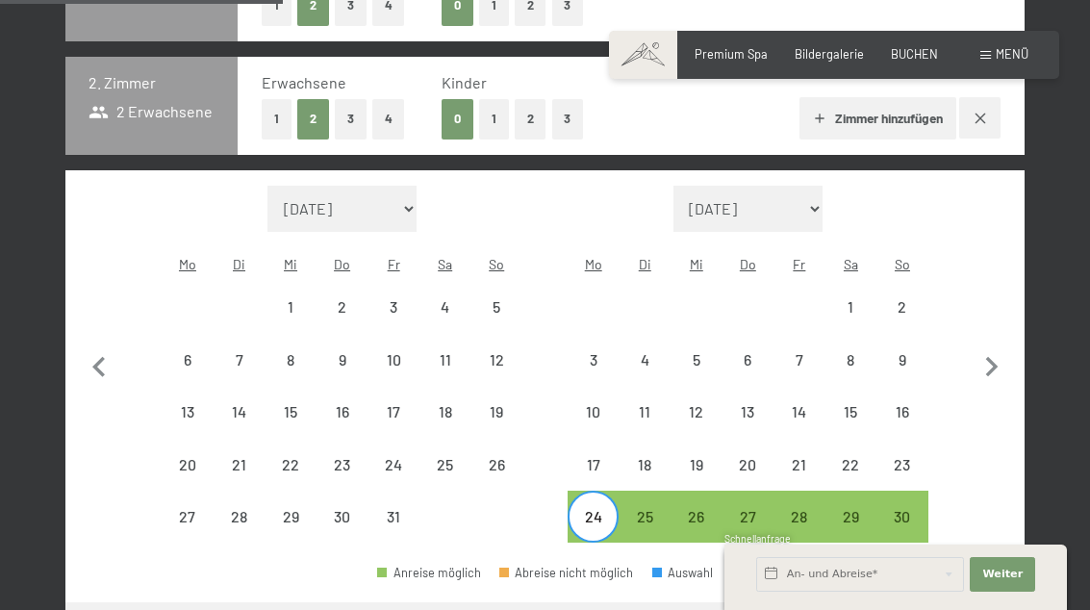
click at [801, 509] on div "28" at bounding box center [799, 533] width 48 height 48
select select "[DATE]"
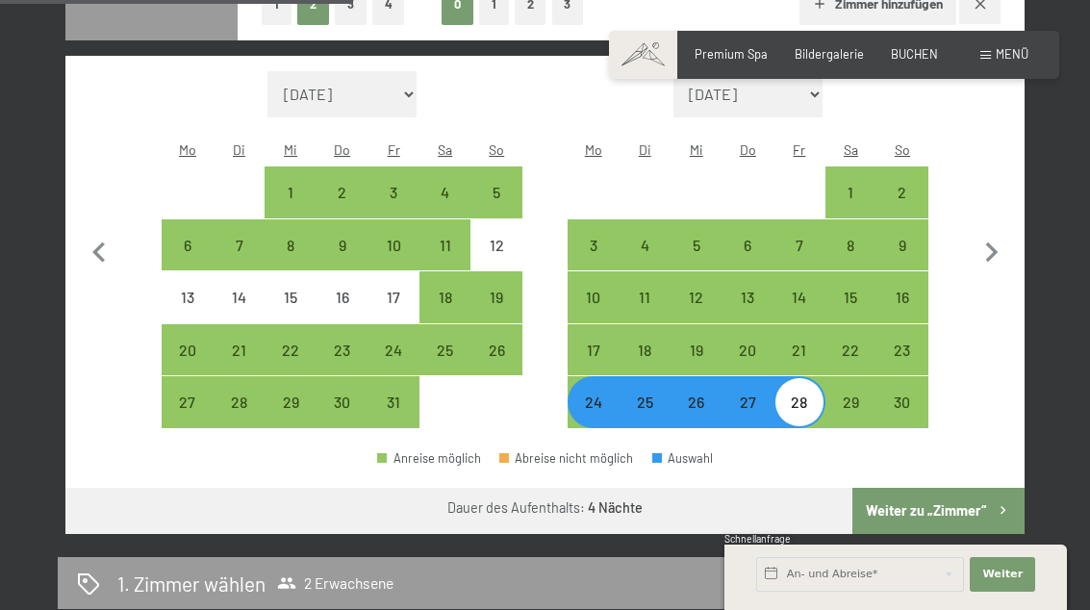
click at [947, 493] on button "Weiter zu „Zimmer“" at bounding box center [938, 511] width 172 height 46
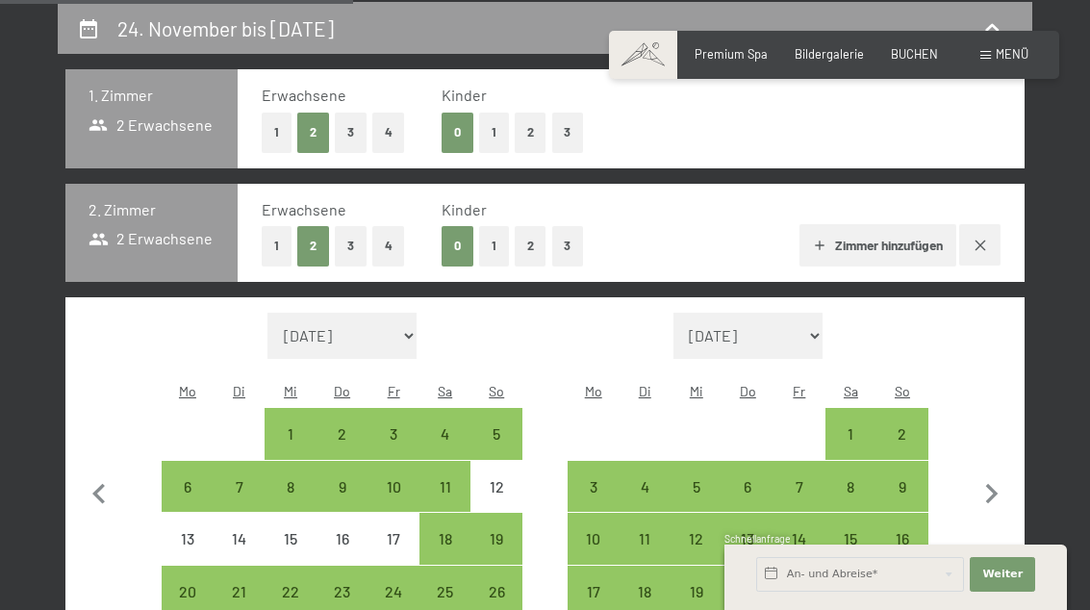
select select "[DATE]"
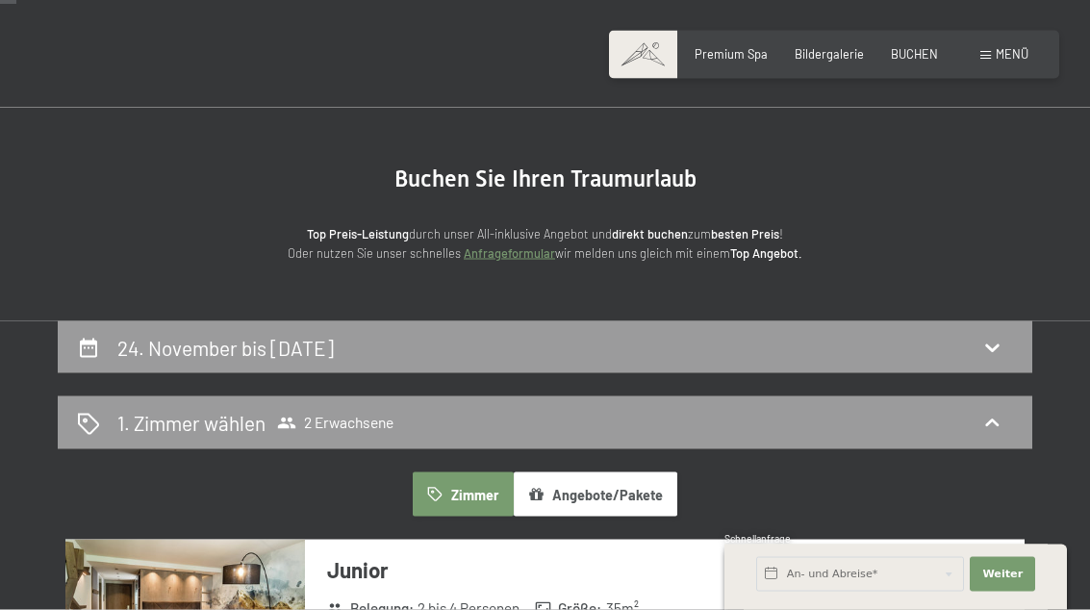
scroll to position [0, 0]
